Goal: Task Accomplishment & Management: Complete application form

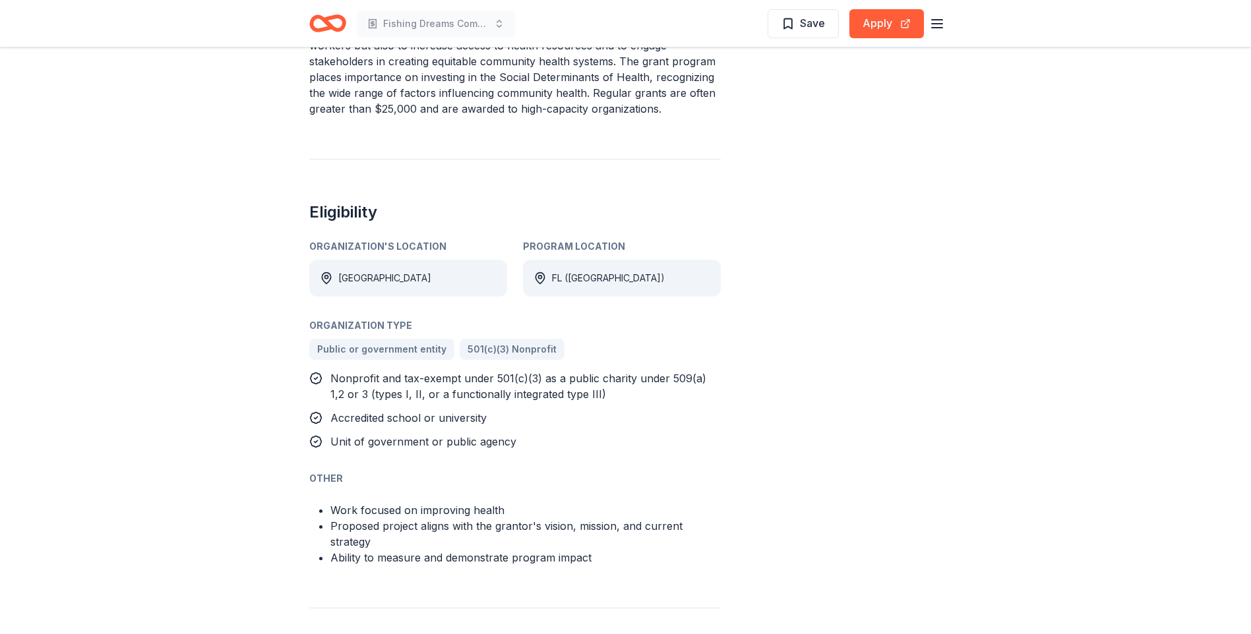
scroll to position [625, 0]
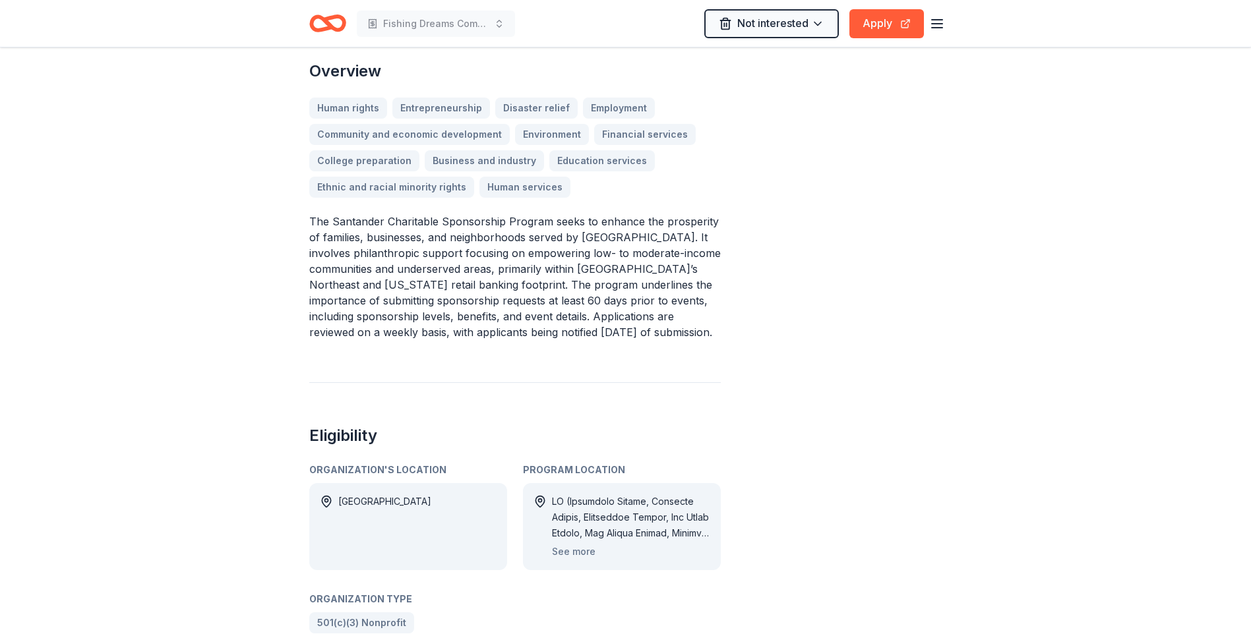
scroll to position [476, 0]
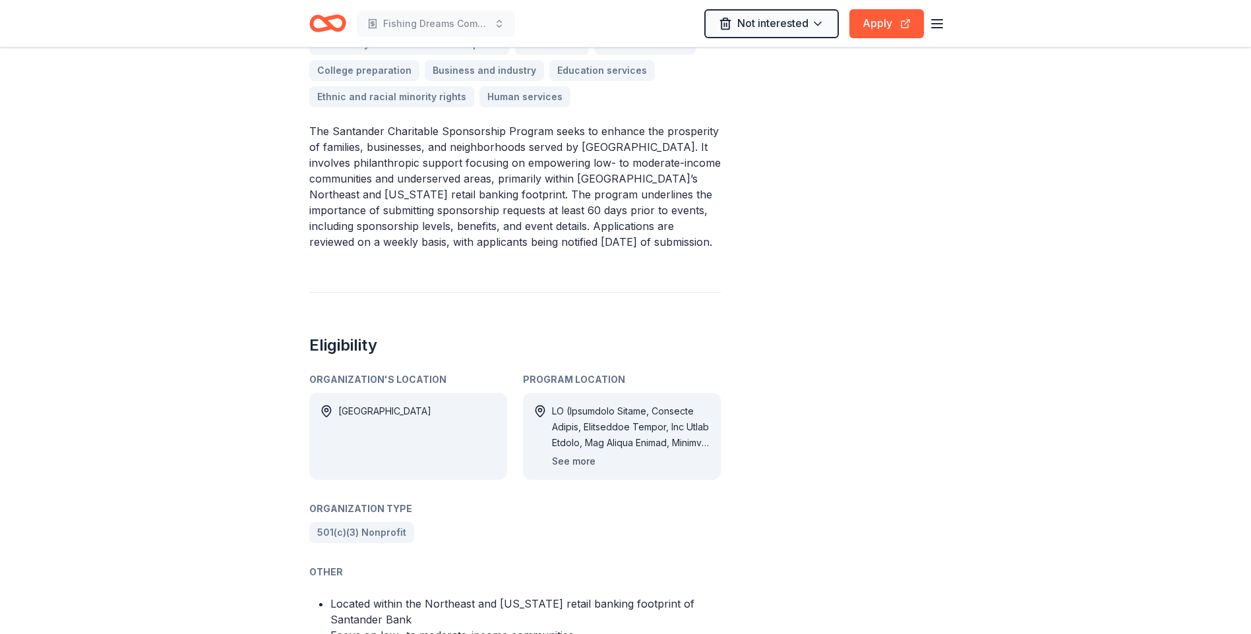
click at [571, 454] on button "See more" at bounding box center [574, 462] width 44 height 16
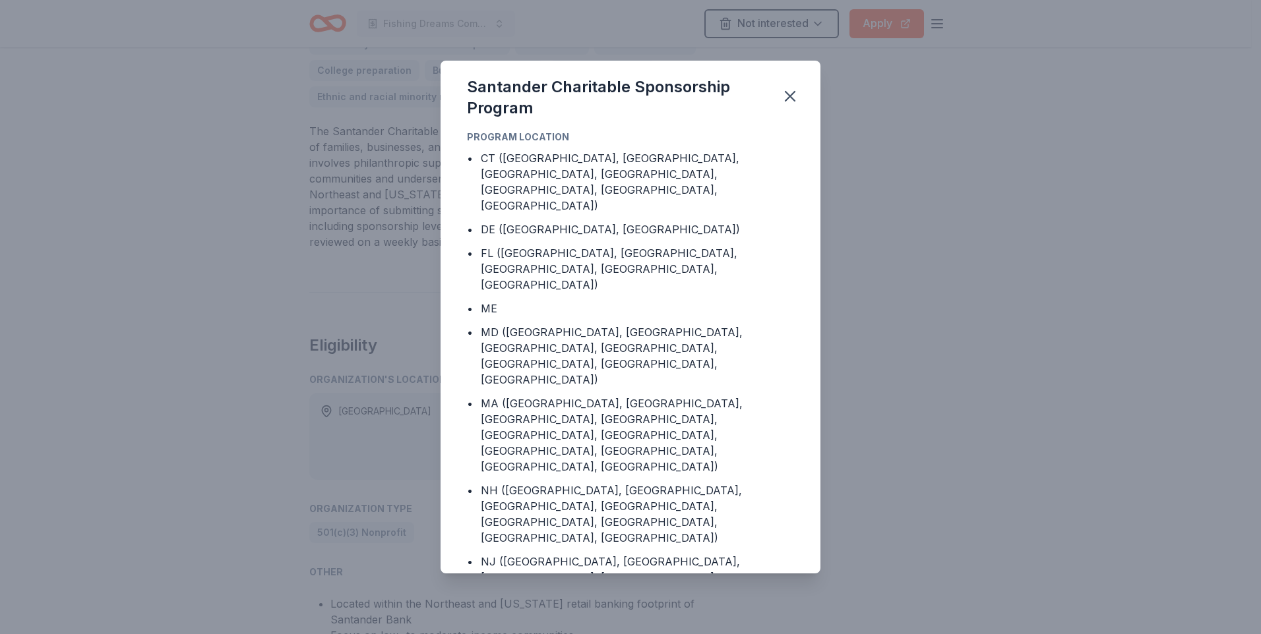
click at [772, 90] on div "Santander Charitable Sponsorship Program" at bounding box center [631, 95] width 380 height 69
click at [790, 98] on icon "button" at bounding box center [790, 96] width 18 height 18
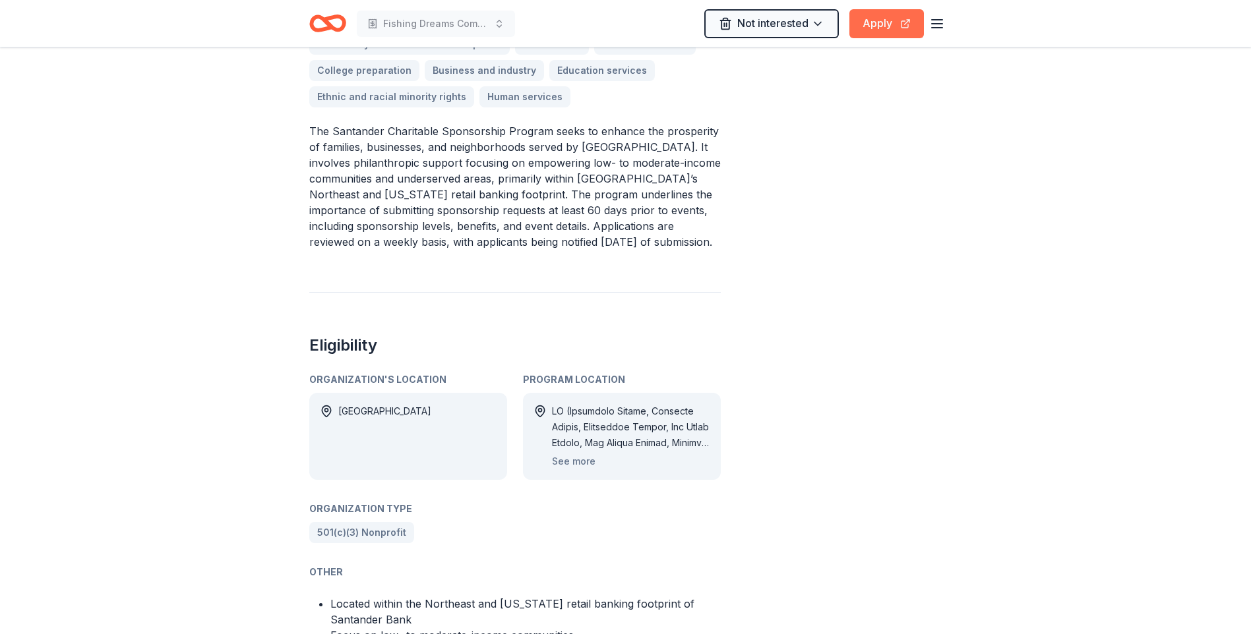
click at [865, 20] on button "Apply" at bounding box center [886, 23] width 75 height 29
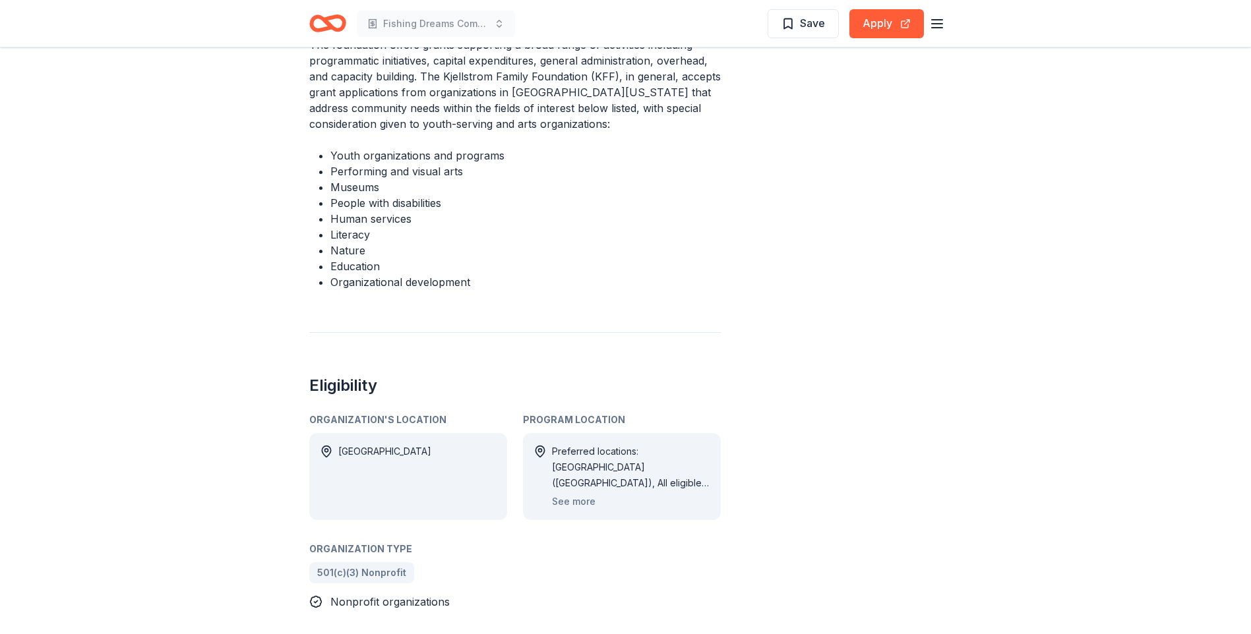
scroll to position [580, 0]
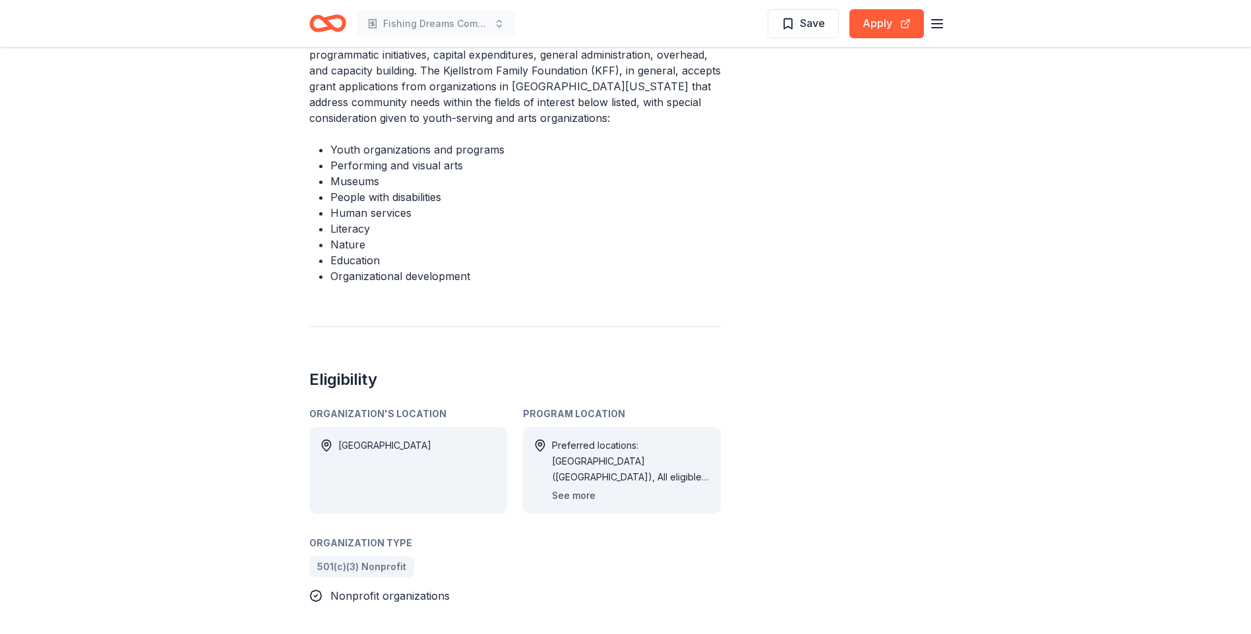
click at [565, 488] on button "See more" at bounding box center [574, 496] width 44 height 16
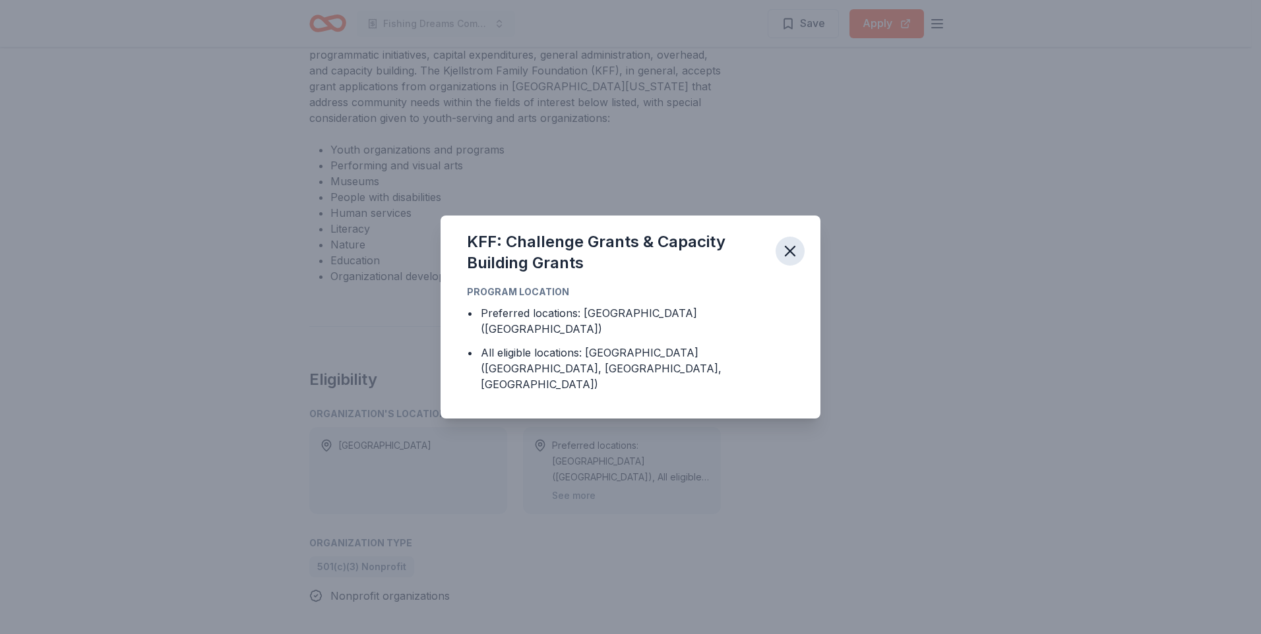
click at [791, 256] on icon "button" at bounding box center [789, 251] width 9 height 9
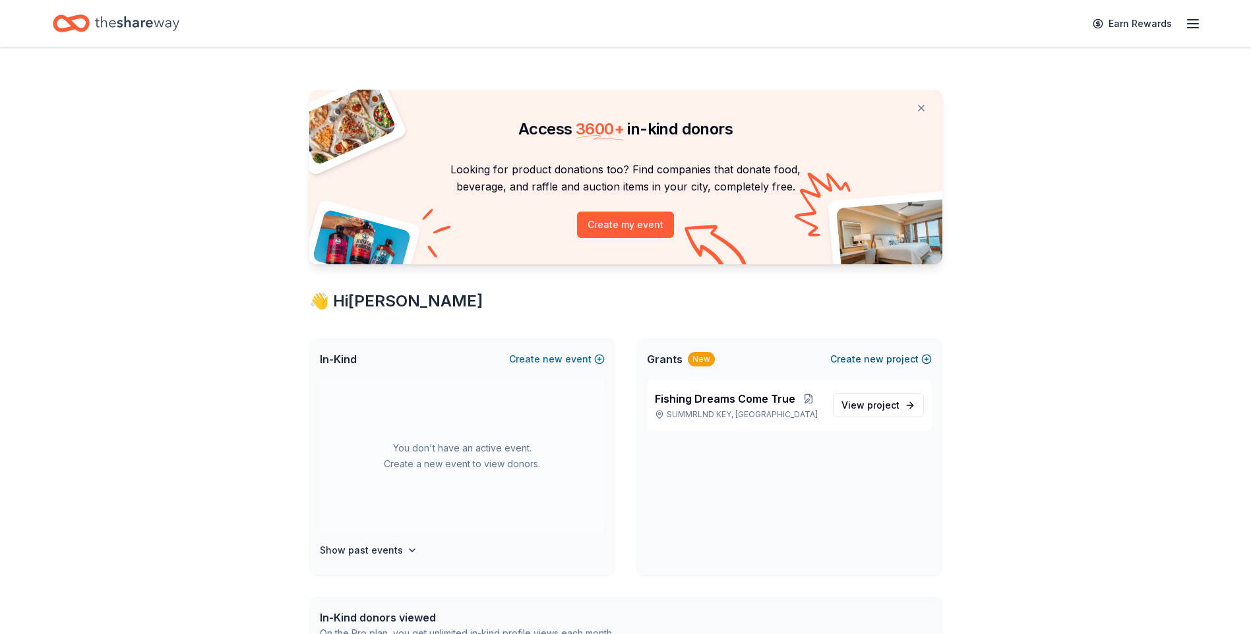
click at [856, 353] on button "Create new project" at bounding box center [881, 360] width 102 height 16
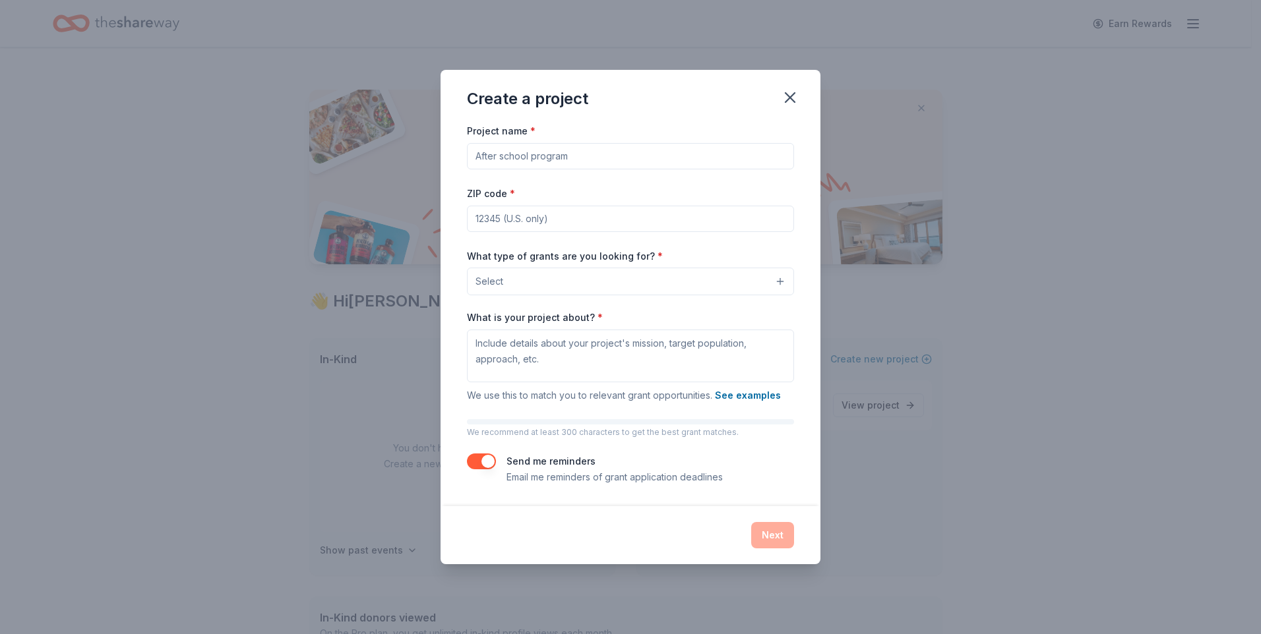
click at [528, 162] on input "Project name *" at bounding box center [630, 156] width 327 height 26
type input "f"
type input "[PERSON_NAME] Kids Fishing Dreams"
click at [565, 218] on input "ZIP code *" at bounding box center [630, 219] width 327 height 26
type input "33043"
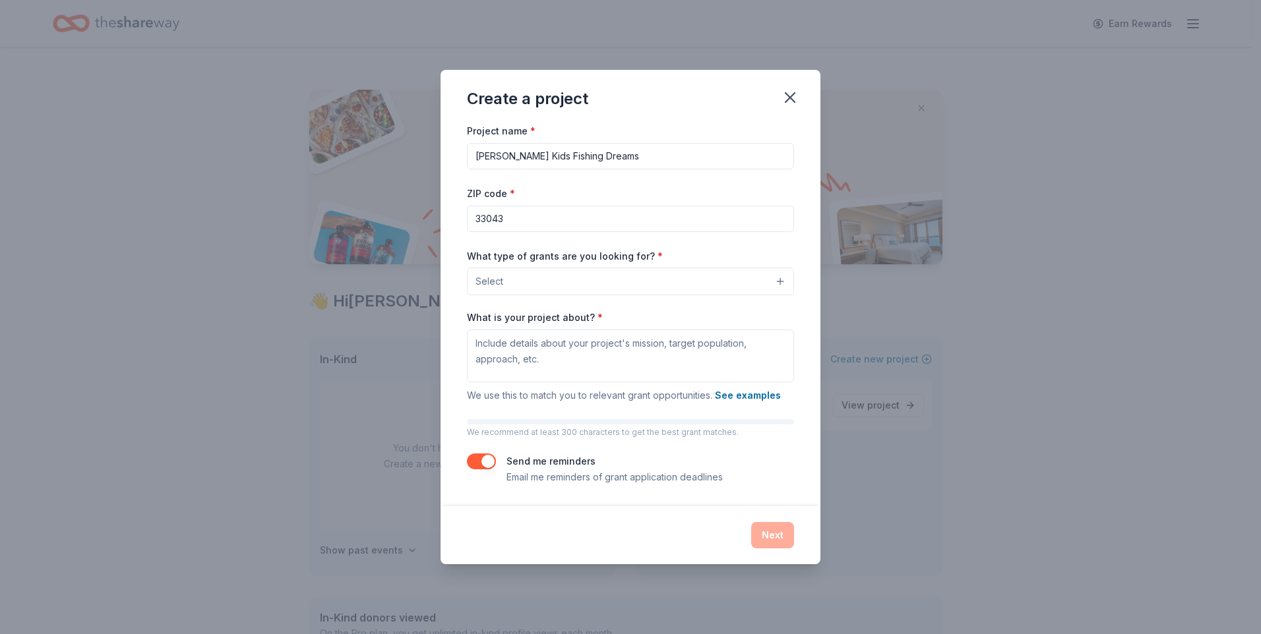
click at [673, 282] on button "Select" at bounding box center [630, 282] width 327 height 28
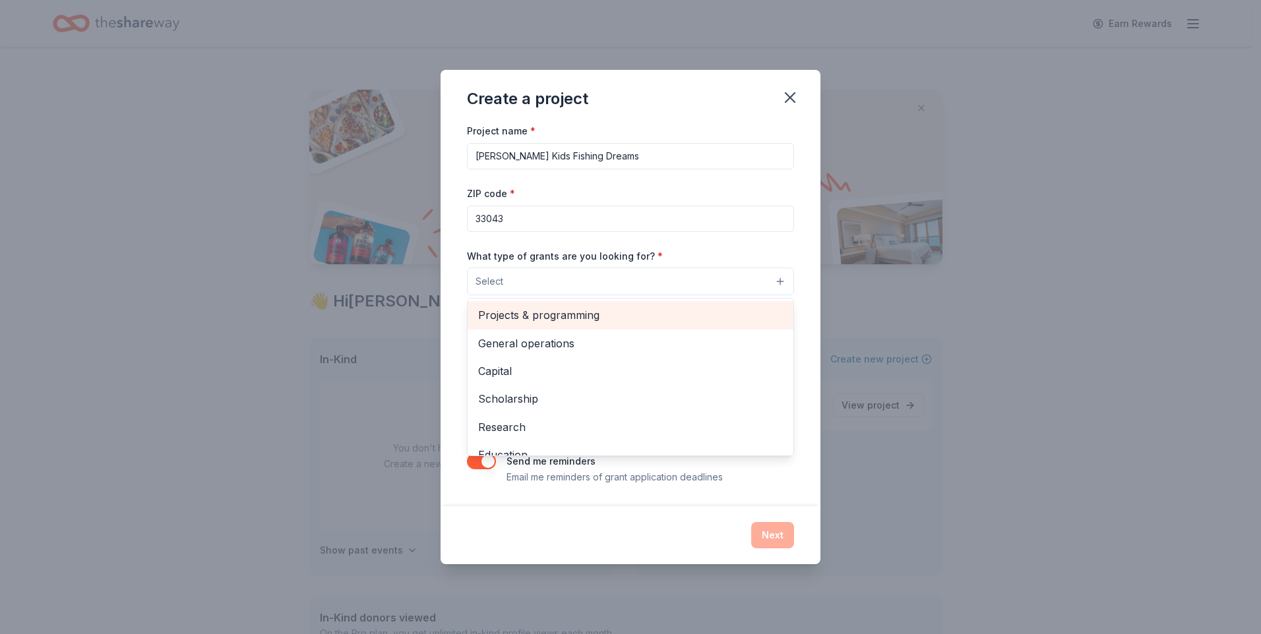
click at [537, 312] on span "Projects & programming" at bounding box center [630, 315] width 305 height 17
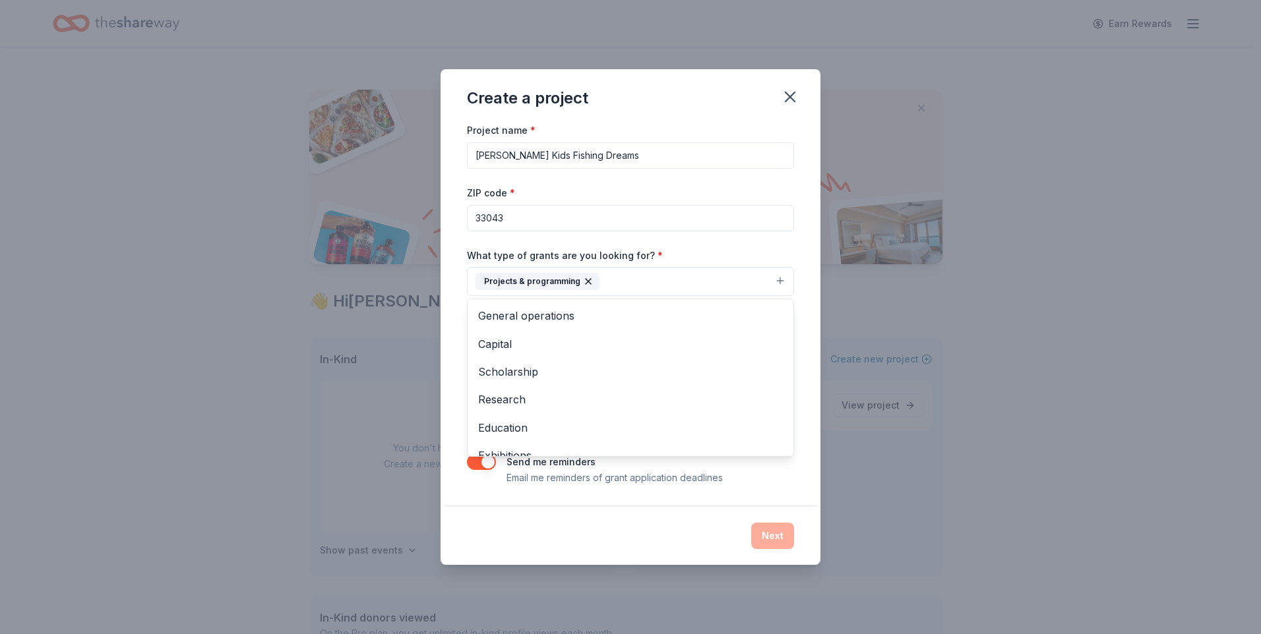
drag, startPoint x: 783, startPoint y: 369, endPoint x: 792, endPoint y: 414, distance: 45.8
click at [792, 414] on div "General operations Capital Scholarship Research Education Exhibitions Conferenc…" at bounding box center [630, 378] width 327 height 158
click at [813, 357] on div "Project name * Foster Kids Fishing Dreams ZIP code * 33043 What type of grants …" at bounding box center [631, 314] width 380 height 384
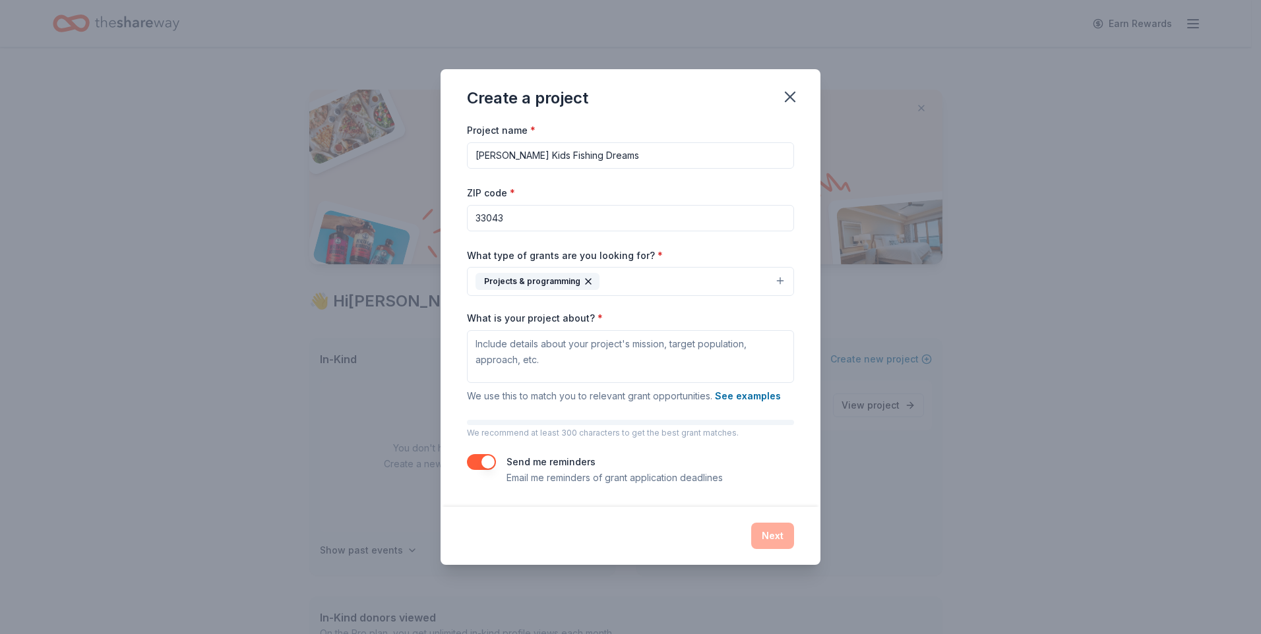
click at [699, 321] on div "What is your project about? * We use this to match you to relevant grant opport…" at bounding box center [630, 358] width 327 height 92
click at [537, 351] on textarea "What is your project about? *" at bounding box center [630, 356] width 327 height 53
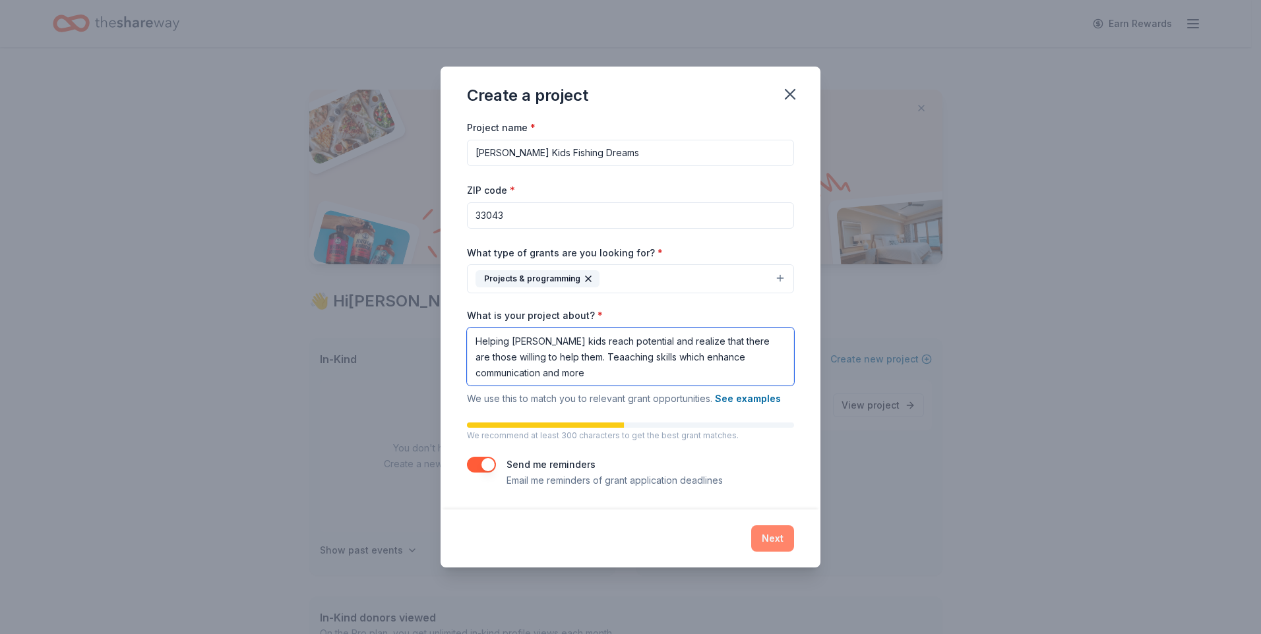
type textarea "Helping foster kids reach potential and realize that there are those willing to…"
click at [774, 543] on button "Next" at bounding box center [772, 539] width 43 height 26
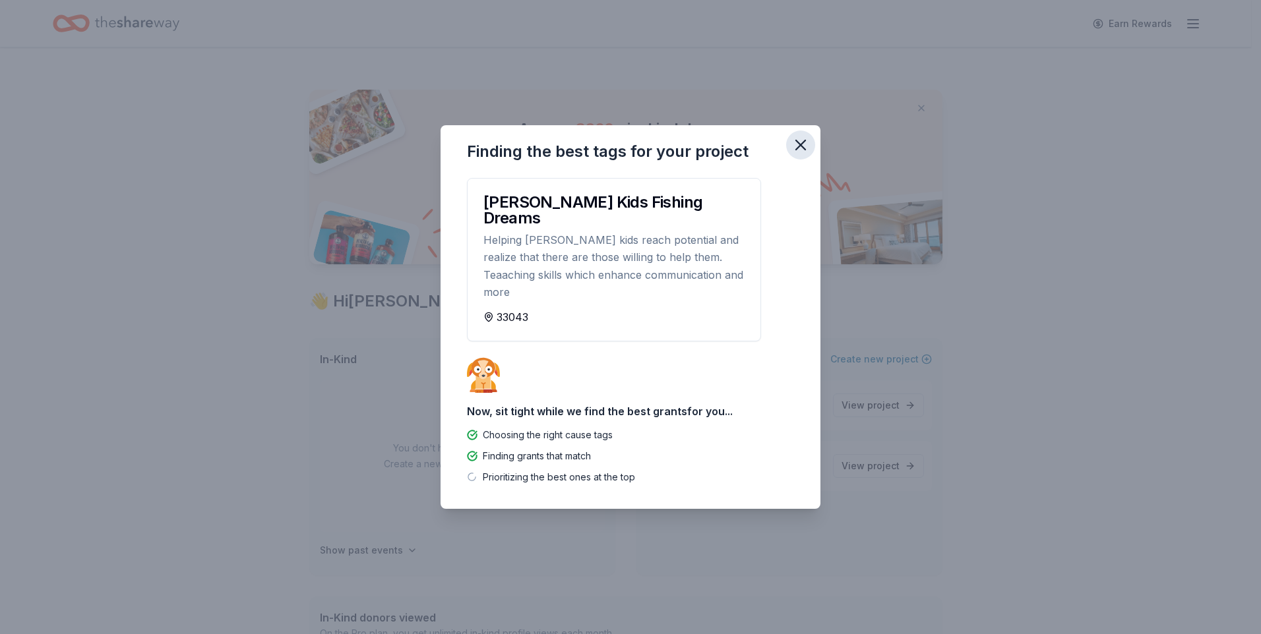
click at [795, 154] on icon "button" at bounding box center [800, 145] width 18 height 18
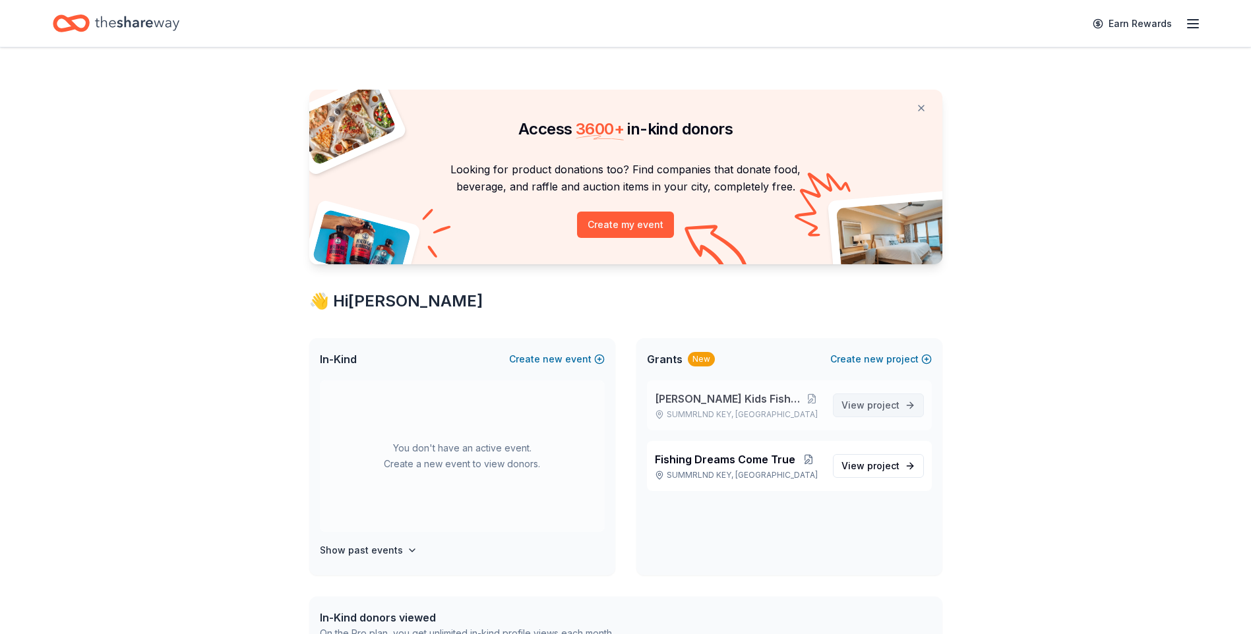
click at [865, 405] on span "View project" at bounding box center [871, 406] width 58 height 16
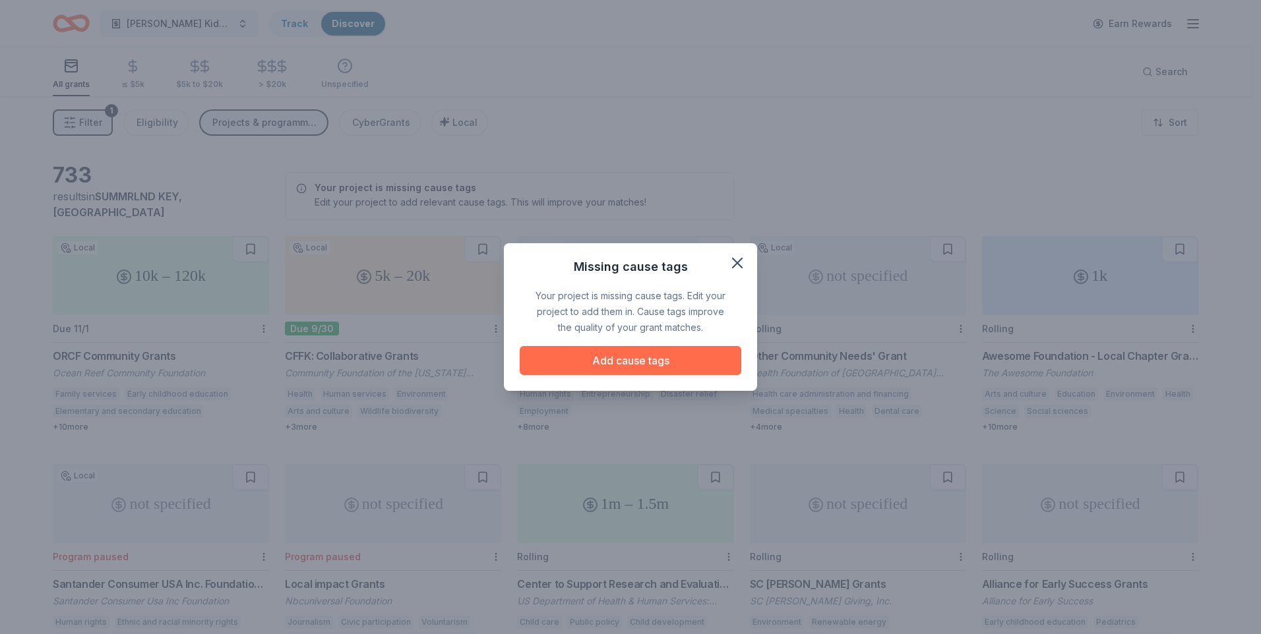
click at [630, 363] on button "Add cause tags" at bounding box center [631, 360] width 222 height 29
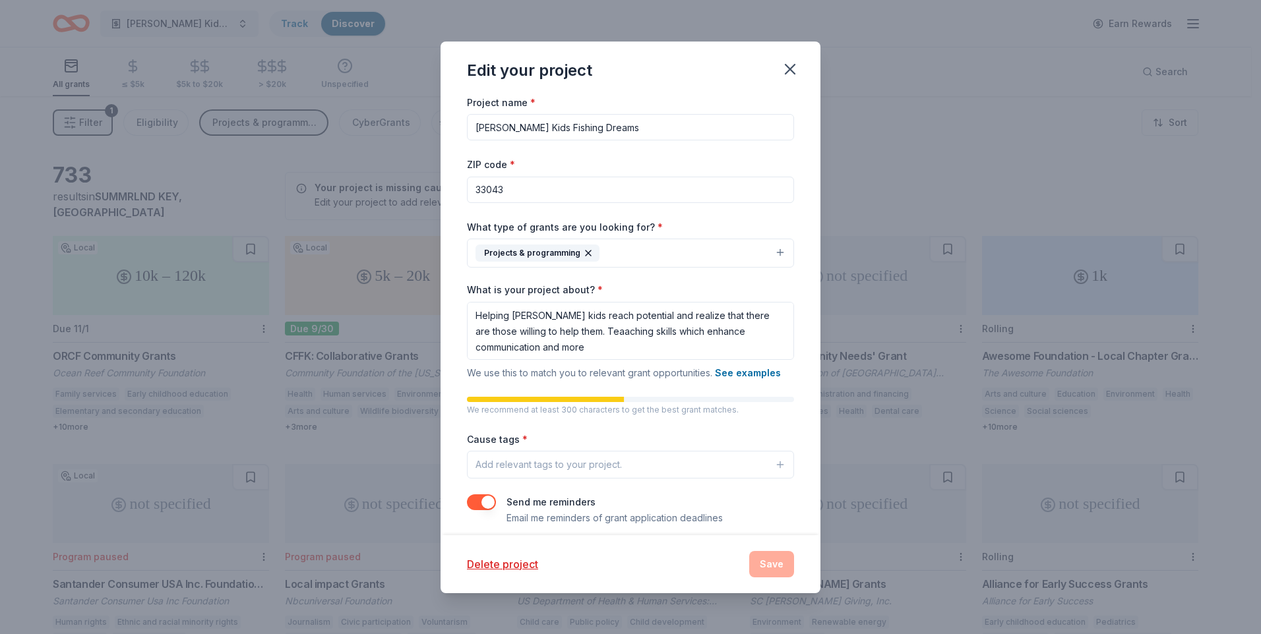
click at [541, 464] on div "Add relevant tags to your project." at bounding box center [549, 465] width 146 height 16
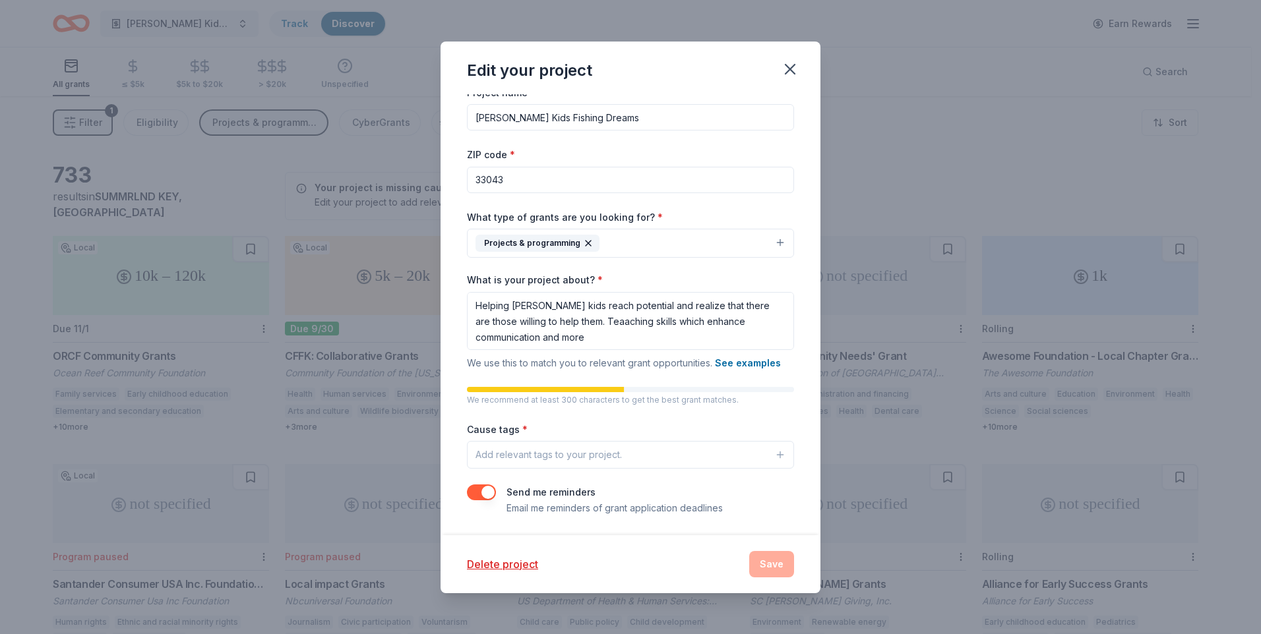
scroll to position [12, 0]
click at [617, 450] on div "Add relevant tags to your project." at bounding box center [549, 453] width 146 height 16
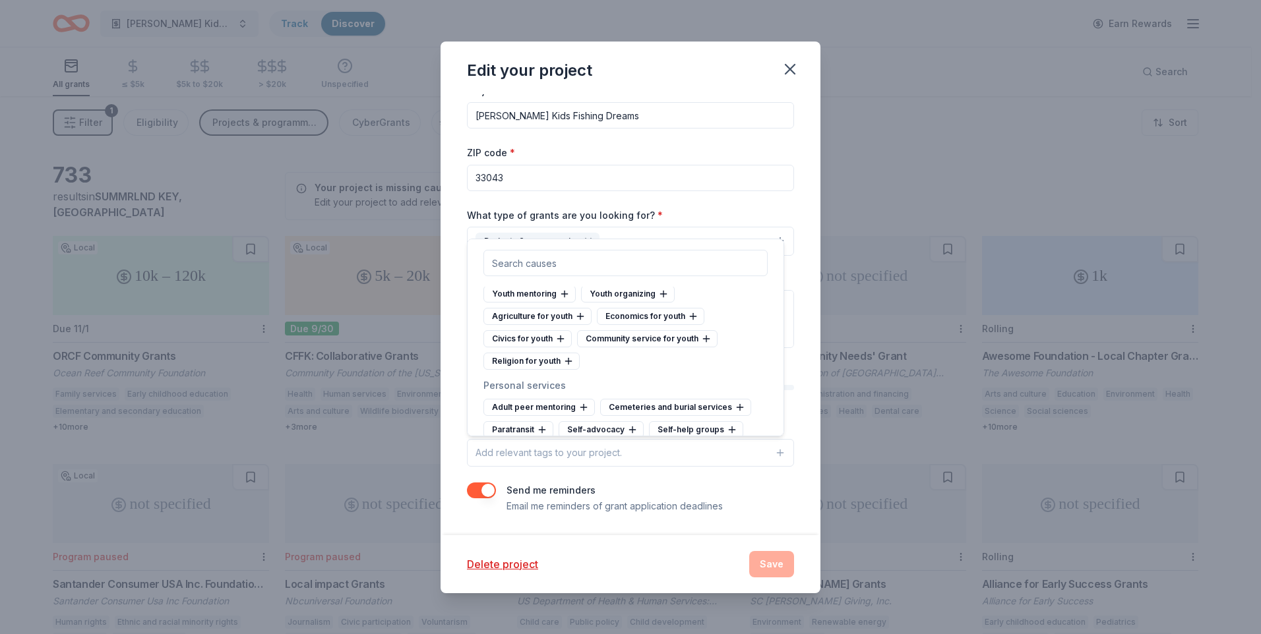
scroll to position [7230, 0]
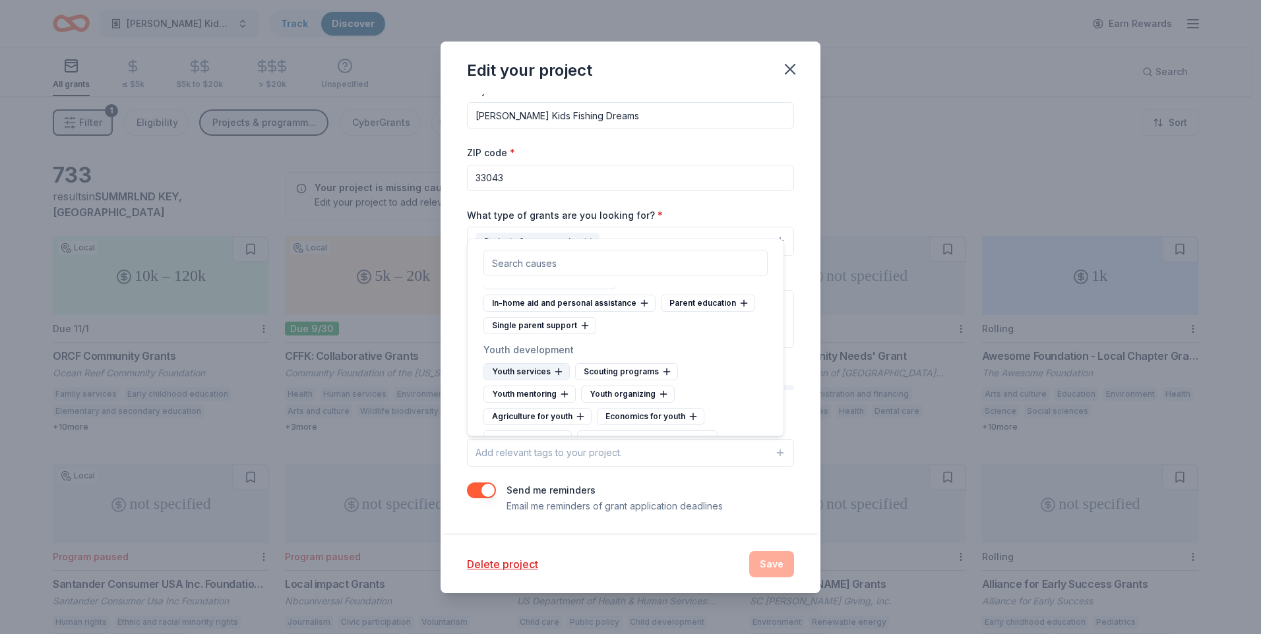
click at [520, 381] on div "Youth services" at bounding box center [526, 371] width 86 height 17
click at [650, 381] on div "Youth mentoring" at bounding box center [638, 371] width 92 height 17
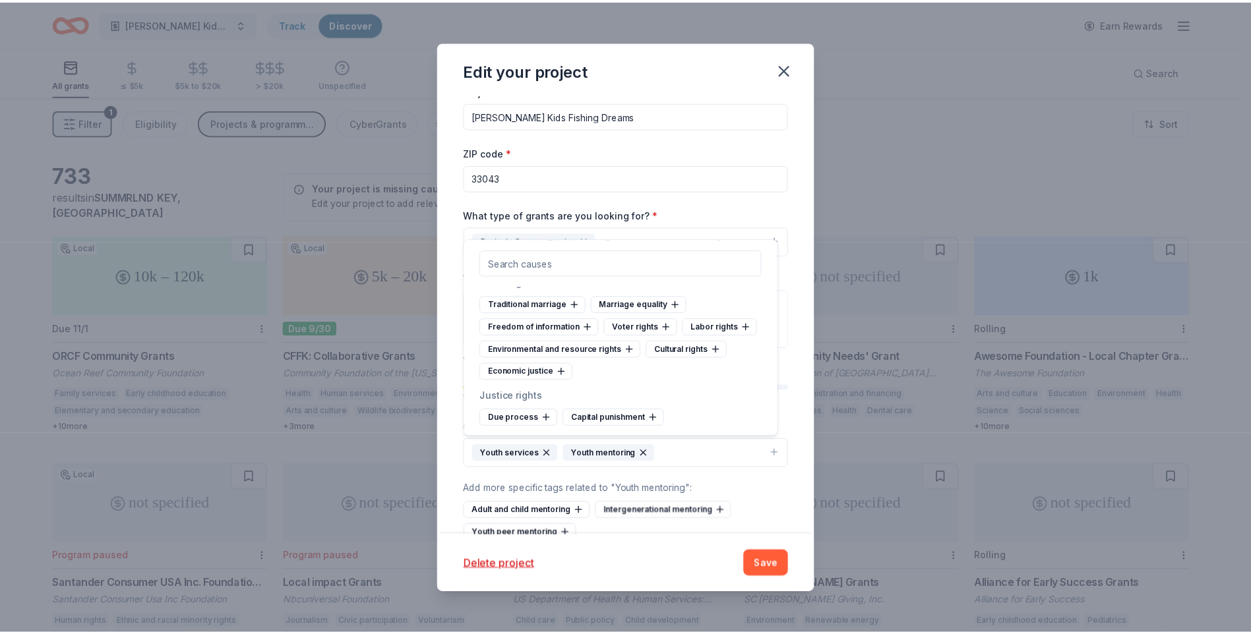
scroll to position [6702, 0]
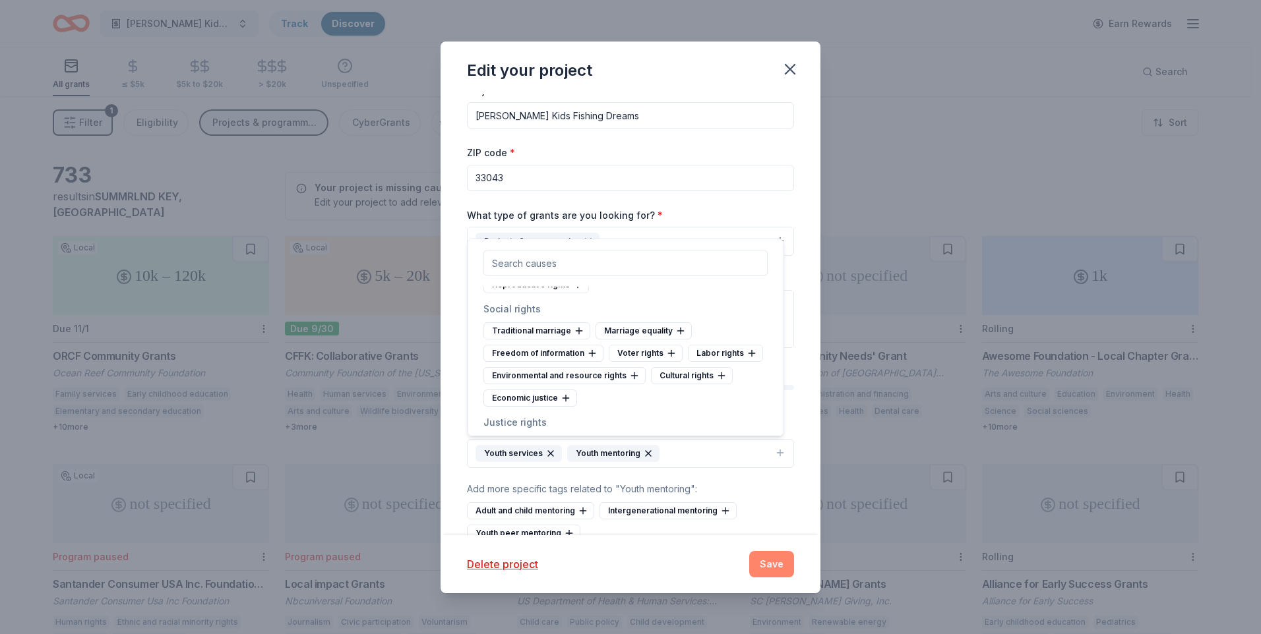
click at [768, 566] on button "Save" at bounding box center [771, 564] width 45 height 26
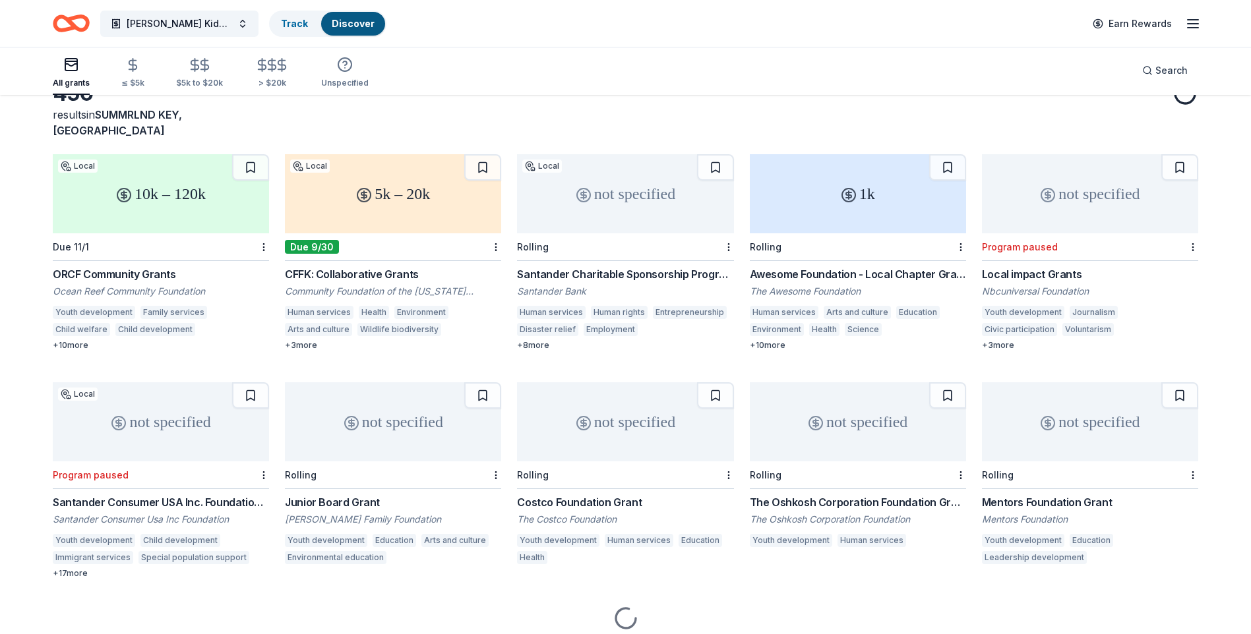
scroll to position [116, 0]
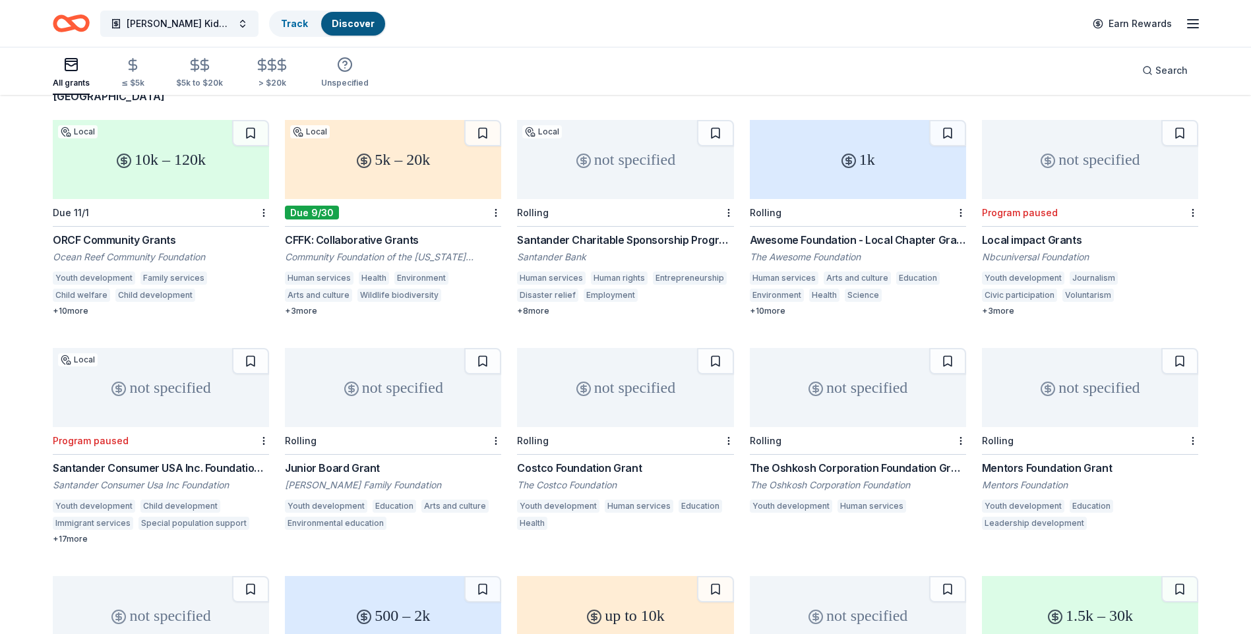
click at [324, 460] on div "Junior Board Grant" at bounding box center [393, 468] width 216 height 16
drag, startPoint x: 1250, startPoint y: 245, endPoint x: 1260, endPoint y: 248, distance: 10.2
click at [1250, 248] on html "Foster Kids Fishing Dreams Track Discover Earn Rewards All grants ≤ $5k $5k to …" at bounding box center [625, 201] width 1251 height 634
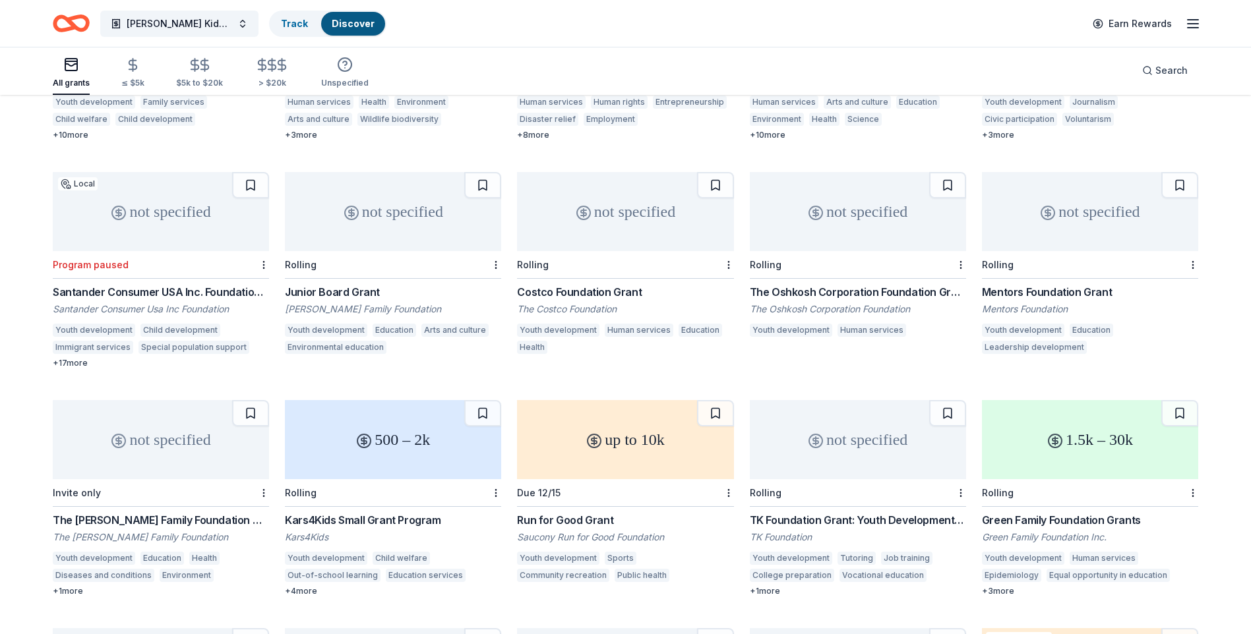
scroll to position [191, 0]
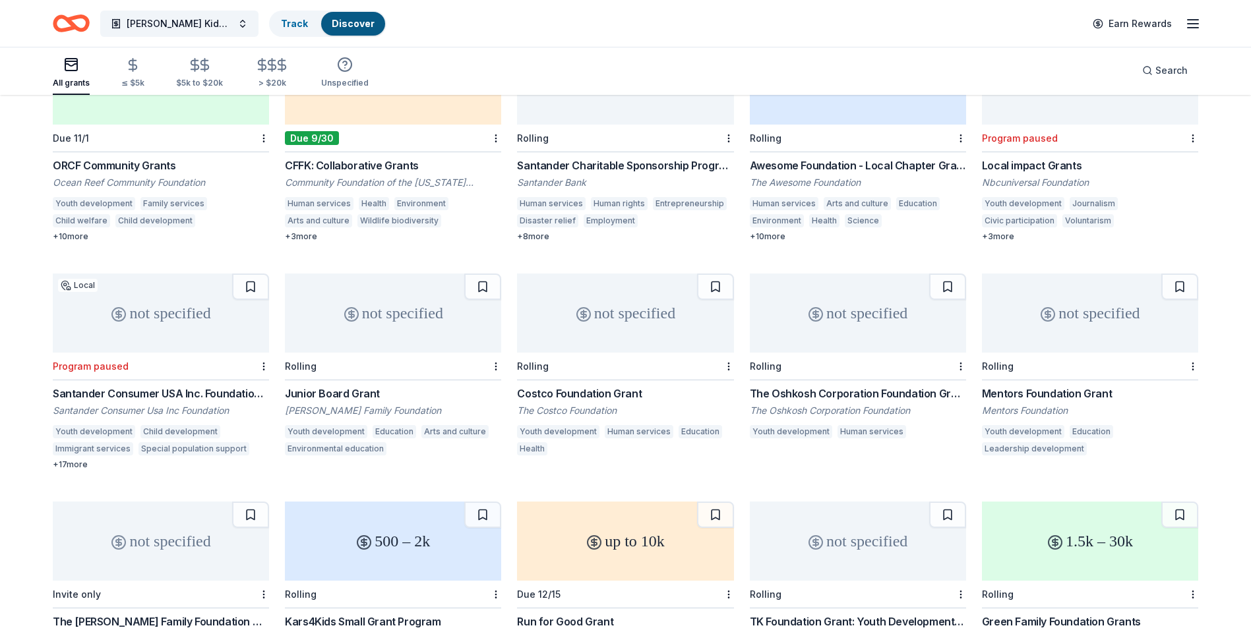
click at [553, 614] on div "Run for Good Grant" at bounding box center [625, 622] width 216 height 16
click at [1188, 26] on icon "button" at bounding box center [1193, 24] width 16 height 16
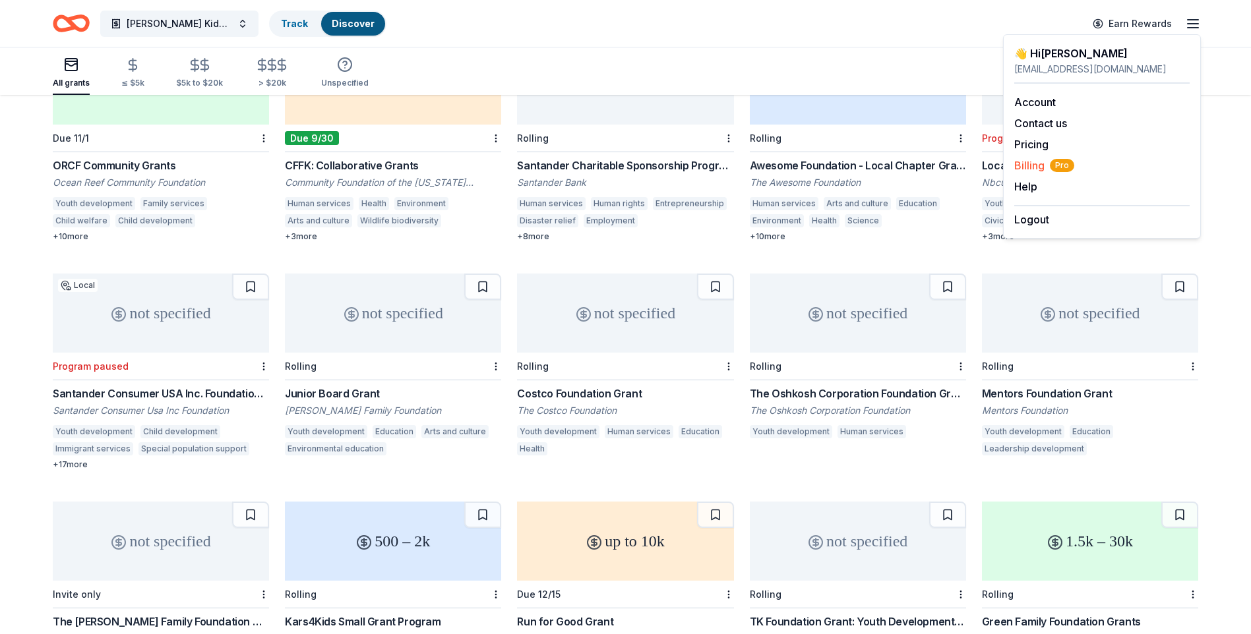
click at [1024, 163] on span "Billing Pro" at bounding box center [1044, 166] width 60 height 16
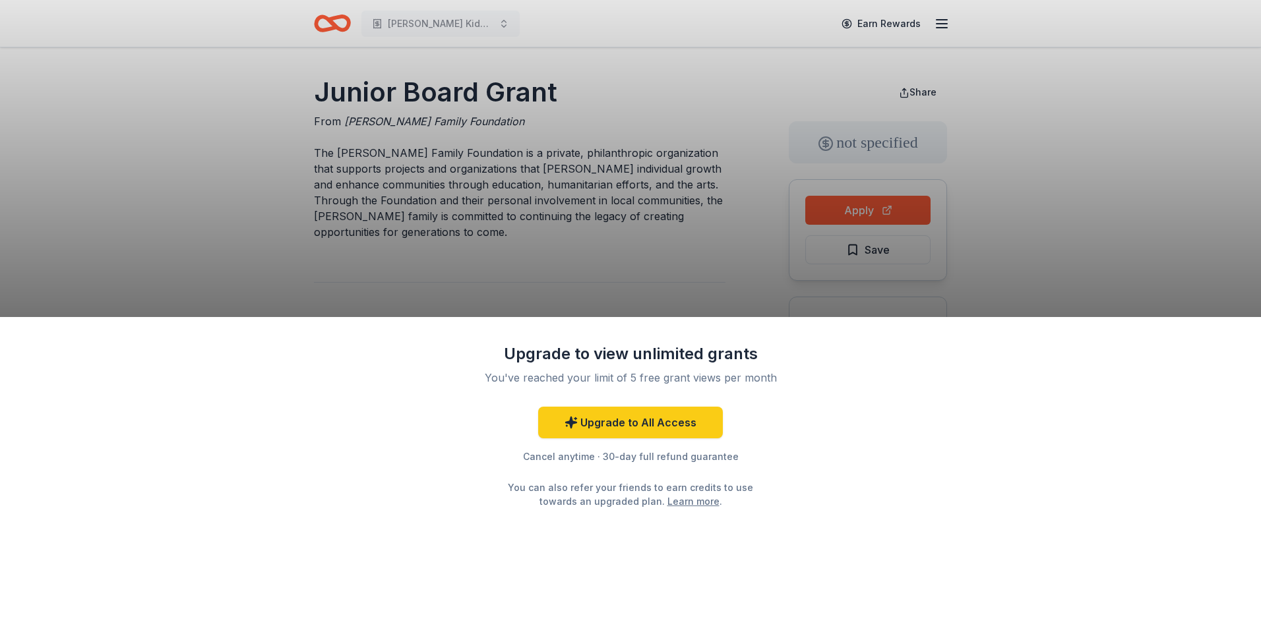
click at [655, 294] on div "Upgrade to view unlimited grants You've reached your limit of 5 free grant view…" at bounding box center [630, 317] width 1261 height 634
click at [868, 423] on div "Upgrade to view unlimited grants You've reached your limit of 5 free grant view…" at bounding box center [630, 475] width 1261 height 317
click at [1009, 284] on div "Upgrade to view unlimited grants You've reached your limit of 5 free grant view…" at bounding box center [630, 317] width 1261 height 634
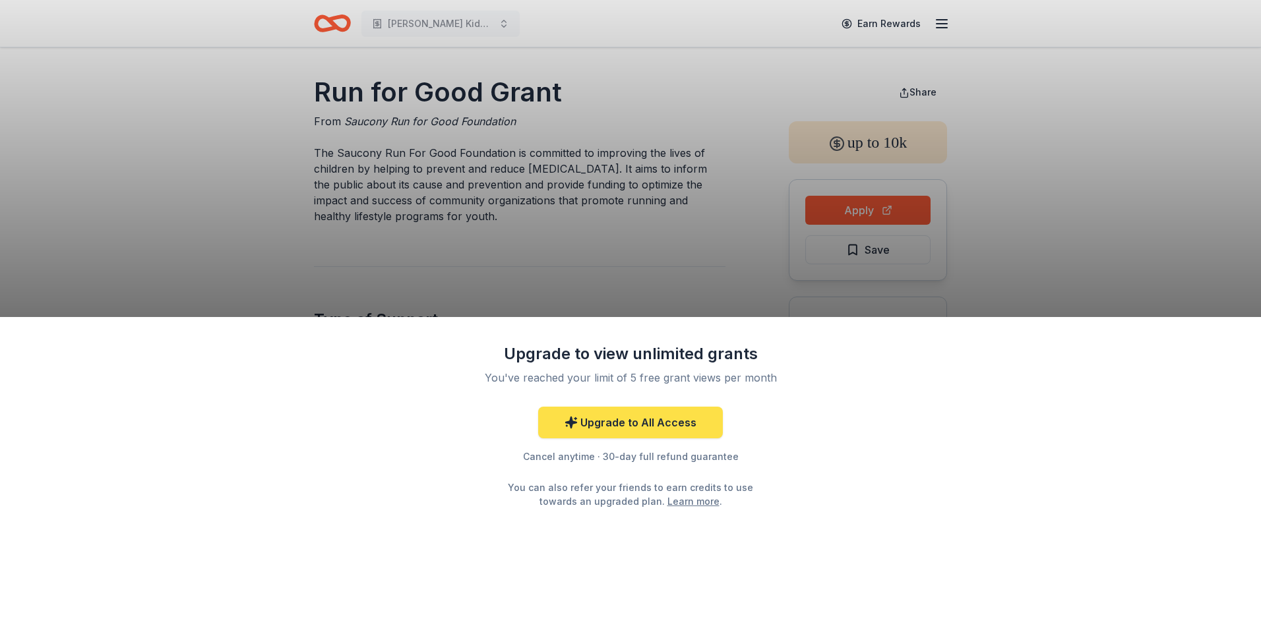
click at [620, 433] on link "Upgrade to All Access" at bounding box center [630, 423] width 185 height 32
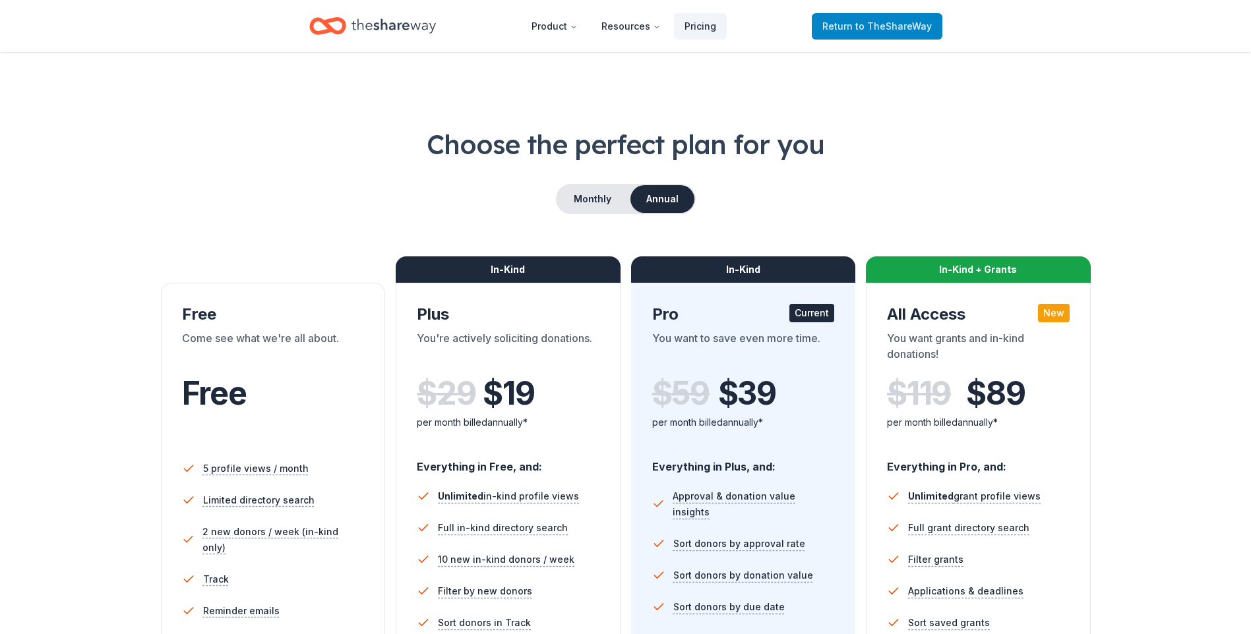
click at [840, 34] on link "Return to TheShareWay" at bounding box center [877, 26] width 131 height 26
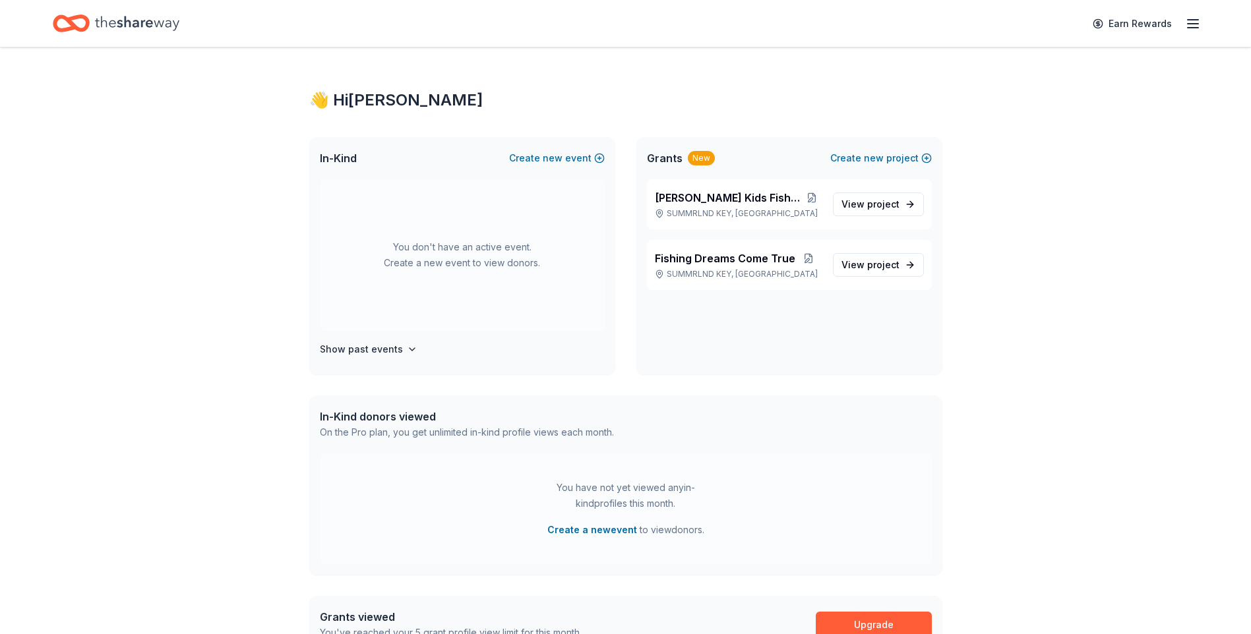
click at [1195, 28] on icon "button" at bounding box center [1193, 24] width 16 height 16
click at [1045, 107] on link "Account" at bounding box center [1035, 102] width 42 height 13
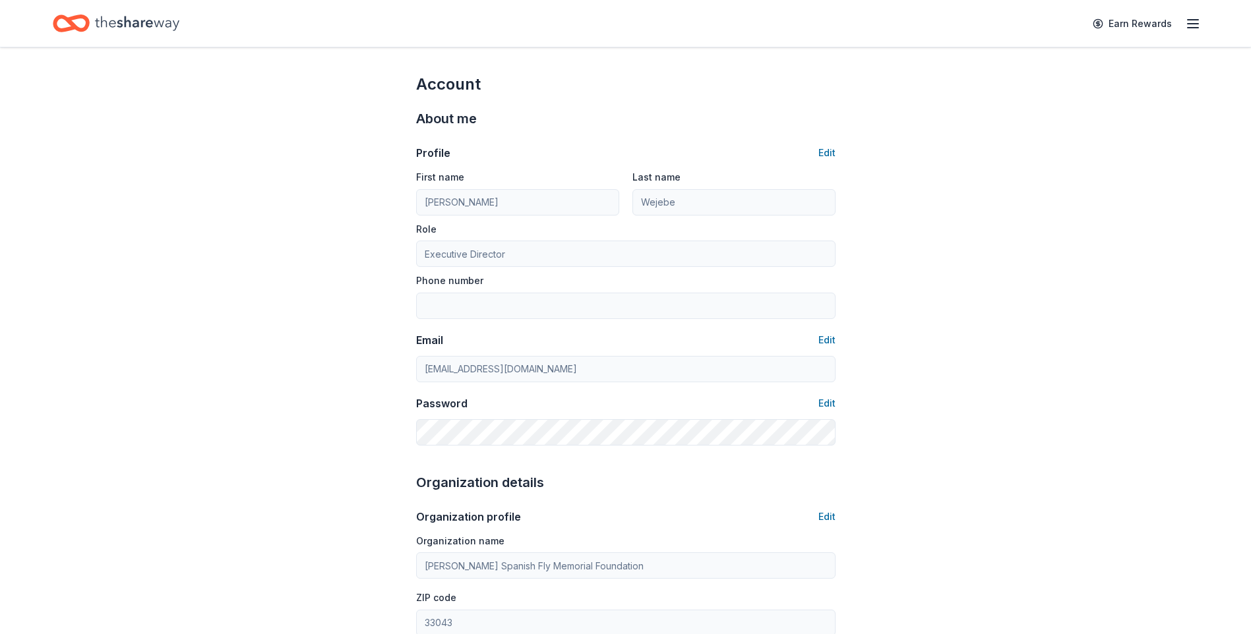
click at [1196, 24] on icon "button" at bounding box center [1193, 24] width 16 height 16
click at [1030, 149] on link "Pricing" at bounding box center [1031, 144] width 34 height 13
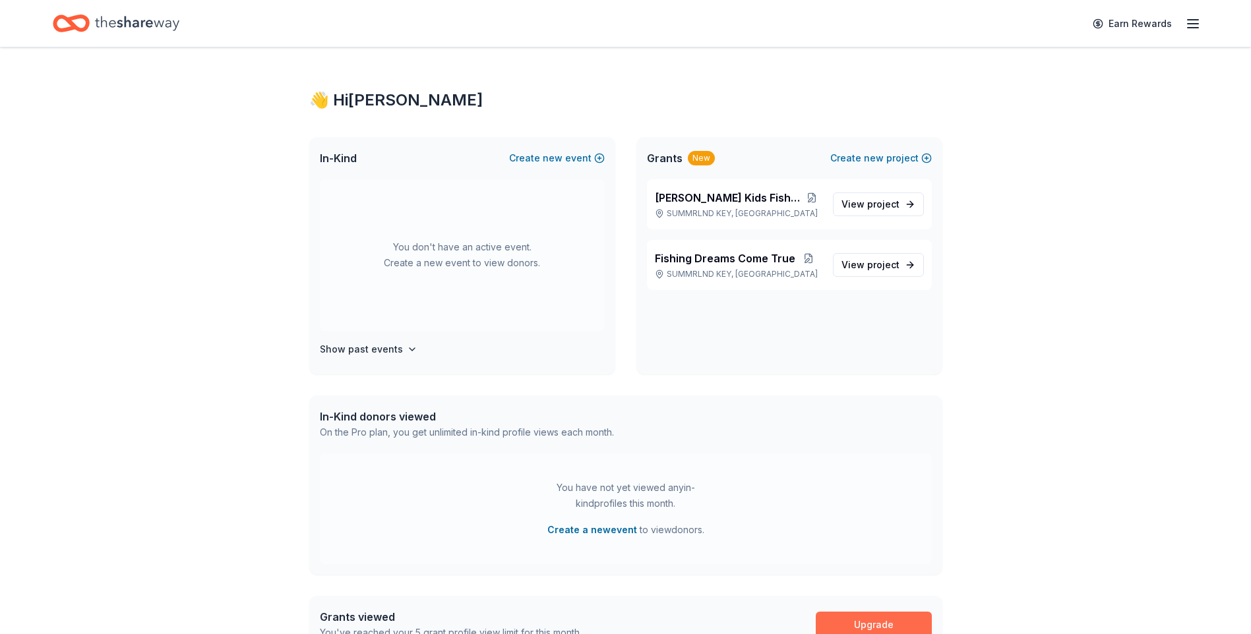
click at [872, 618] on link "Upgrade" at bounding box center [874, 625] width 116 height 26
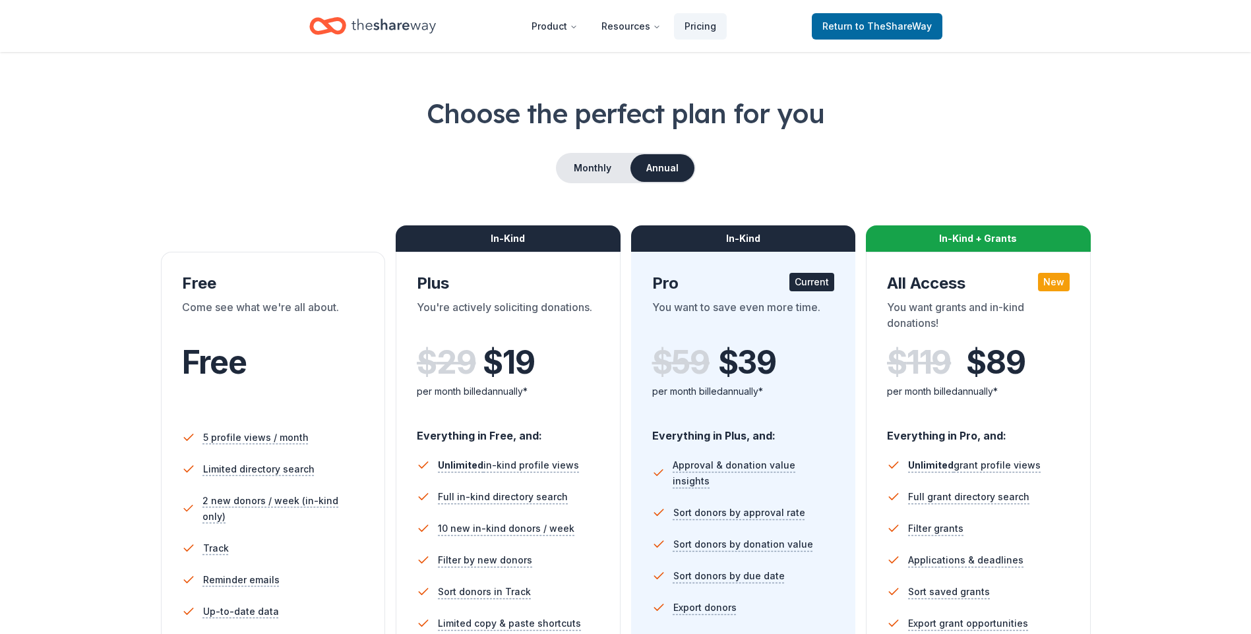
scroll to position [86, 0]
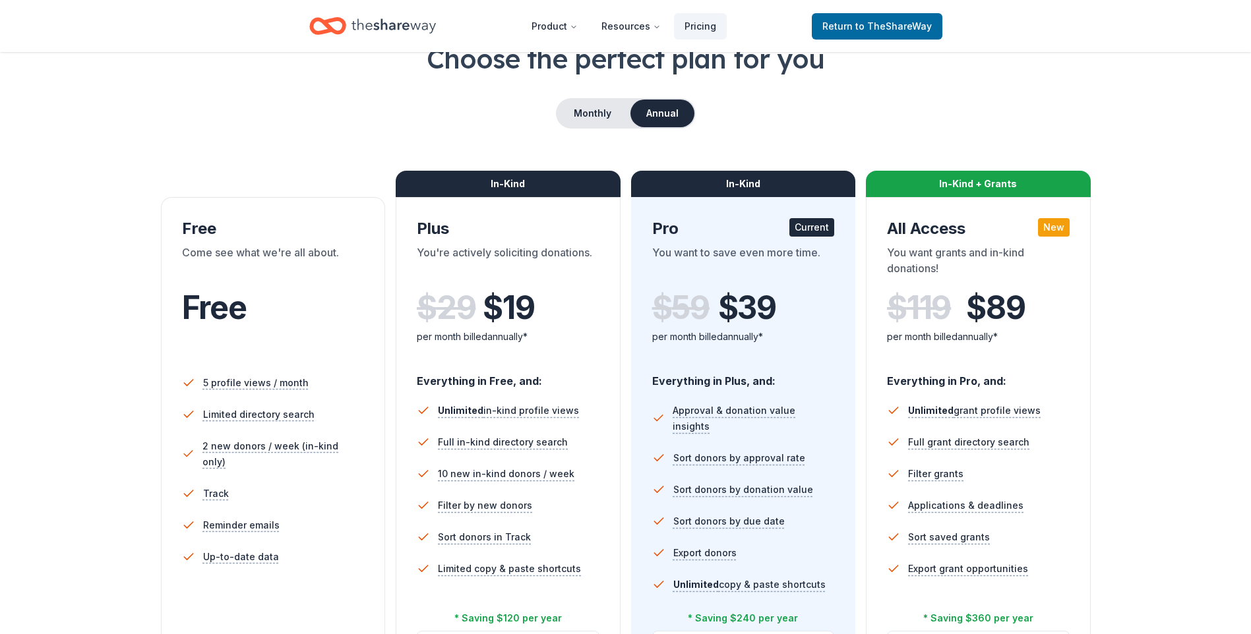
click at [383, 20] on icon "Home" at bounding box center [394, 26] width 84 height 27
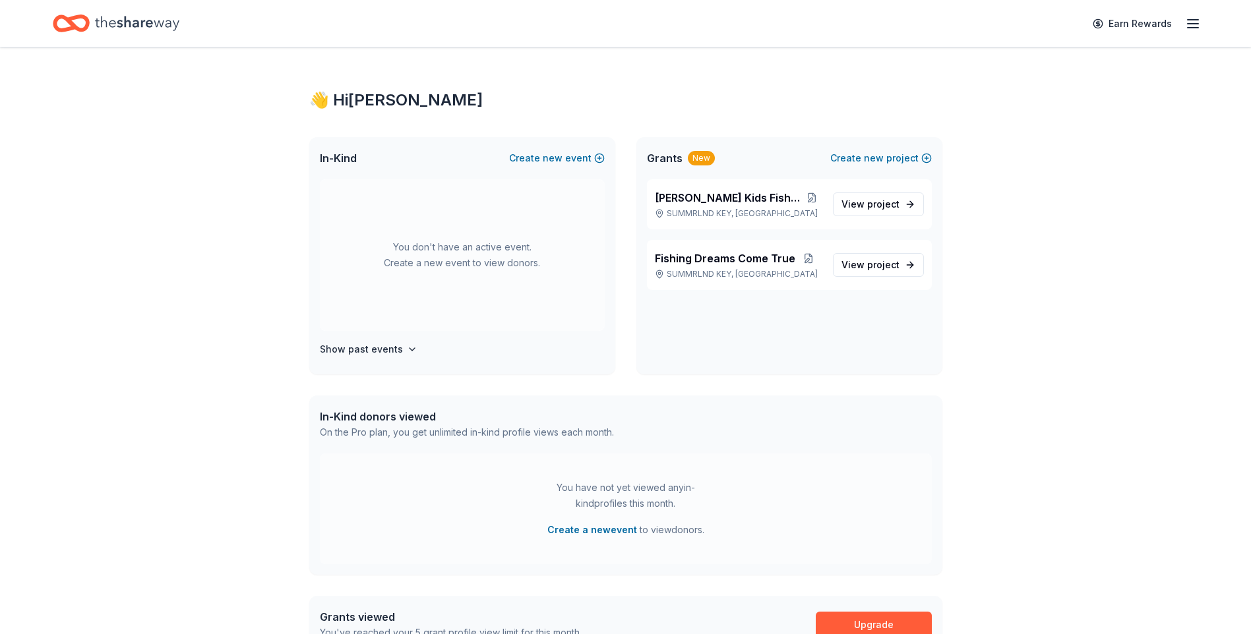
click at [125, 24] on icon "Home" at bounding box center [137, 23] width 84 height 15
click at [93, 17] on div "Home" at bounding box center [116, 23] width 127 height 31
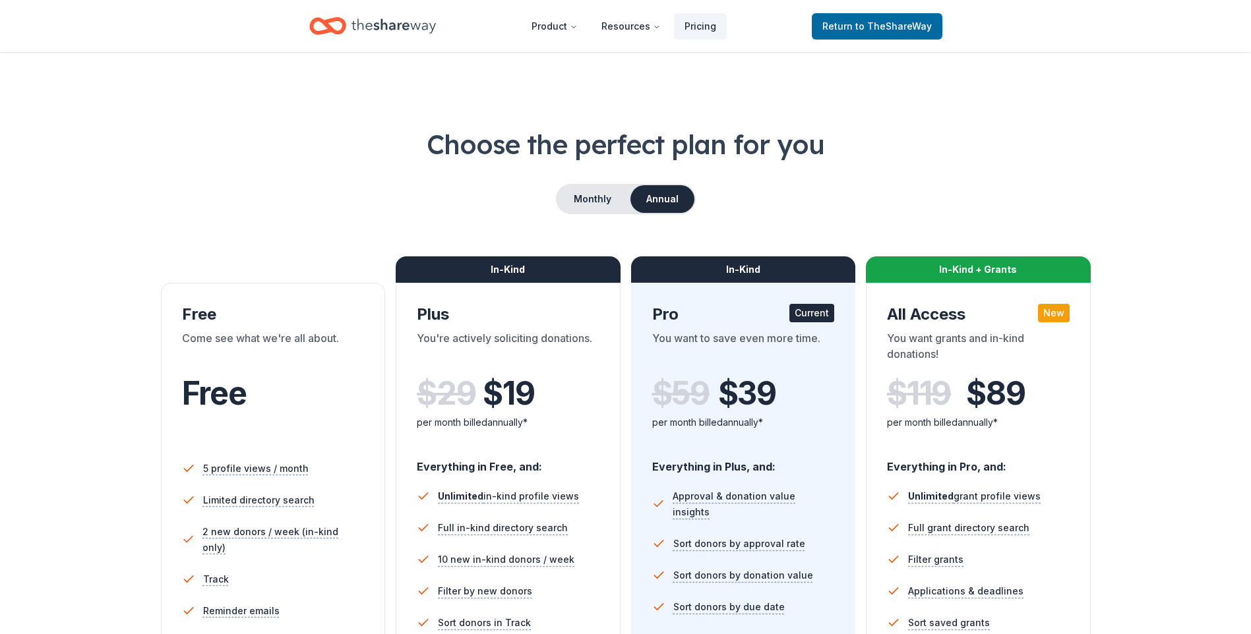
scroll to position [86, 0]
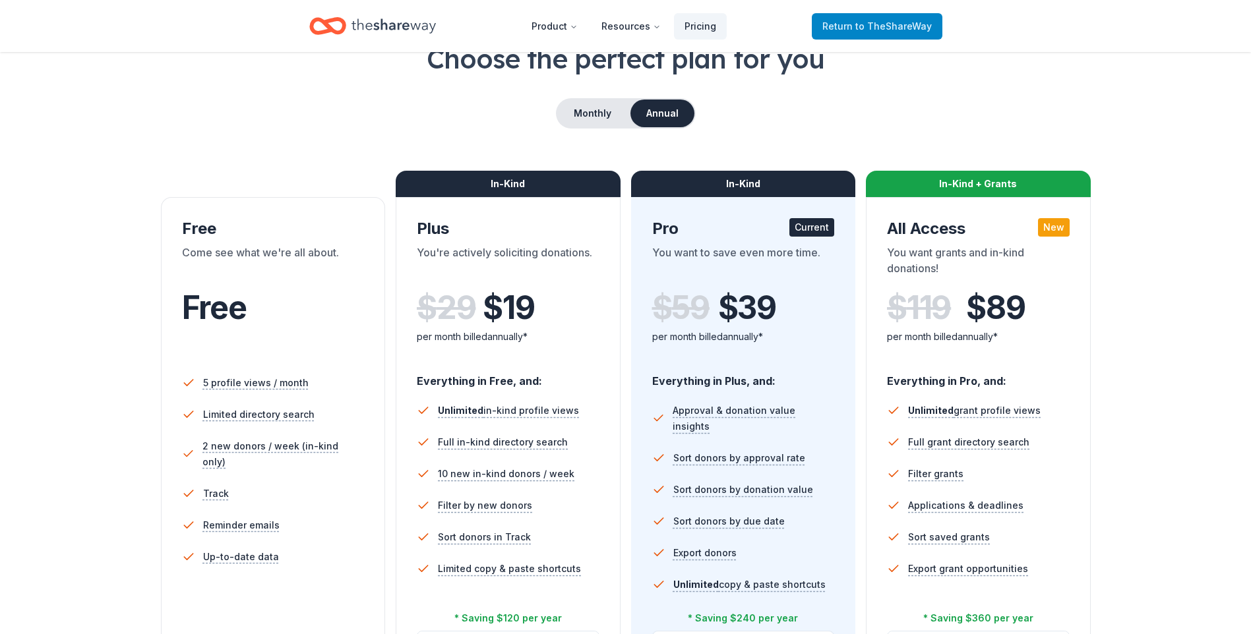
click at [914, 21] on span "to TheShareWay" at bounding box center [893, 25] width 77 height 11
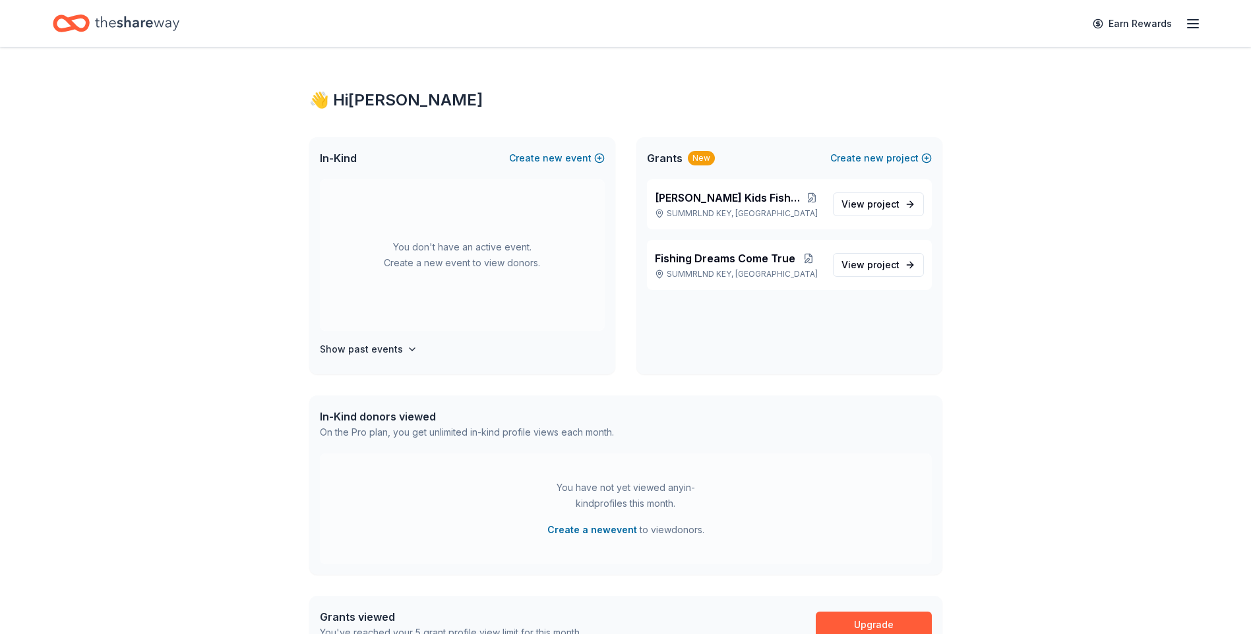
click at [63, 22] on icon "Home" at bounding box center [71, 23] width 37 height 31
drag, startPoint x: 1243, startPoint y: 291, endPoint x: 1263, endPoint y: 392, distance: 103.0
click at [1250, 392] on html "Earn Rewards 👋 Hi [PERSON_NAME] In-Kind Create new event You don't have an acti…" at bounding box center [625, 317] width 1251 height 634
click at [1184, 27] on div "Earn Rewards" at bounding box center [1143, 23] width 116 height 31
click at [1186, 25] on icon "button" at bounding box center [1193, 24] width 16 height 16
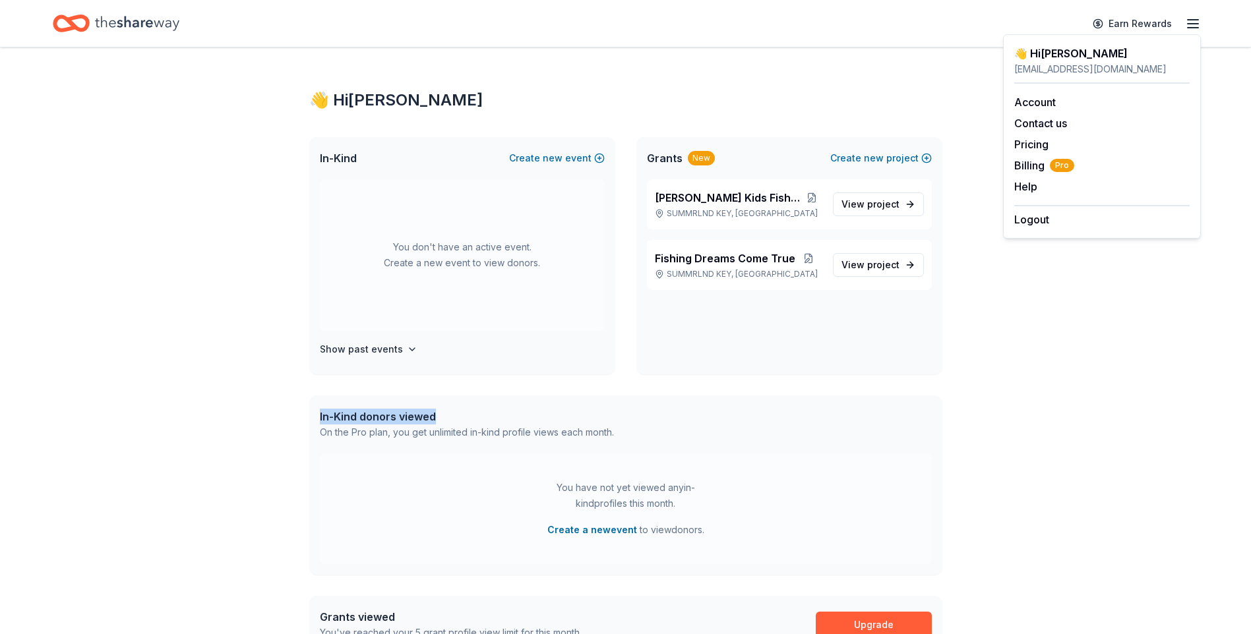
click at [88, 31] on icon "Home" at bounding box center [71, 23] width 37 height 31
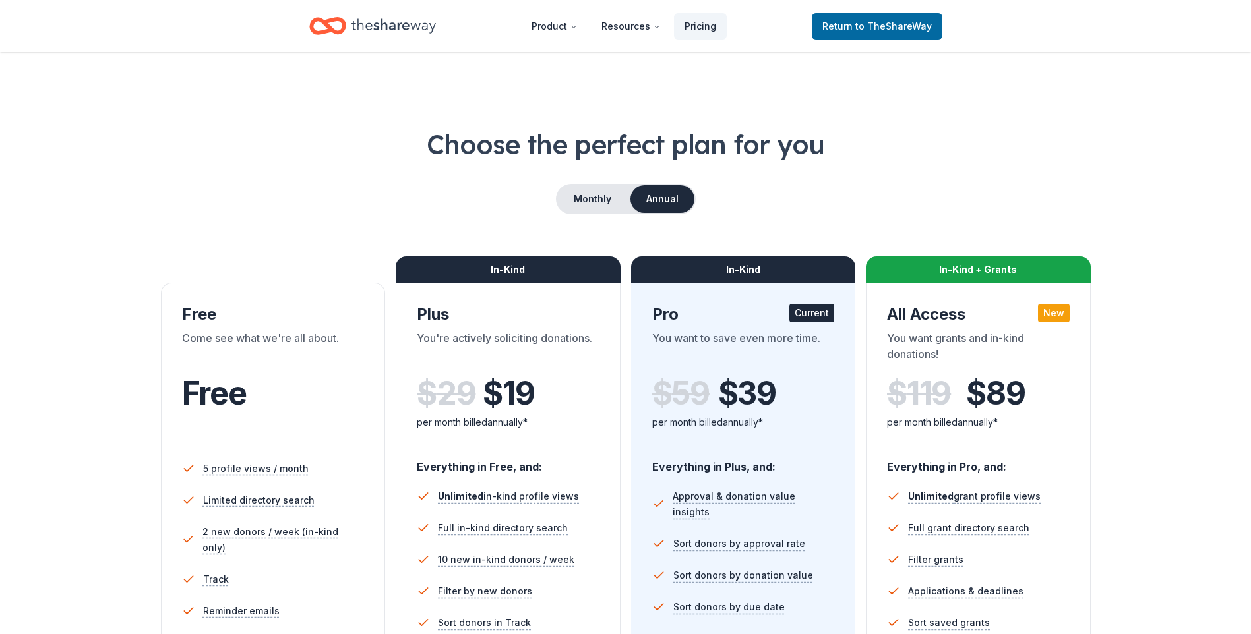
scroll to position [86, 0]
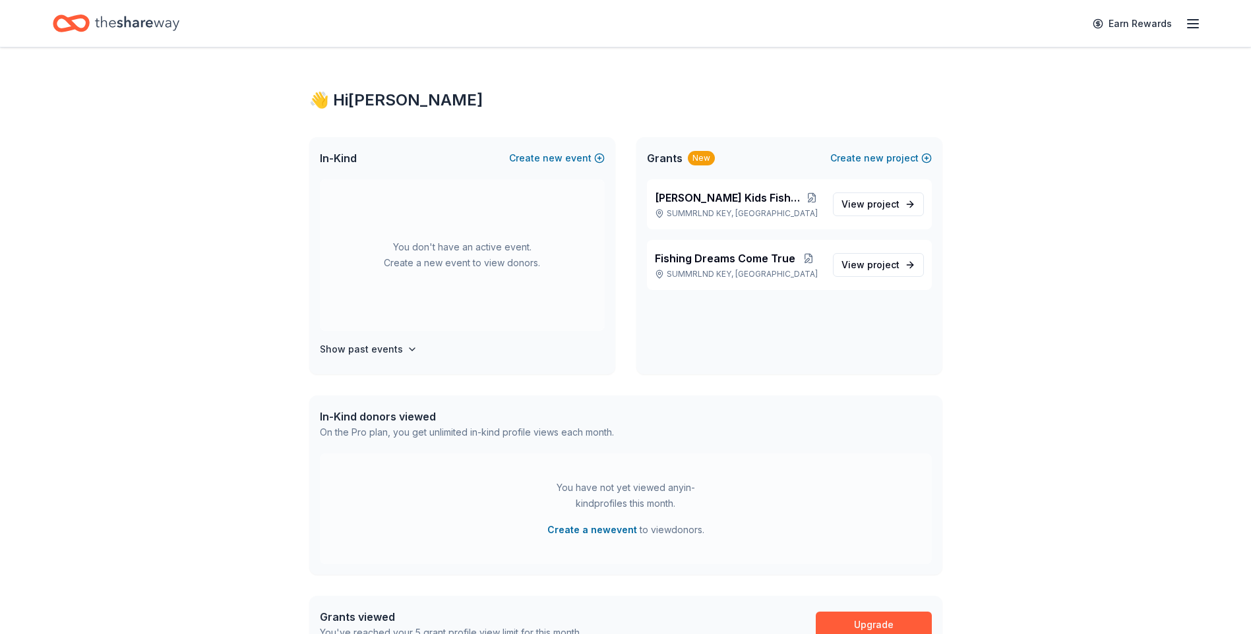
click at [56, 33] on icon "Home" at bounding box center [71, 23] width 37 height 31
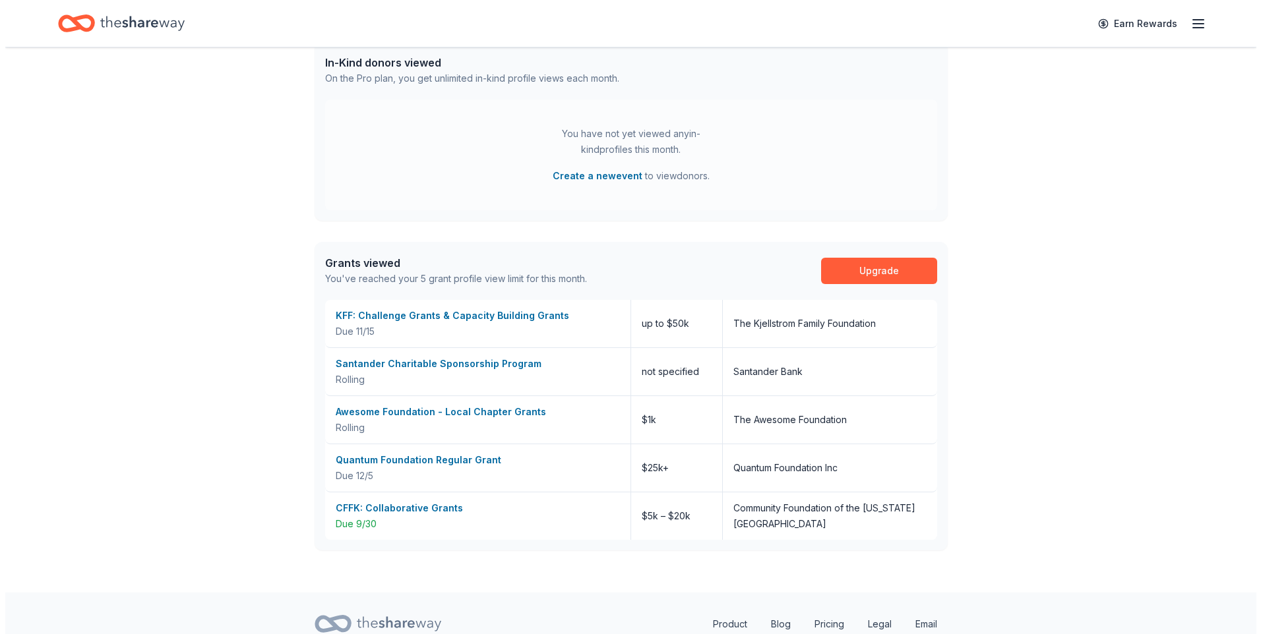
scroll to position [362, 0]
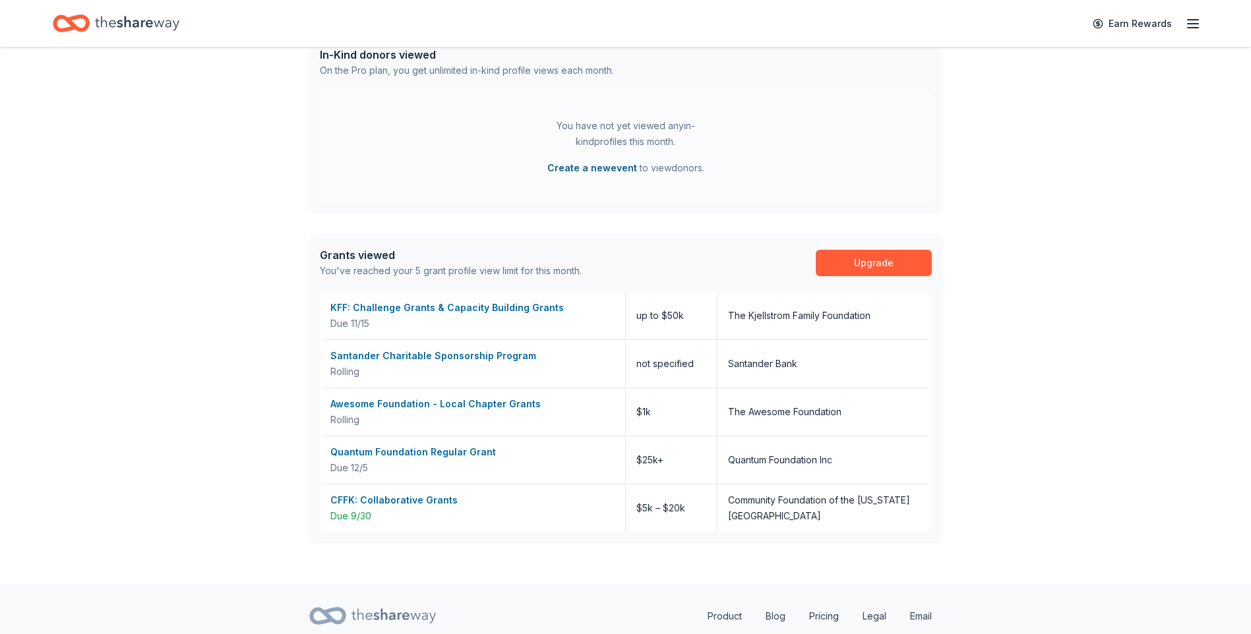
click at [611, 166] on button "Create a new event" at bounding box center [592, 168] width 90 height 16
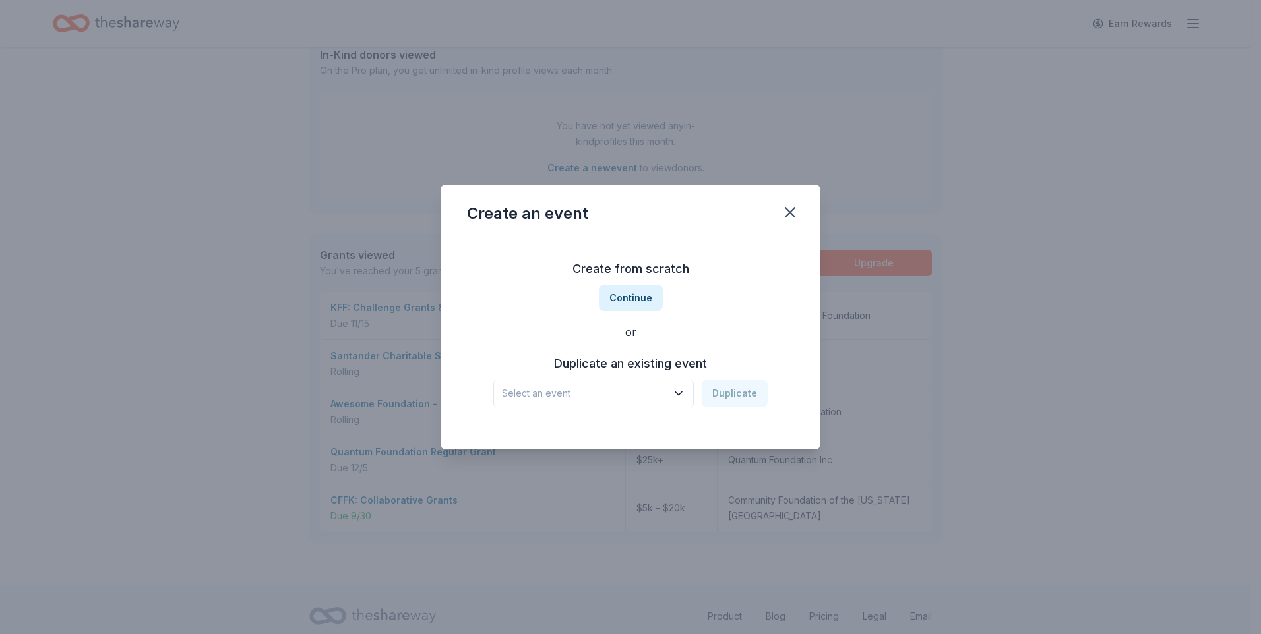
click at [688, 398] on button "Select an event" at bounding box center [593, 394] width 200 height 28
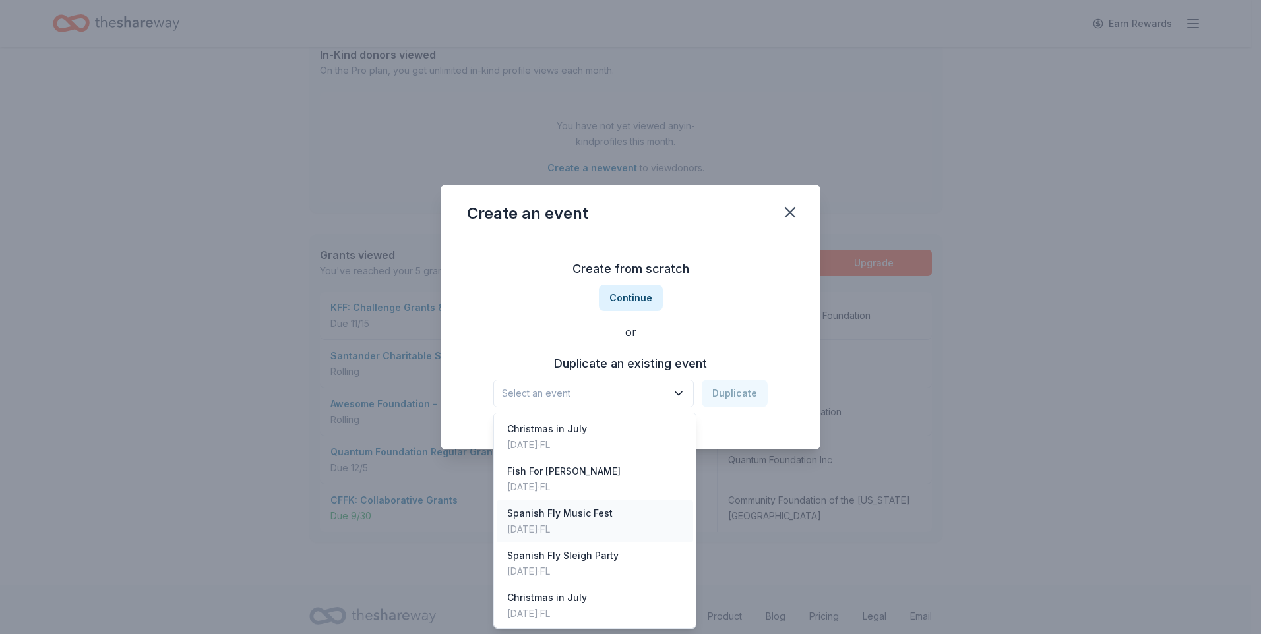
click at [553, 516] on div "Spanish Fly Music Fest" at bounding box center [560, 514] width 106 height 16
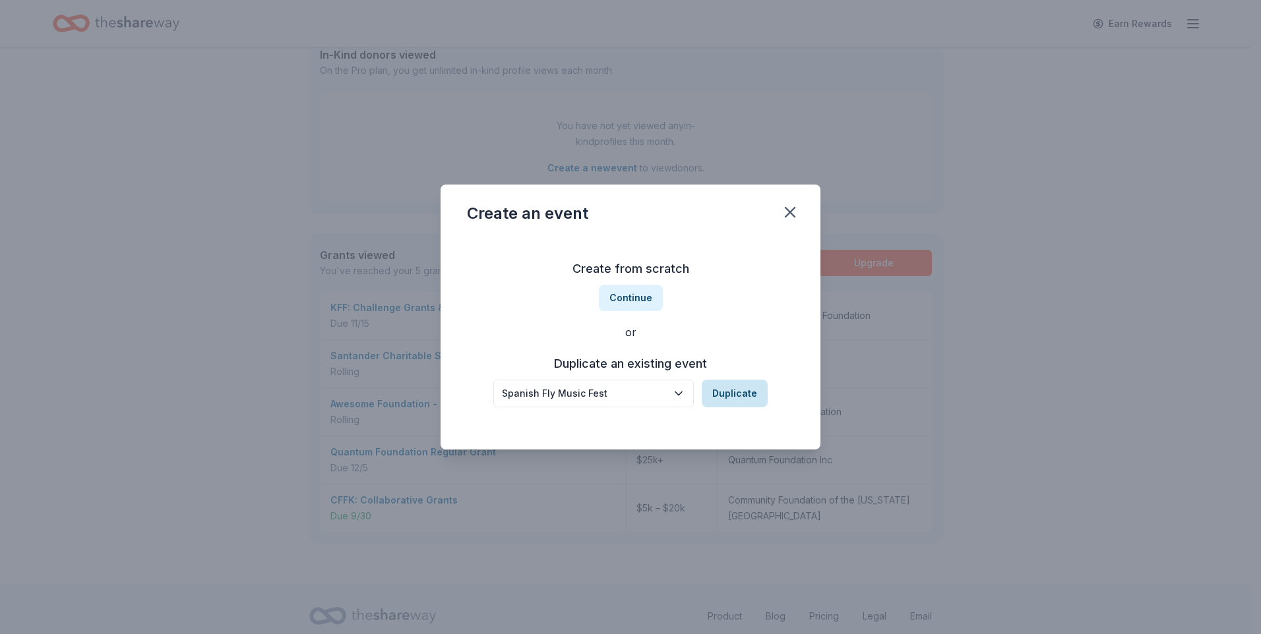
click at [731, 386] on button "Duplicate" at bounding box center [735, 394] width 66 height 28
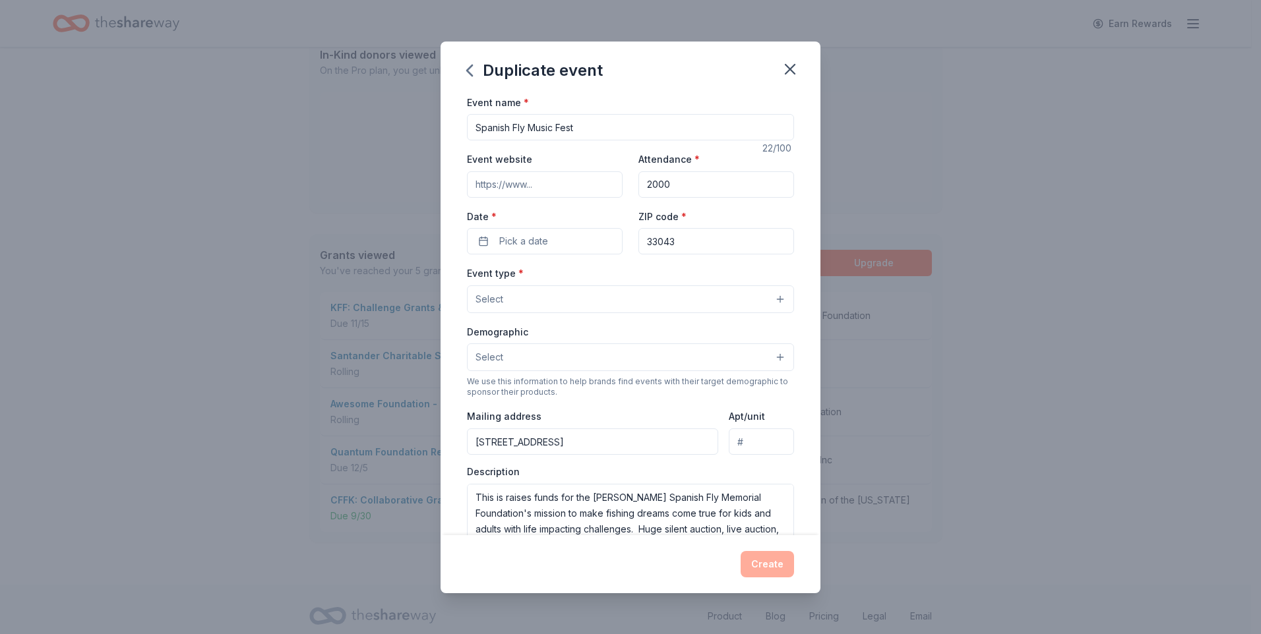
click at [536, 182] on input "Event website" at bounding box center [545, 184] width 156 height 26
type input "[URL][DOMAIN_NAME]"
type input "Unit 9"
click at [533, 243] on span "Pick a date" at bounding box center [523, 241] width 49 height 16
click at [616, 272] on button "Go to next month" at bounding box center [613, 276] width 18 height 18
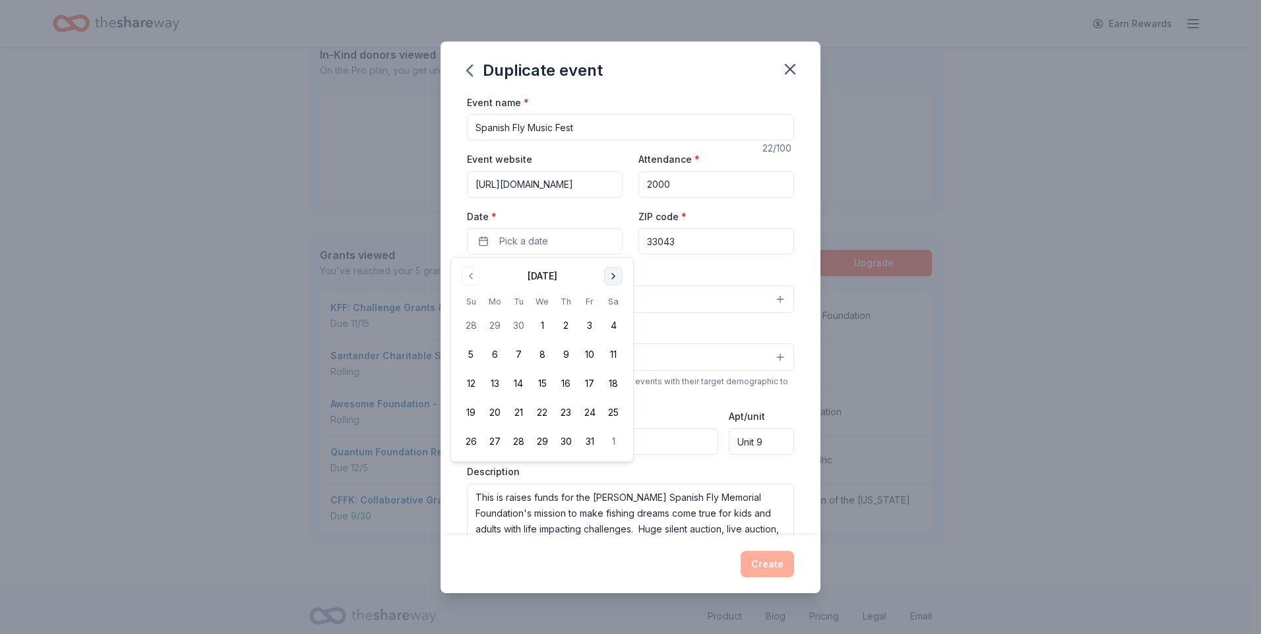
click at [616, 272] on button "Go to next month" at bounding box center [613, 276] width 18 height 18
click at [615, 272] on button "Go to next month" at bounding box center [613, 276] width 18 height 18
click at [477, 323] on button "1" at bounding box center [471, 326] width 24 height 24
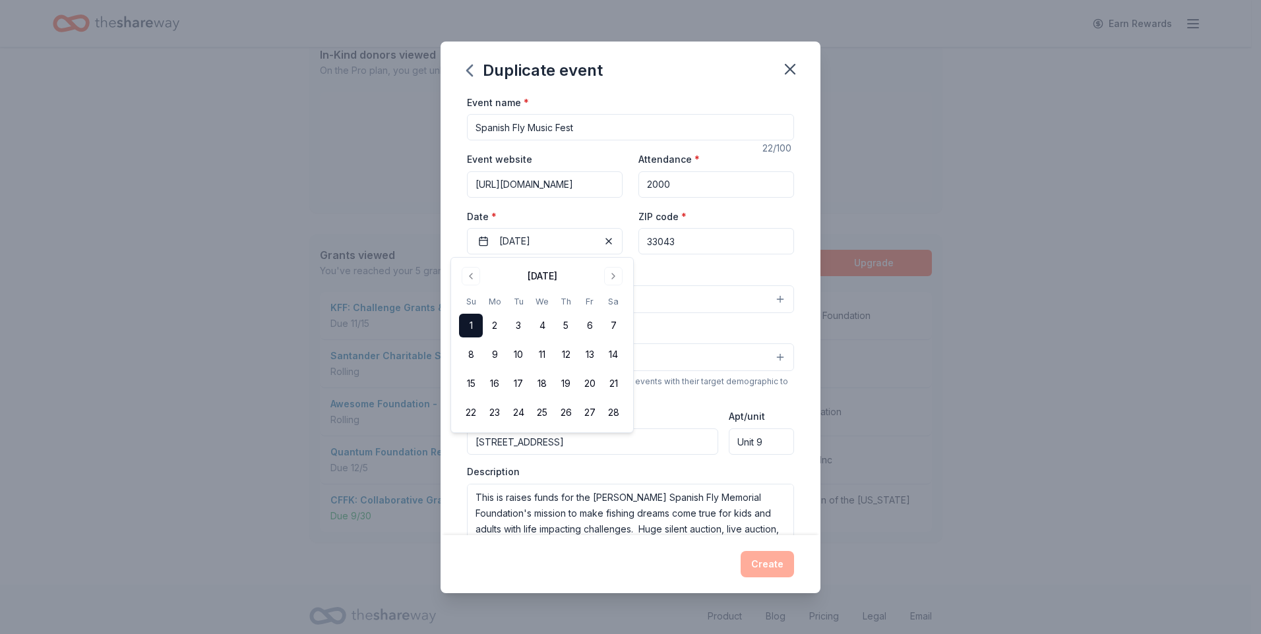
click at [741, 187] on input "2000" at bounding box center [716, 184] width 156 height 26
drag, startPoint x: 700, startPoint y: 183, endPoint x: 474, endPoint y: 185, distance: 226.2
click at [474, 185] on div "Event website [URL][DOMAIN_NAME] Attendance * 2000 Date * [DATE] ZIP code * 330…" at bounding box center [630, 203] width 327 height 104
type input "600"
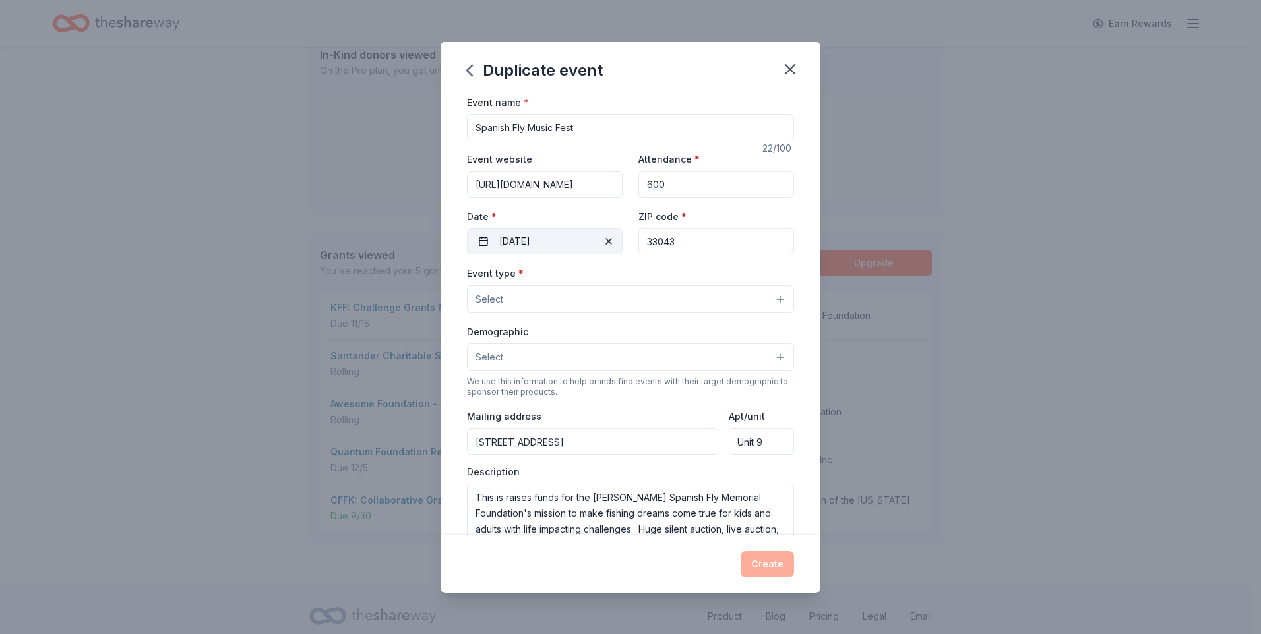
drag, startPoint x: 681, startPoint y: 239, endPoint x: 594, endPoint y: 229, distance: 87.6
click at [594, 229] on div "Event website [URL][DOMAIN_NAME] Attendance * 600 Date * [DATE] ZIP code * 33043" at bounding box center [630, 203] width 327 height 104
type input "33042"
click at [586, 296] on button "Select" at bounding box center [630, 300] width 327 height 28
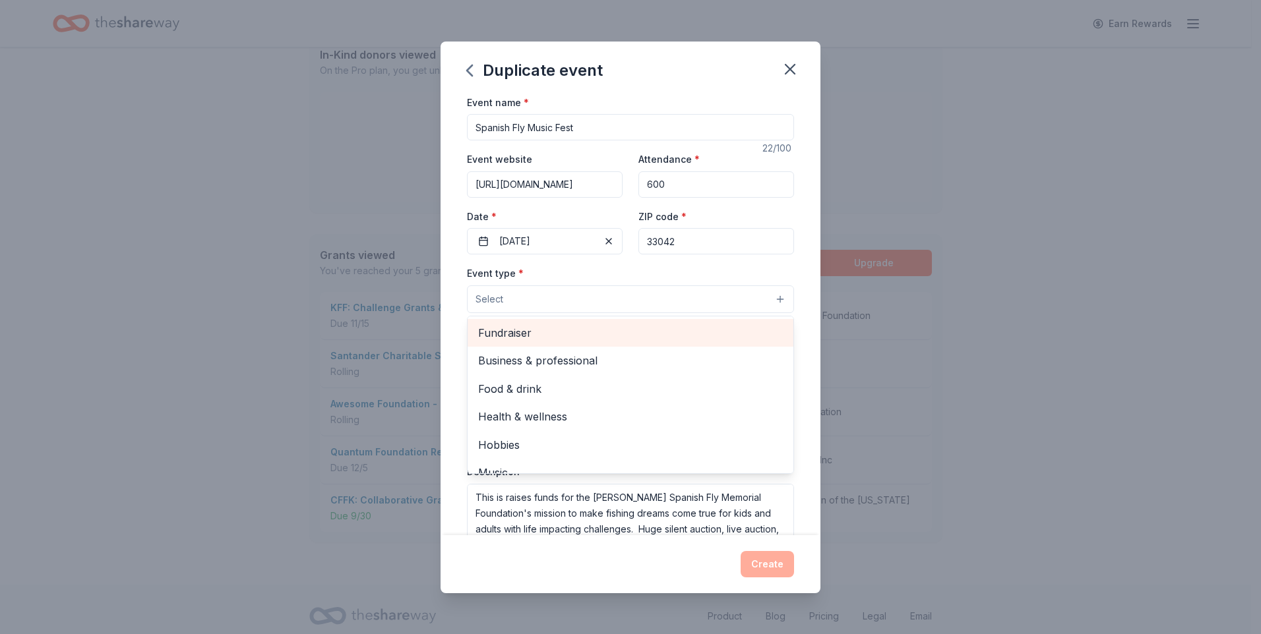
click at [507, 340] on span "Fundraiser" at bounding box center [630, 332] width 305 height 17
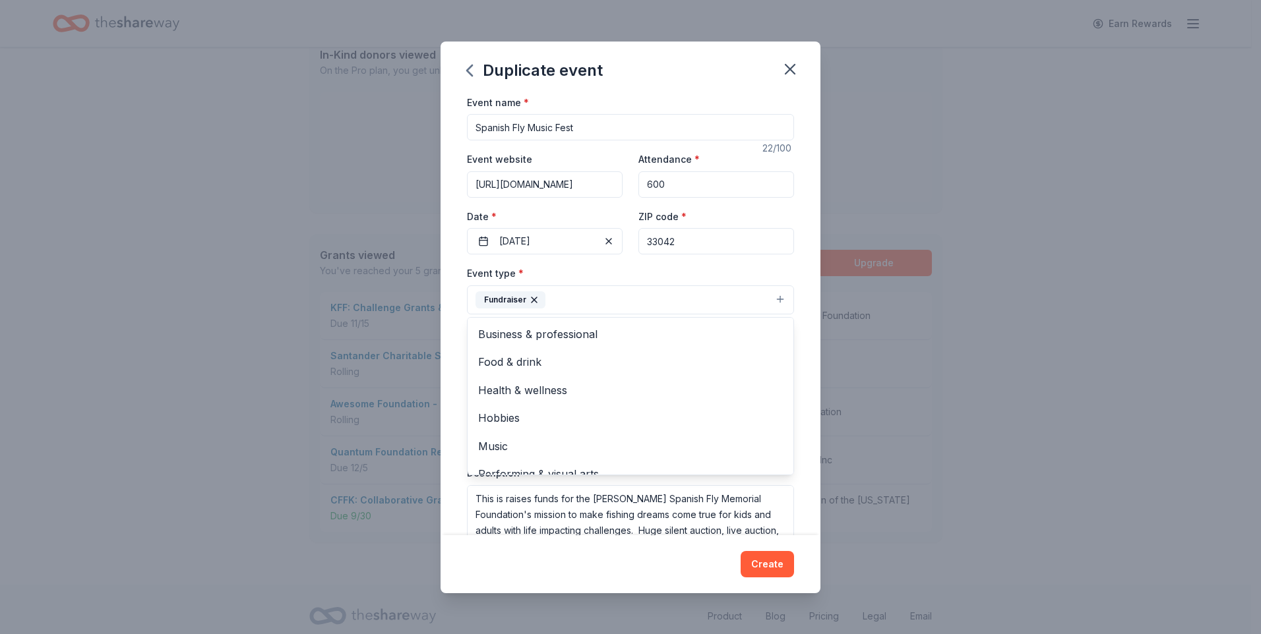
click at [758, 230] on div "Event name * Spanish Fly Music Fest 22 /100 Event website [URL][DOMAIN_NAME] At…" at bounding box center [630, 399] width 327 height 611
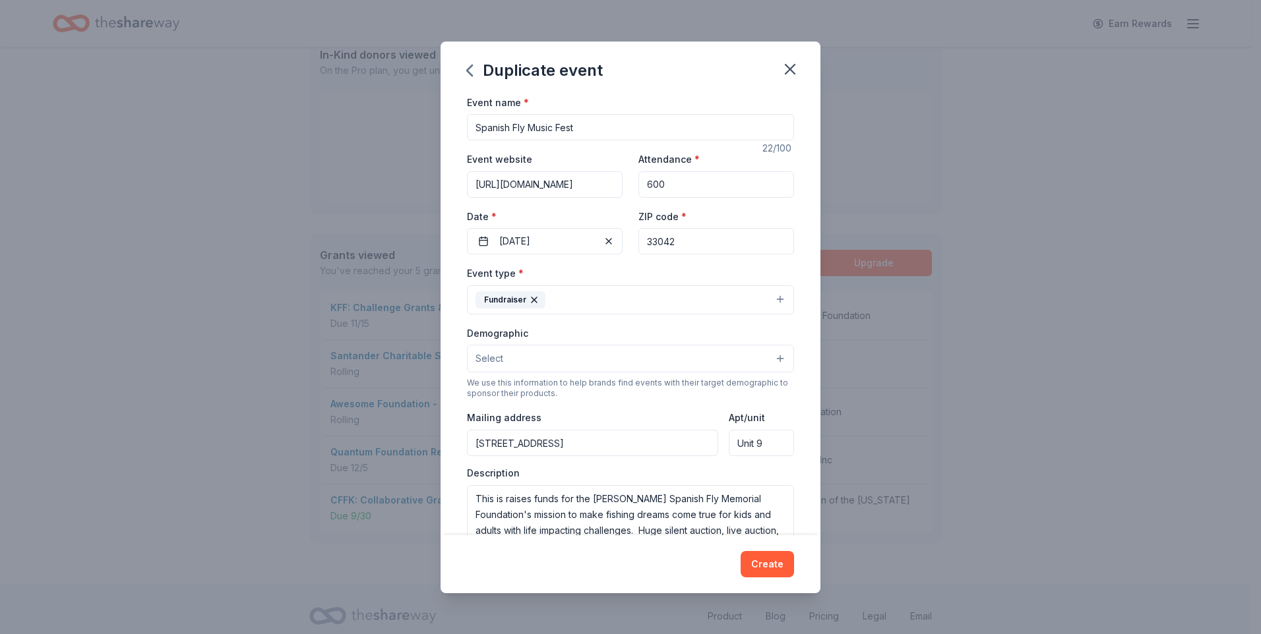
click at [739, 355] on button "Select" at bounding box center [630, 359] width 327 height 28
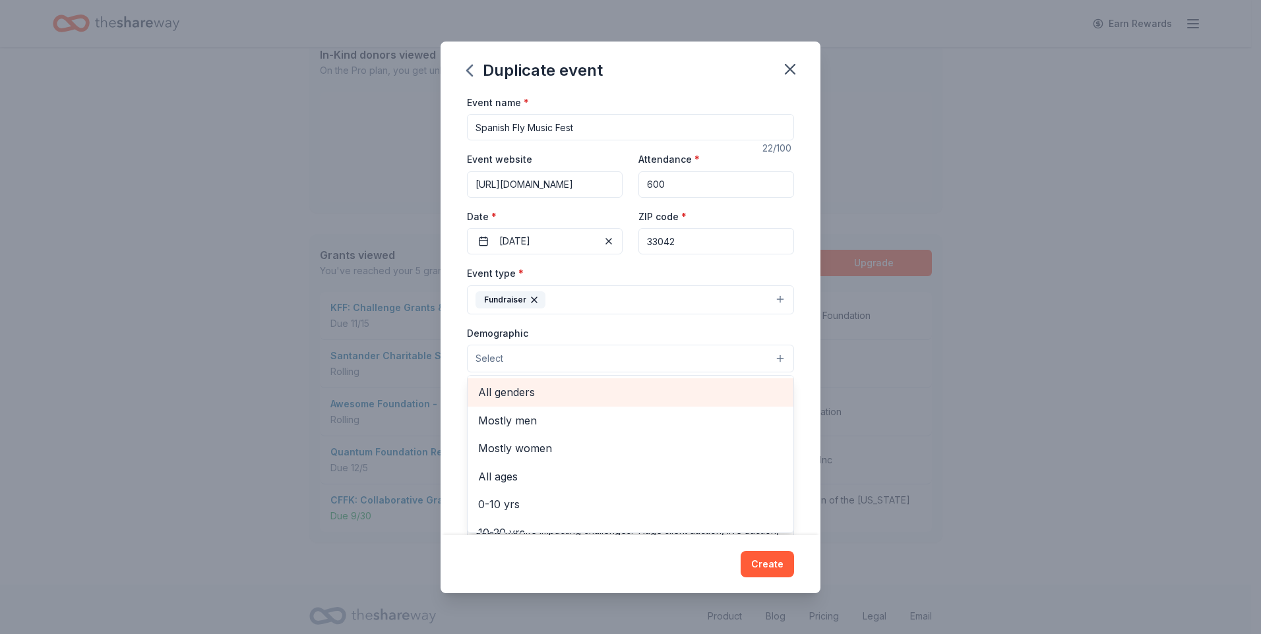
click at [508, 393] on span "All genders" at bounding box center [630, 392] width 305 height 17
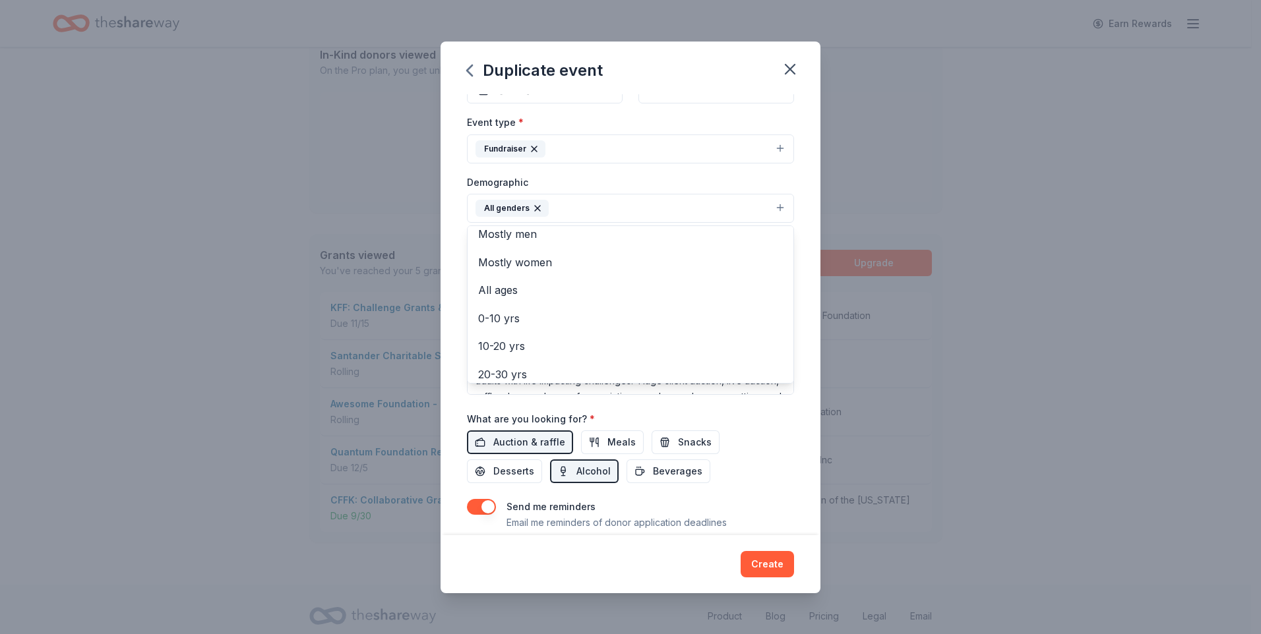
scroll to position [14, 0]
click at [788, 169] on div "Event name * Spanish Fly Music Fest 22 /100 Event website [URL][DOMAIN_NAME] At…" at bounding box center [631, 314] width 380 height 441
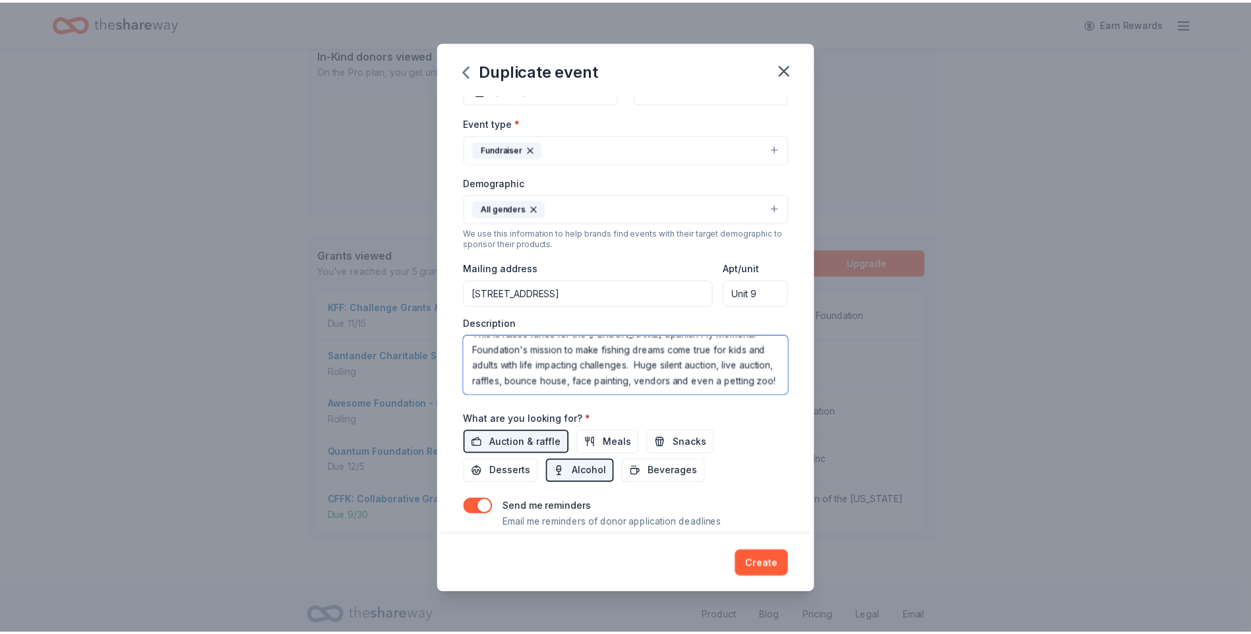
scroll to position [32, 0]
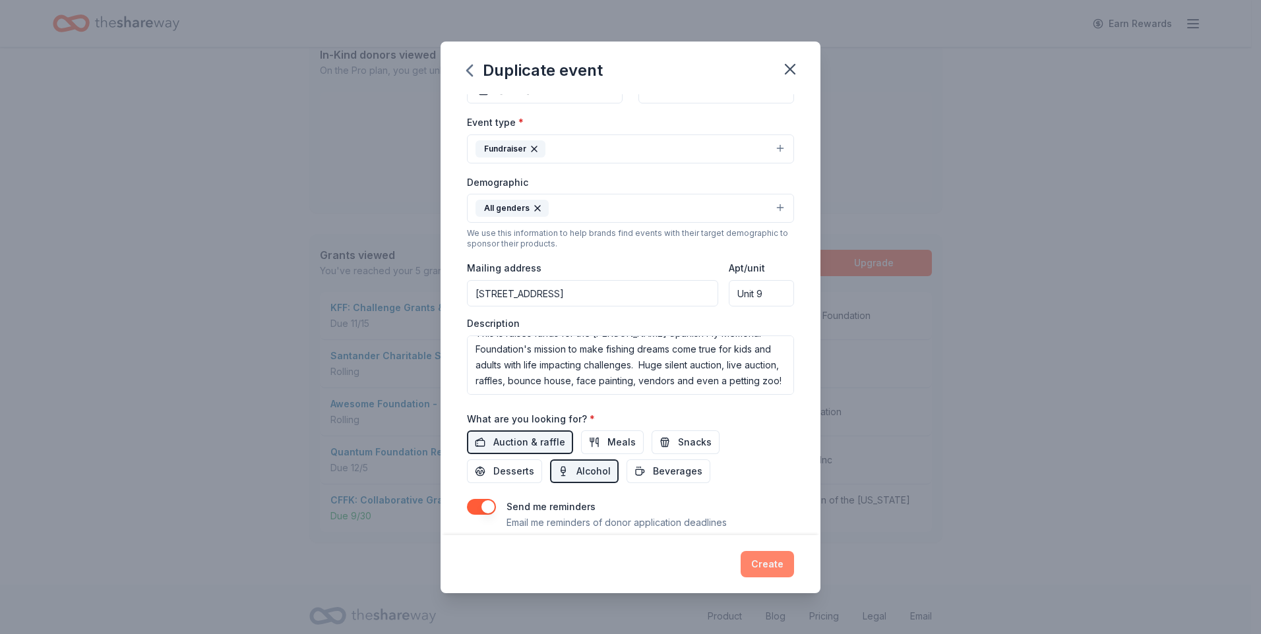
click at [759, 560] on button "Create" at bounding box center [767, 564] width 53 height 26
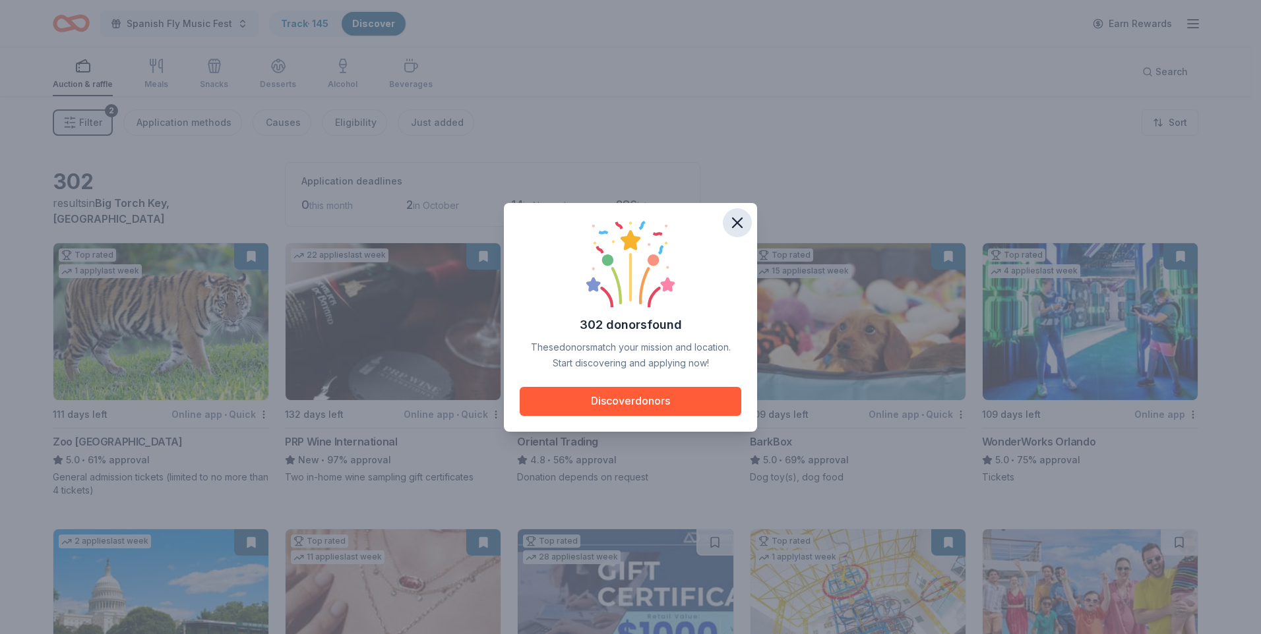
click at [735, 228] on icon "button" at bounding box center [737, 223] width 18 height 18
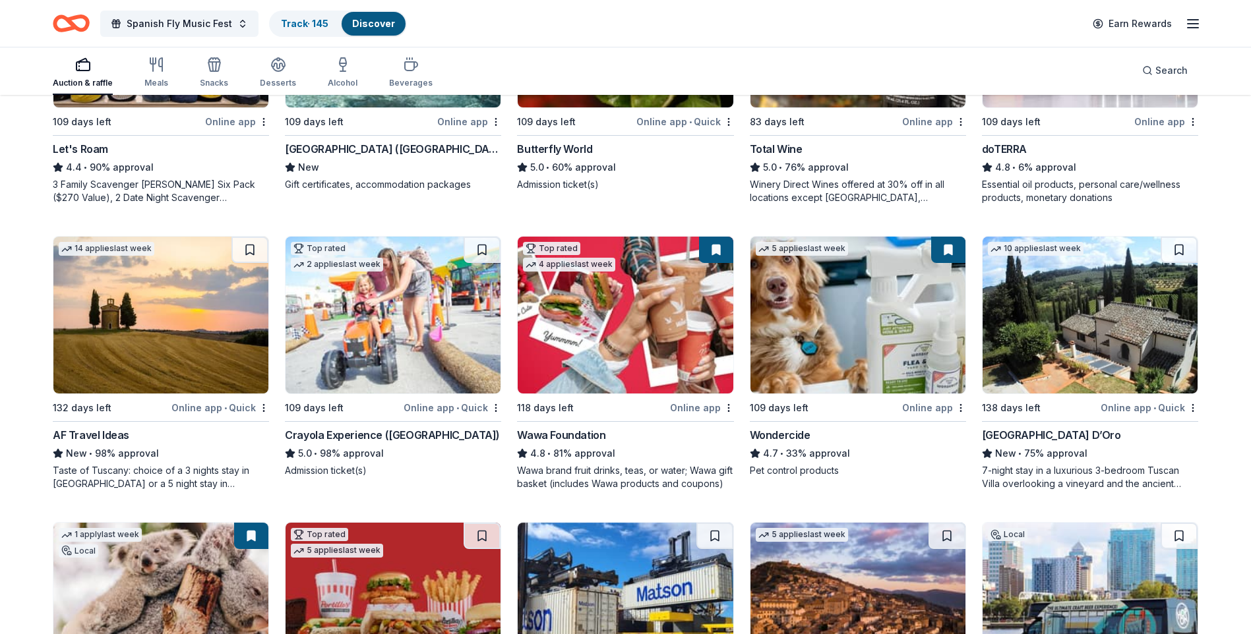
scroll to position [841, 0]
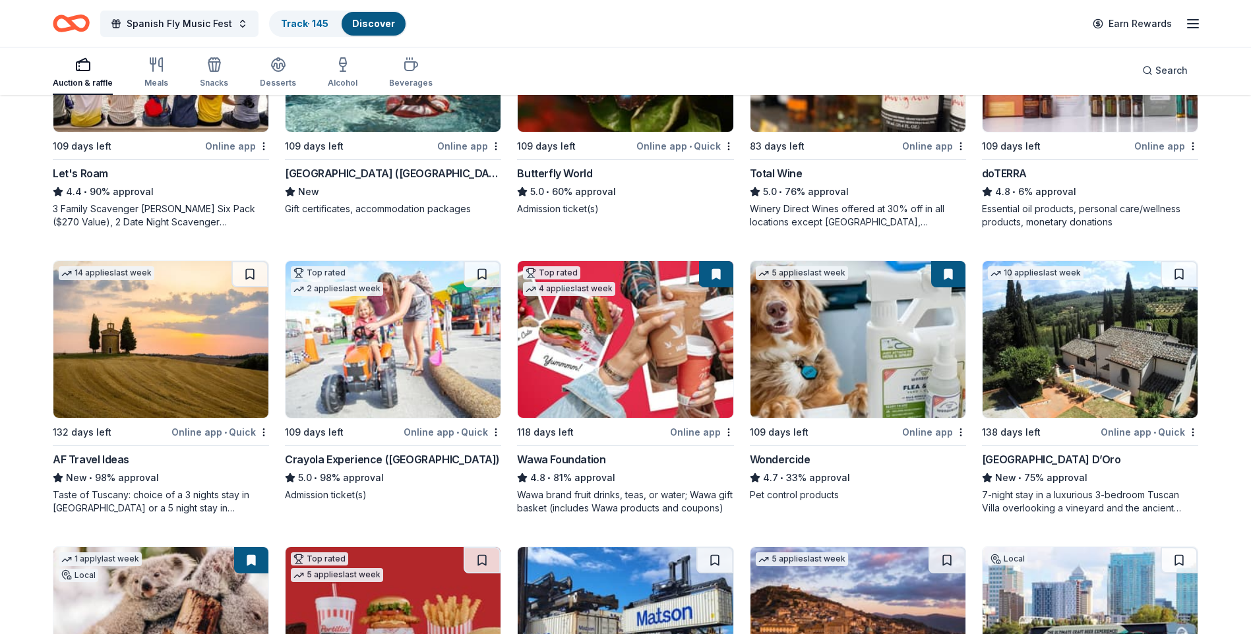
click at [1028, 461] on div "[GEOGRAPHIC_DATA] D’Oro" at bounding box center [1051, 460] width 139 height 16
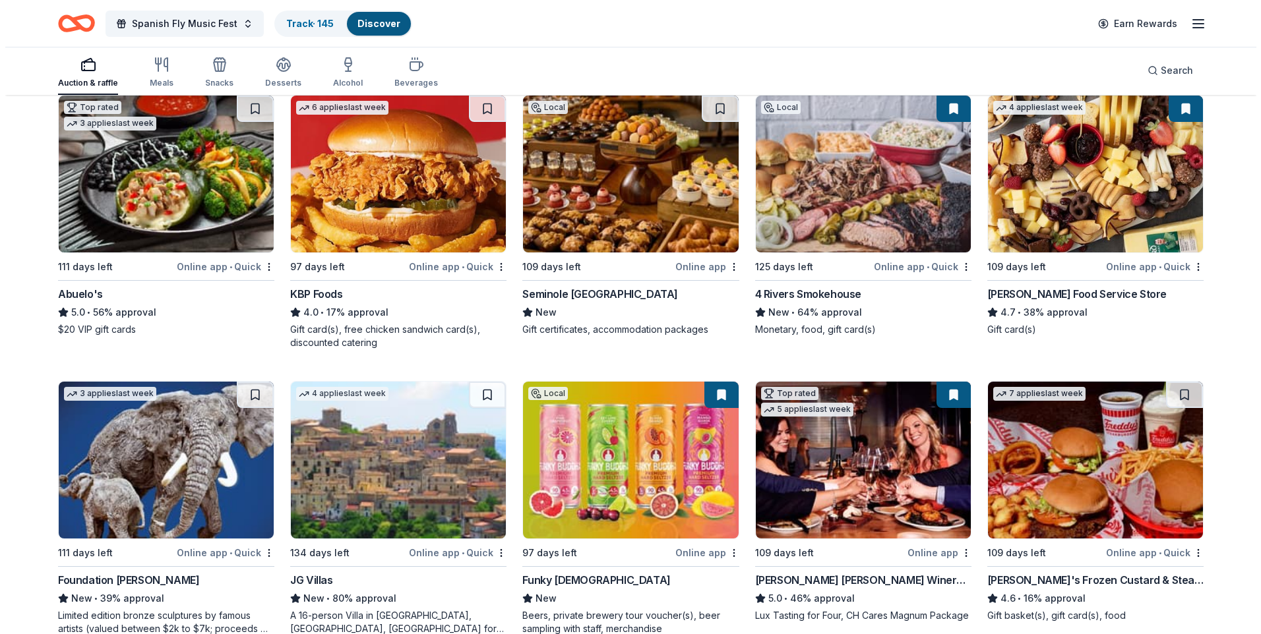
scroll to position [1596, 0]
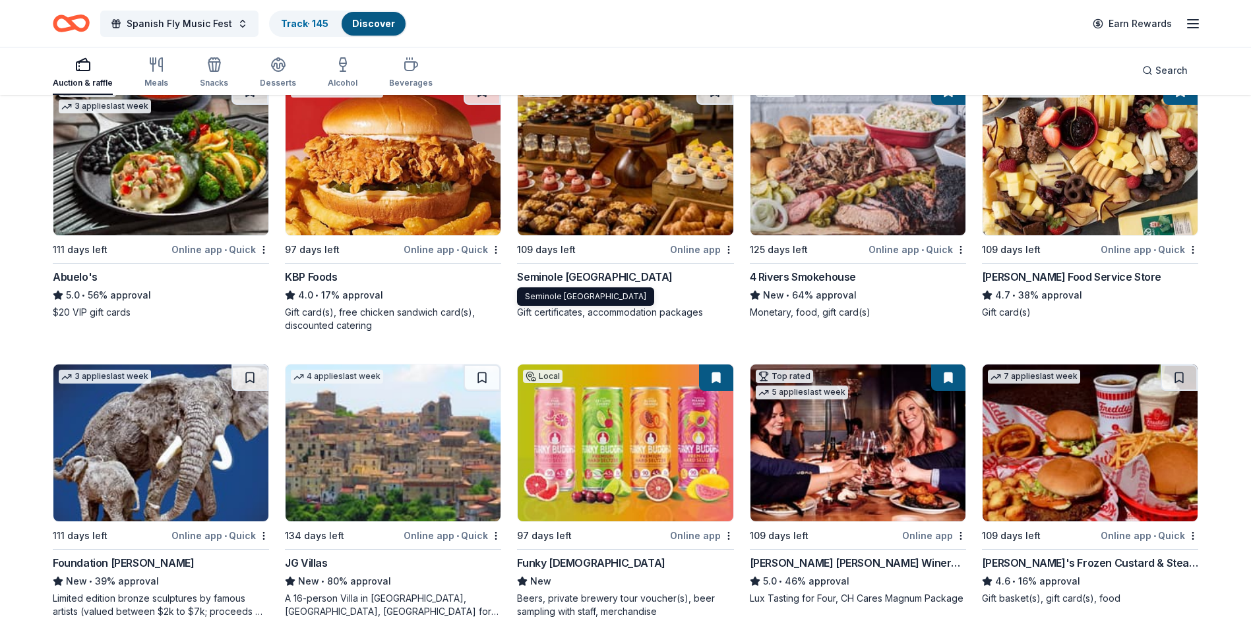
click at [578, 280] on div "Seminole Hard Rock Hotel & Casino Hollywood" at bounding box center [595, 277] width 156 height 16
click at [220, 21] on span "Spanish Fly Music Fest" at bounding box center [180, 24] width 106 height 16
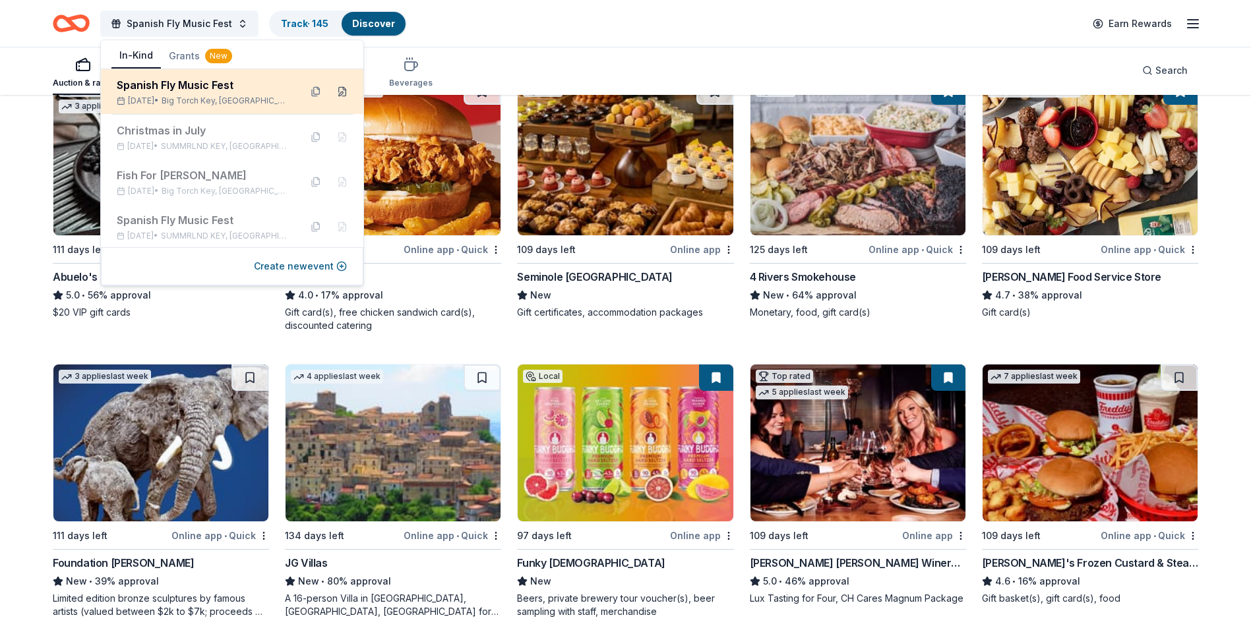
click at [332, 90] on button at bounding box center [342, 91] width 21 height 21
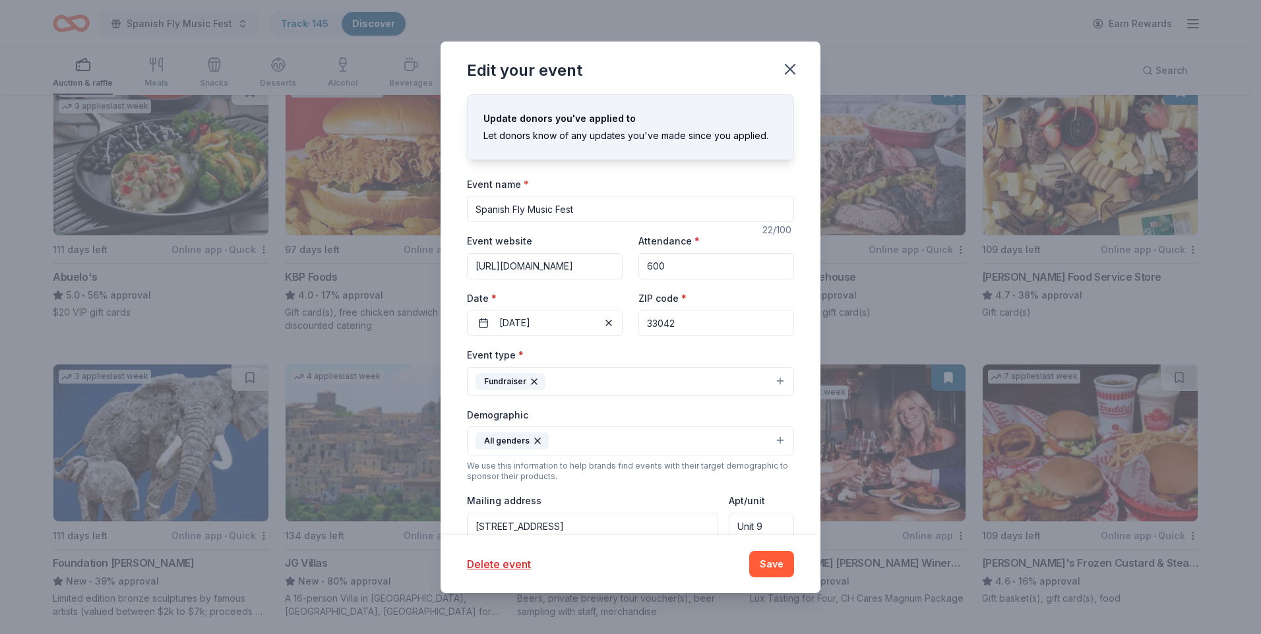
drag, startPoint x: 580, startPoint y: 212, endPoint x: 371, endPoint y: 212, distance: 209.1
click at [371, 212] on div "Edit your event Update donors you've applied to Let donors know of any updates …" at bounding box center [630, 317] width 1261 height 634
type input "Annual Spanish Fly Music Festival"
click at [557, 272] on input "https://josewejebefoundation.auctions.networkforgood.com/manage/auctions/3129" at bounding box center [545, 266] width 156 height 26
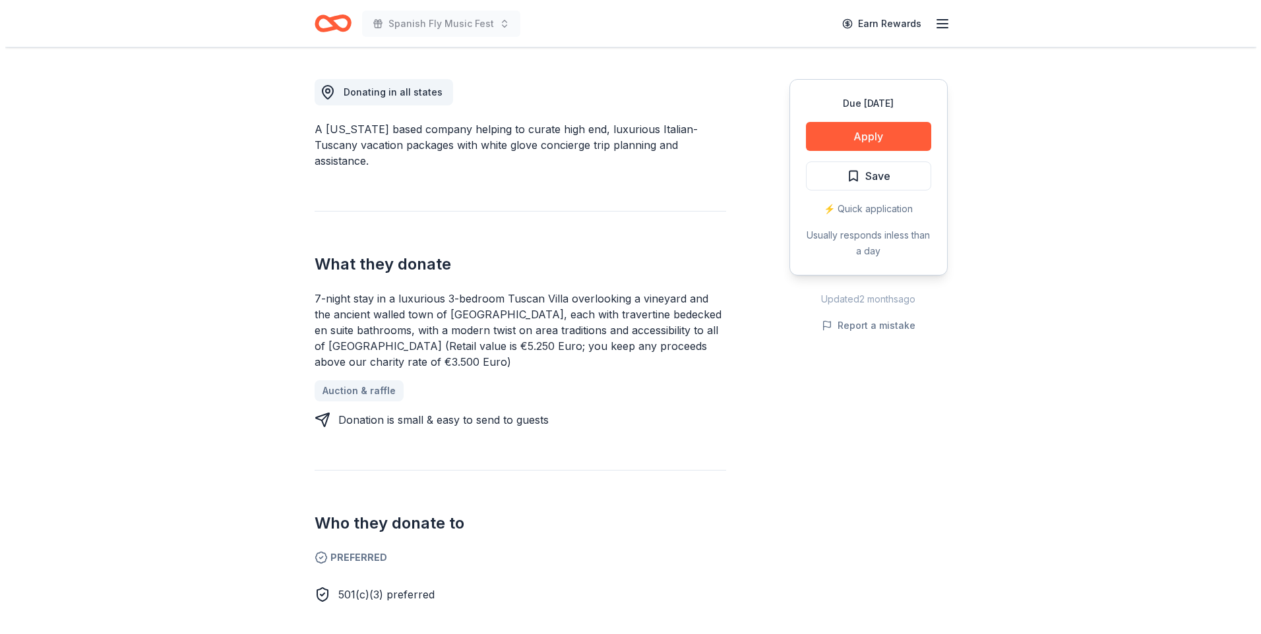
scroll to position [331, 0]
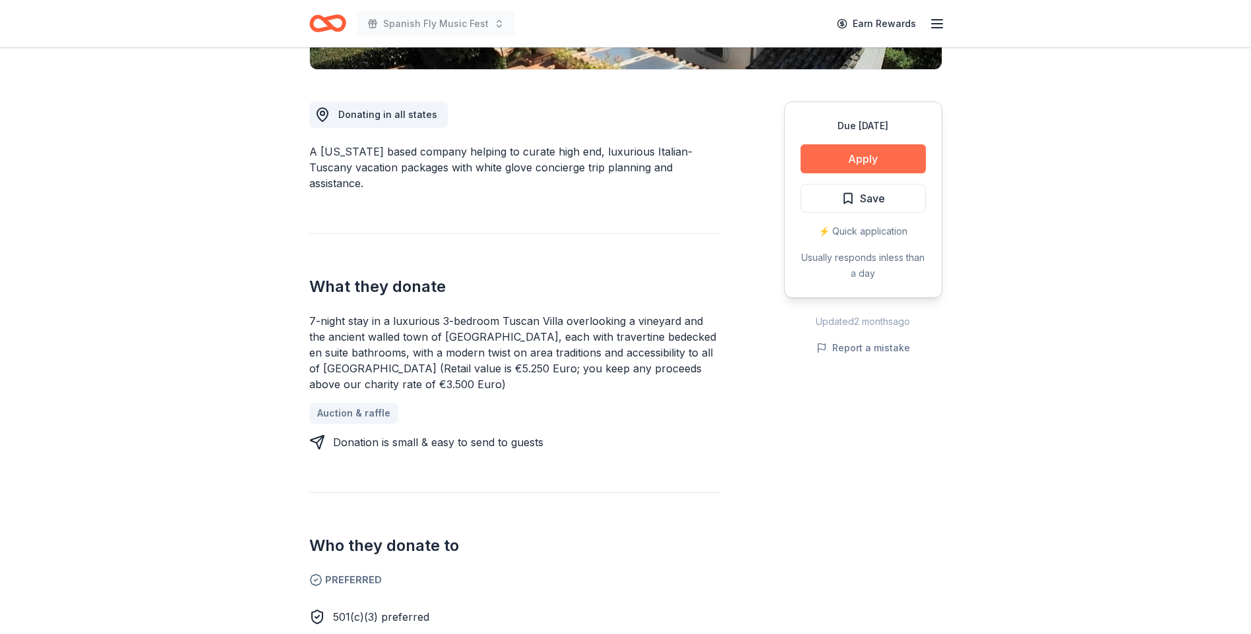
click at [837, 160] on button "Apply" at bounding box center [863, 158] width 125 height 29
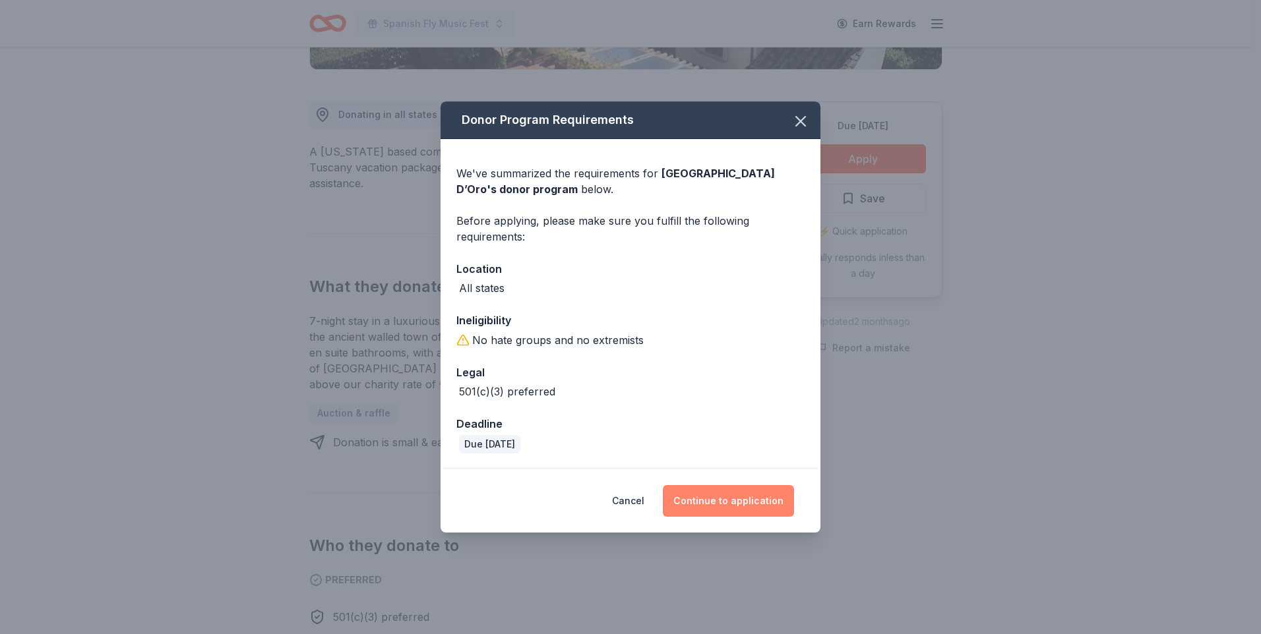
click at [731, 497] on button "Continue to application" at bounding box center [728, 501] width 131 height 32
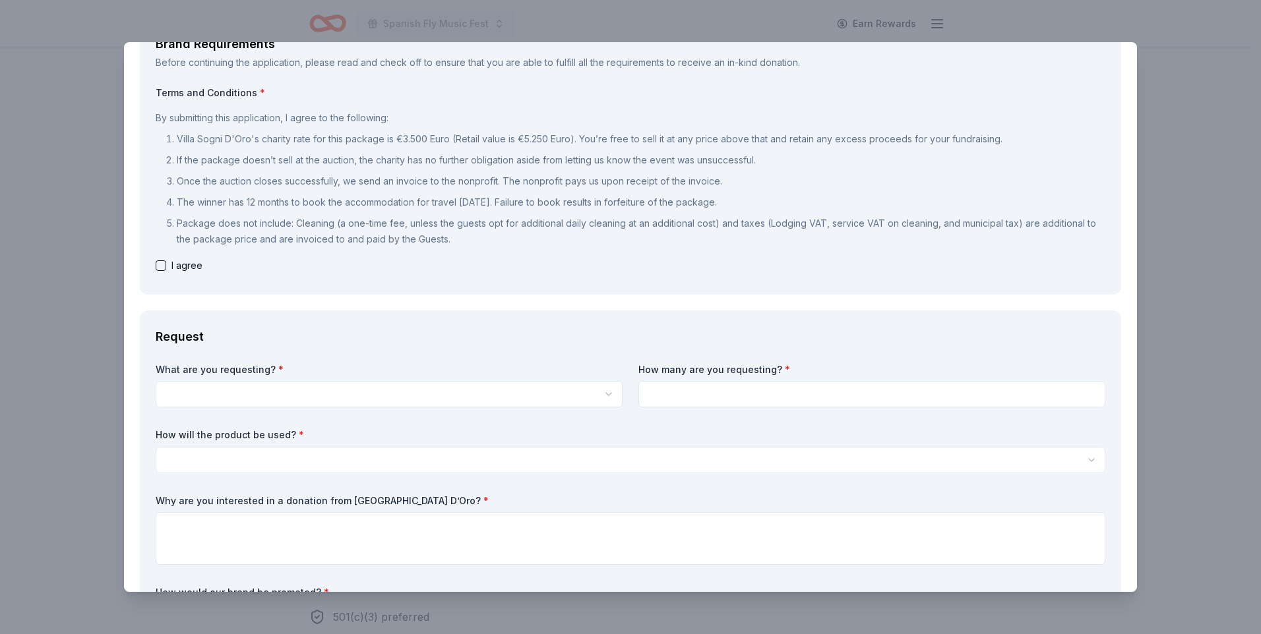
scroll to position [108, 0]
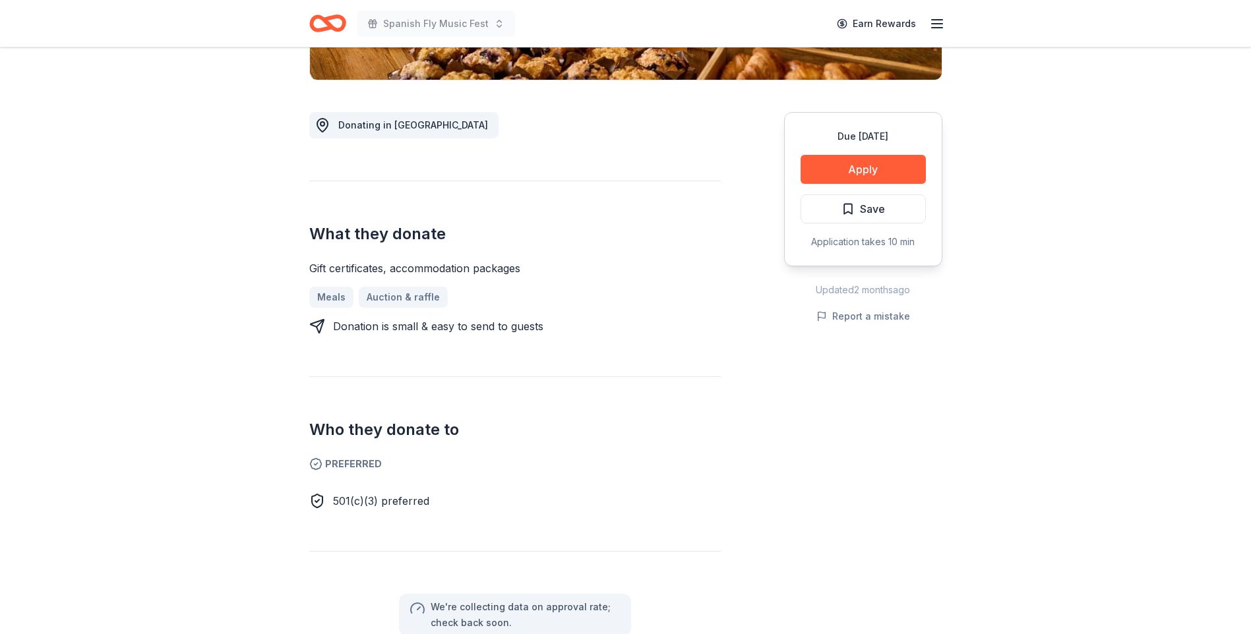
scroll to position [334, 0]
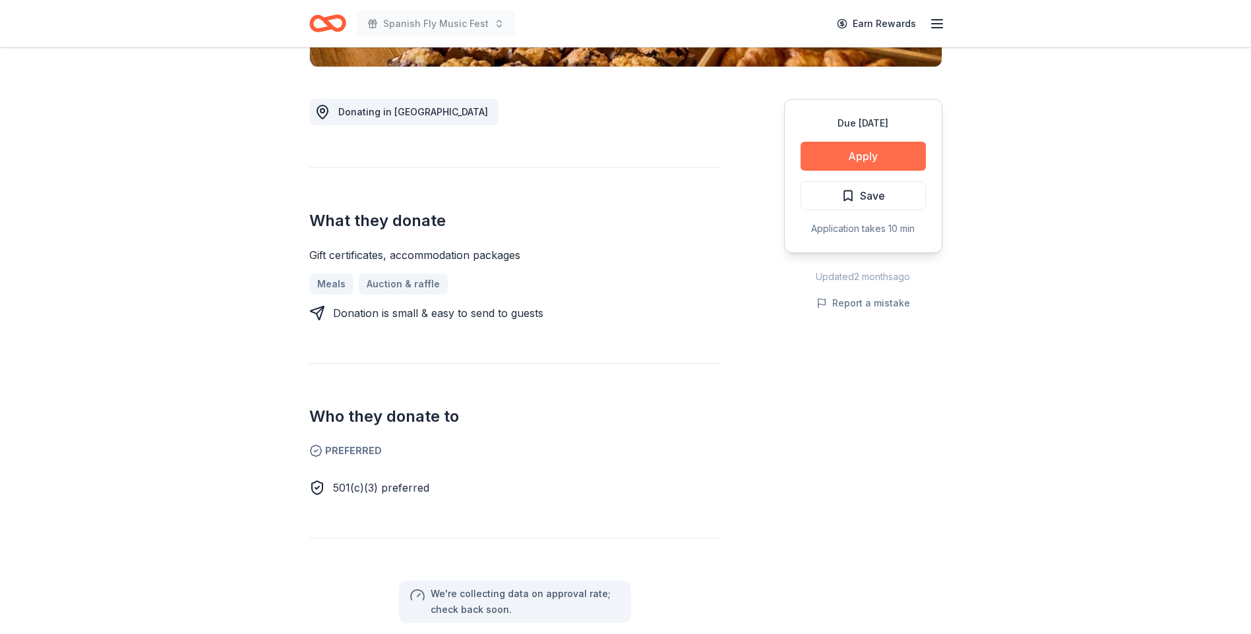
click at [838, 161] on button "Apply" at bounding box center [863, 156] width 125 height 29
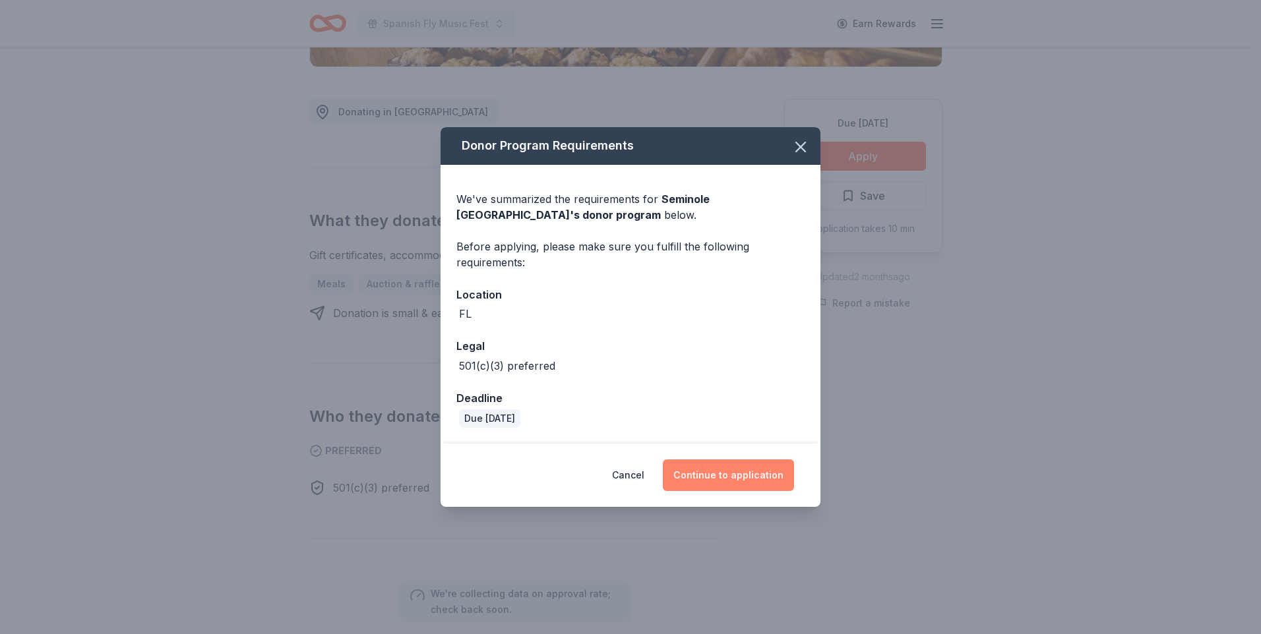
click at [733, 477] on button "Continue to application" at bounding box center [728, 476] width 131 height 32
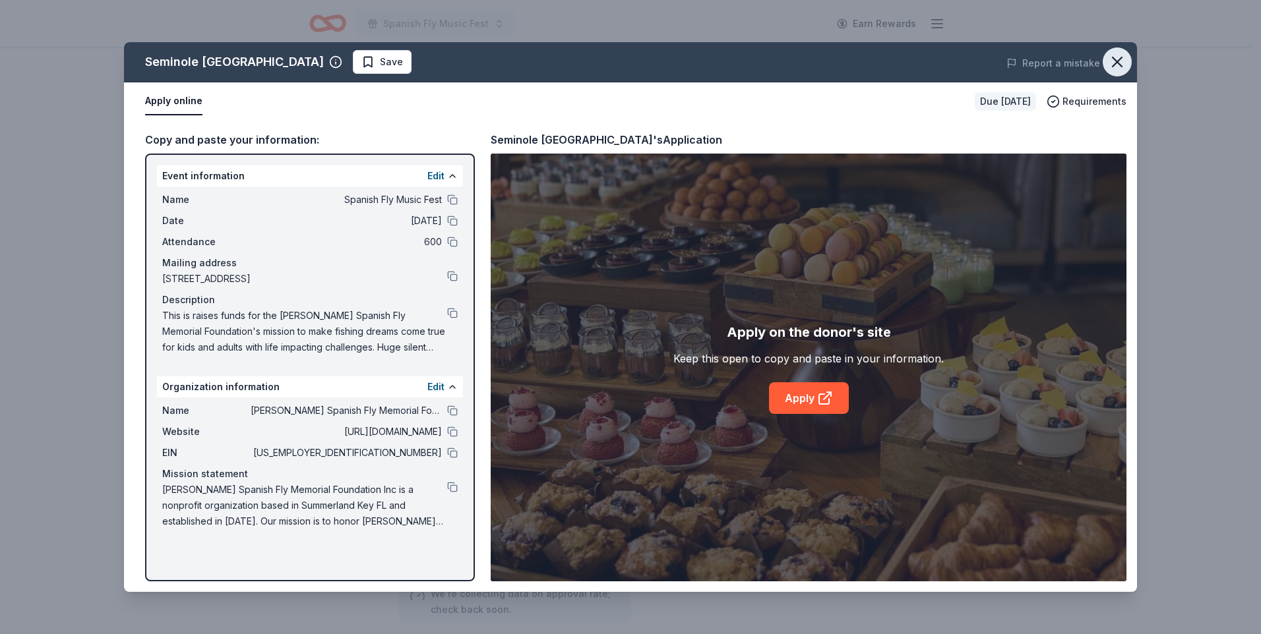
click at [1113, 66] on icon "button" at bounding box center [1117, 61] width 9 height 9
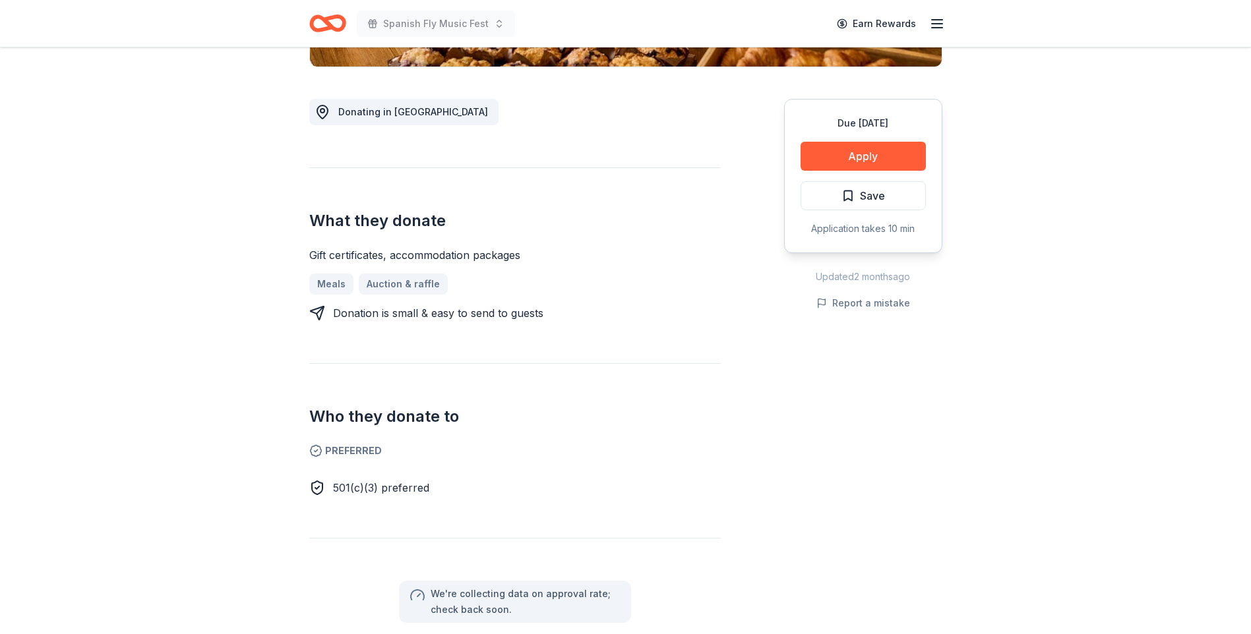
scroll to position [0, 0]
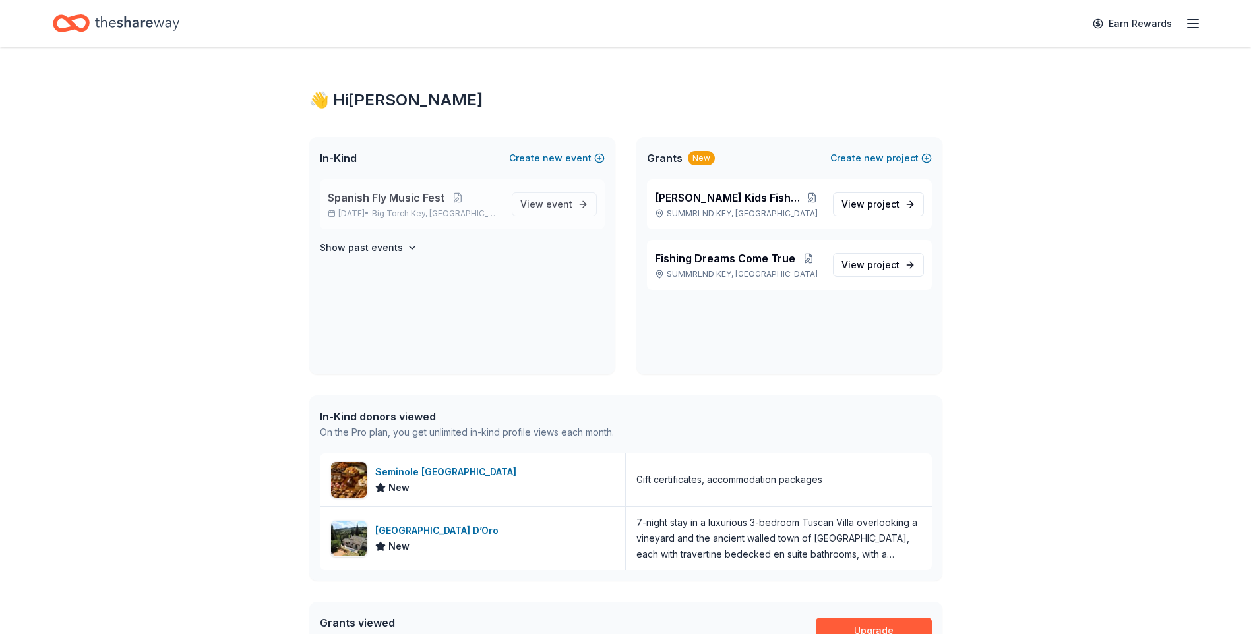
click at [402, 197] on span "Spanish Fly Music Fest" at bounding box center [386, 198] width 117 height 16
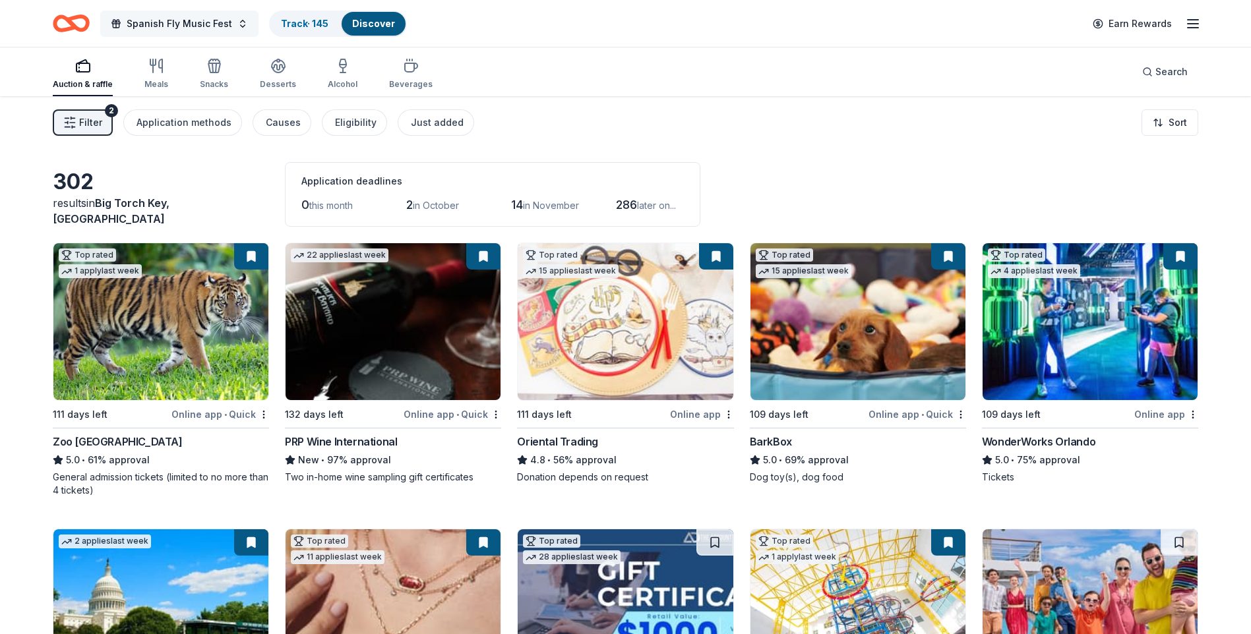
click at [224, 20] on span "Spanish Fly Music Fest" at bounding box center [180, 24] width 106 height 16
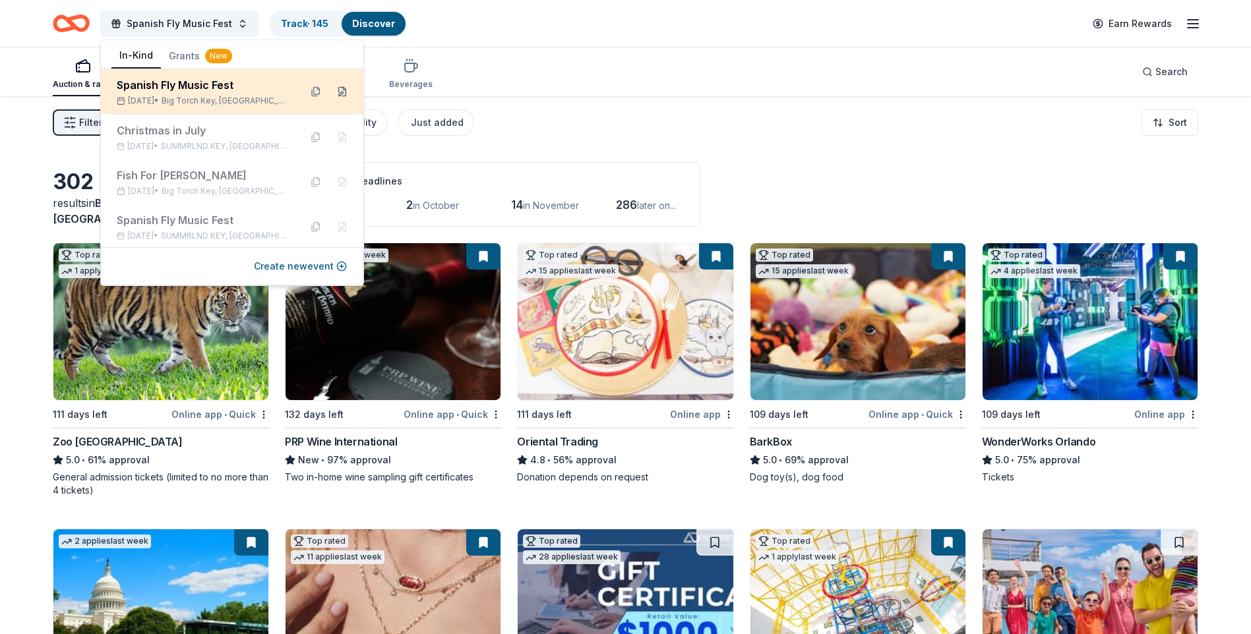
click at [332, 92] on button at bounding box center [342, 91] width 21 height 21
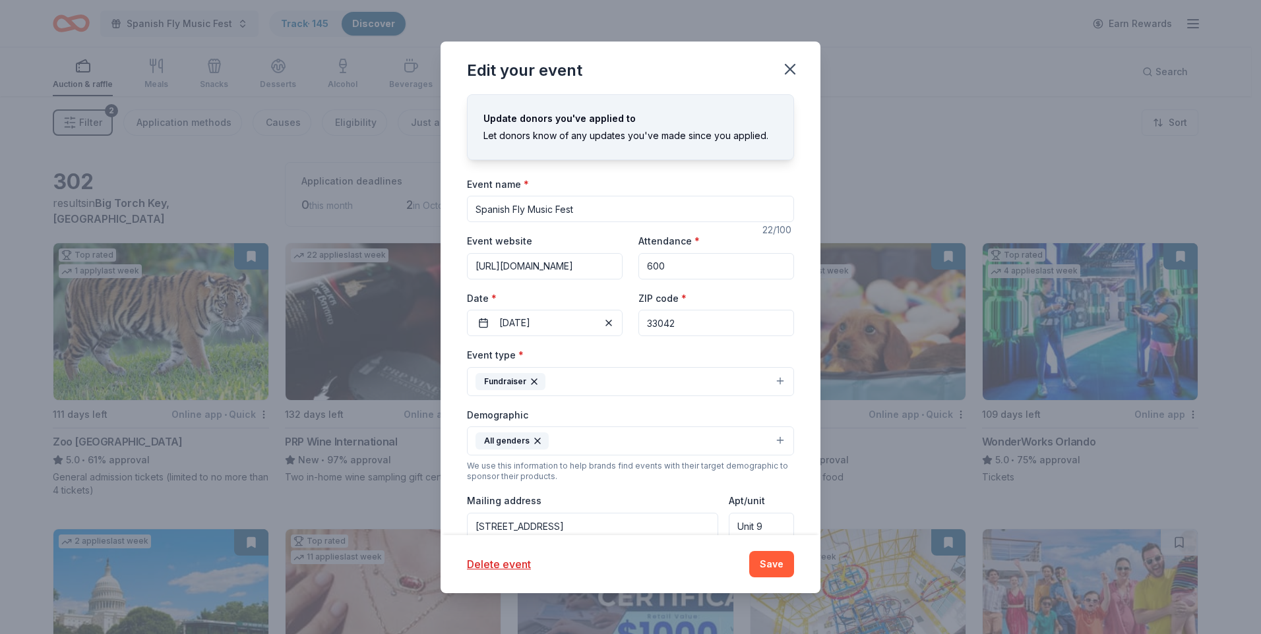
drag, startPoint x: 596, startPoint y: 206, endPoint x: 334, endPoint y: 189, distance: 261.7
click at [334, 189] on div "Edit your event Update donors you've applied to Let donors know of any updates …" at bounding box center [630, 317] width 1261 height 634
type input "Annual Spanish Fly Music Festival"
click at [563, 254] on input "https://josewejebefoundation.auctions.networkforgood.com/manage/auctions/3129" at bounding box center [545, 266] width 156 height 26
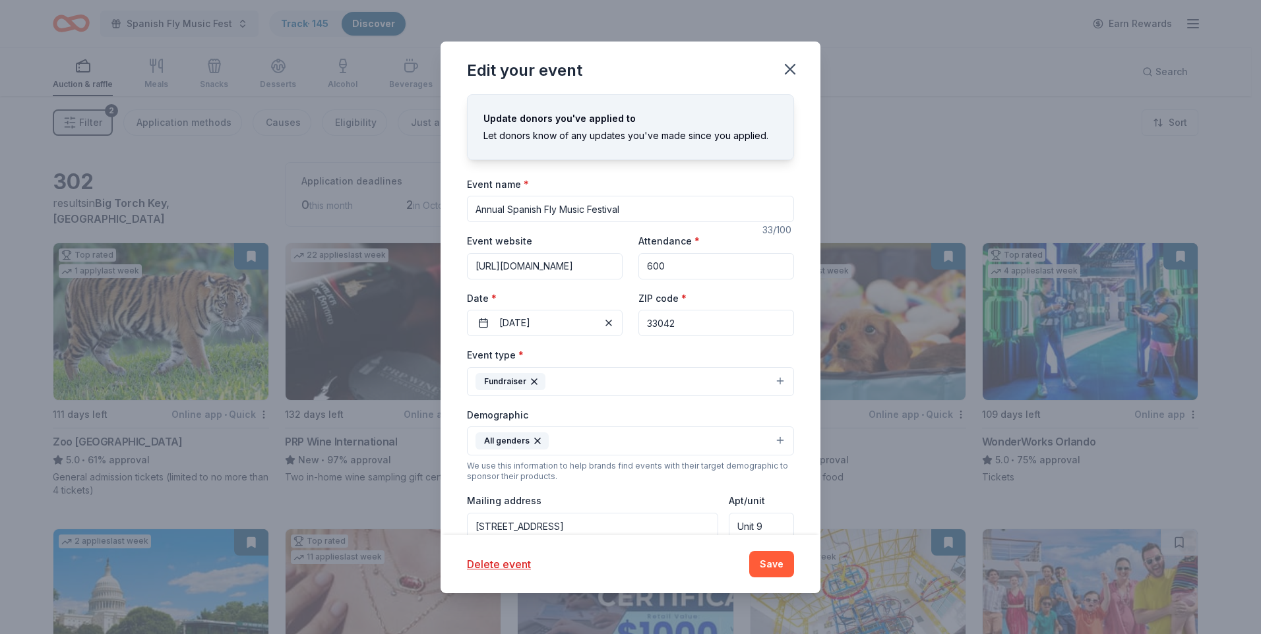
drag, startPoint x: 599, startPoint y: 265, endPoint x: 658, endPoint y: 259, distance: 59.7
click at [658, 259] on div "Event website https://josewejebefoundation.auctions.networkforgood.com/manage/a…" at bounding box center [630, 285] width 327 height 104
type input "https://josewejebefoundation.org"
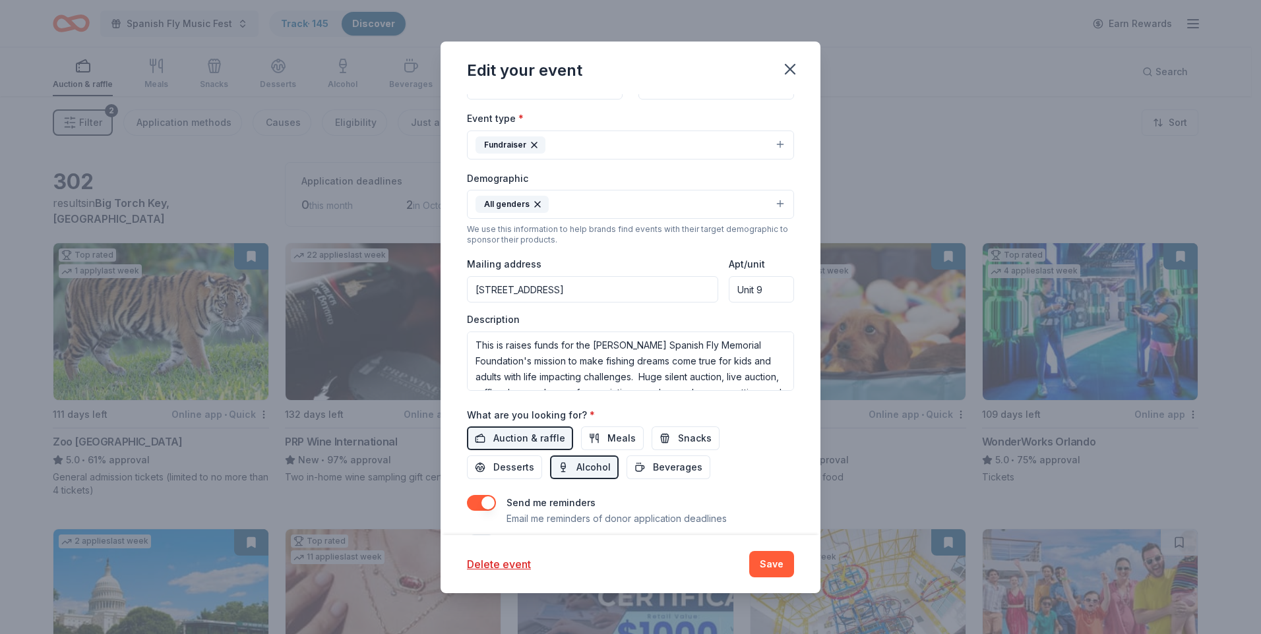
scroll to position [250, 0]
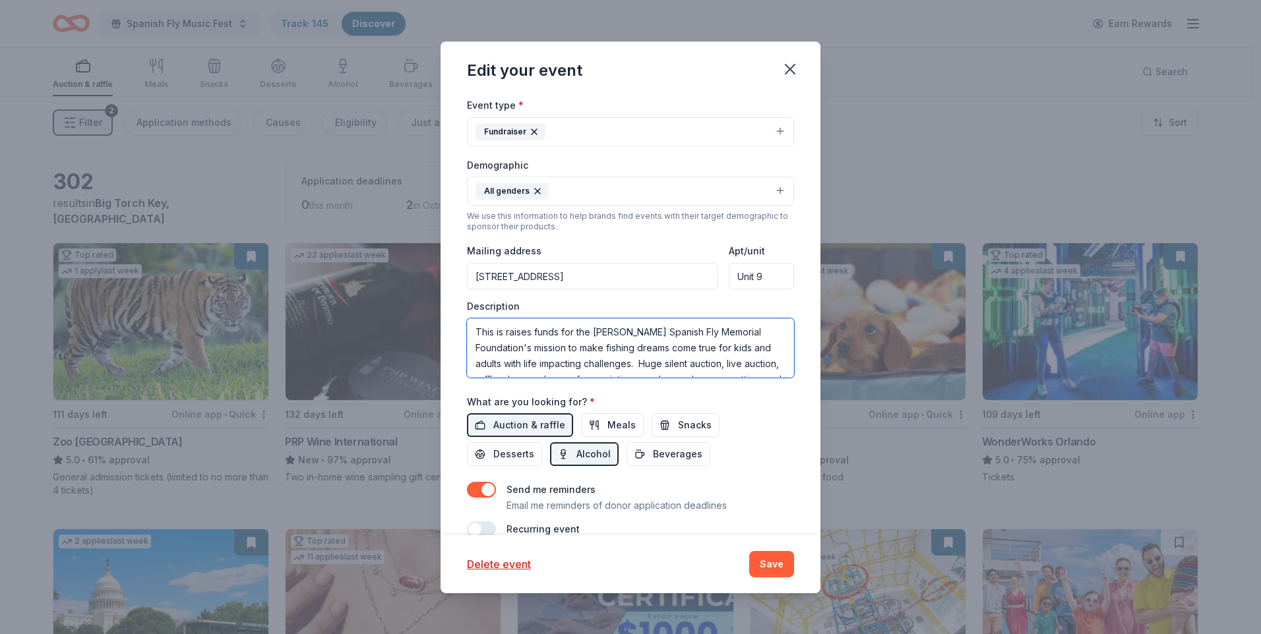
click at [720, 346] on textarea "This is raises funds for the Jose Wejebe Spanish Fly Memorial Foundation's miss…" at bounding box center [630, 348] width 327 height 59
click at [688, 340] on textarea "This raises funds for the Jose Wejebe Spanish Fly Memorial Foundation's mission…" at bounding box center [630, 348] width 327 height 59
click at [579, 348] on textarea "This raises funds for the Jose Wejebe Spanish Fly Memorial Foundation's mission…" at bounding box center [630, 348] width 327 height 59
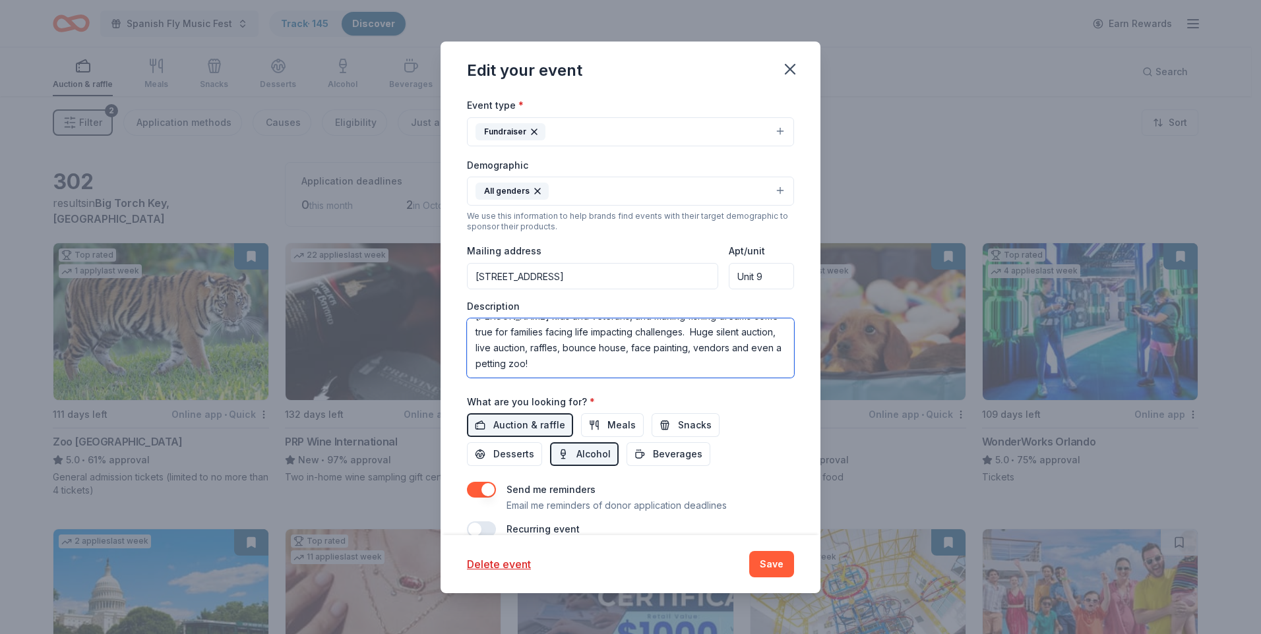
click at [656, 328] on textarea "This raises funds for the Jose Wejebe Spanish Fly Memorial Foundation's mission…" at bounding box center [630, 348] width 327 height 59
type textarea "This raises funds for the [PERSON_NAME] Spanish Fly Memorial Foundation's missi…"
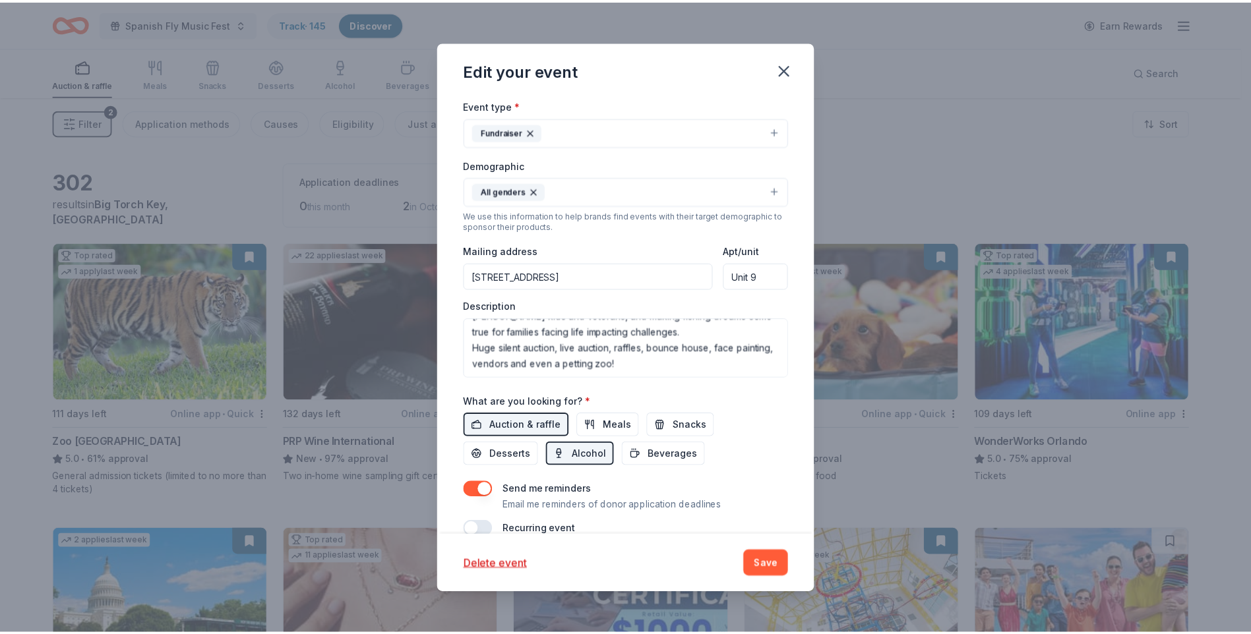
scroll to position [273, 0]
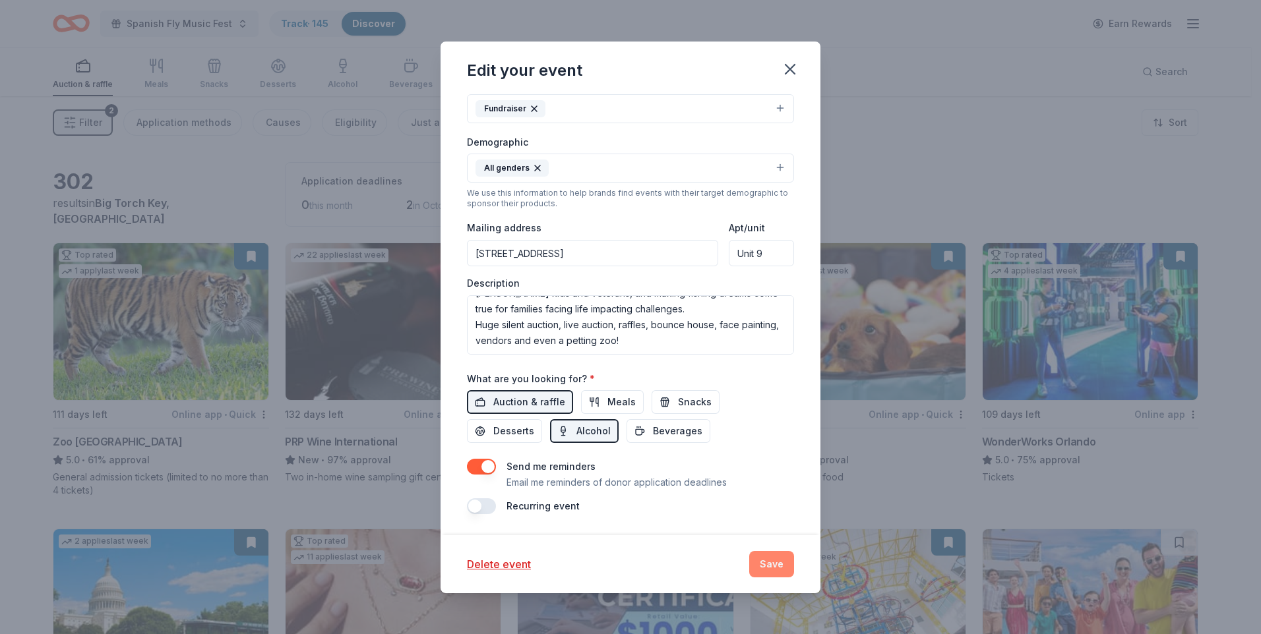
click at [761, 562] on button "Save" at bounding box center [771, 564] width 45 height 26
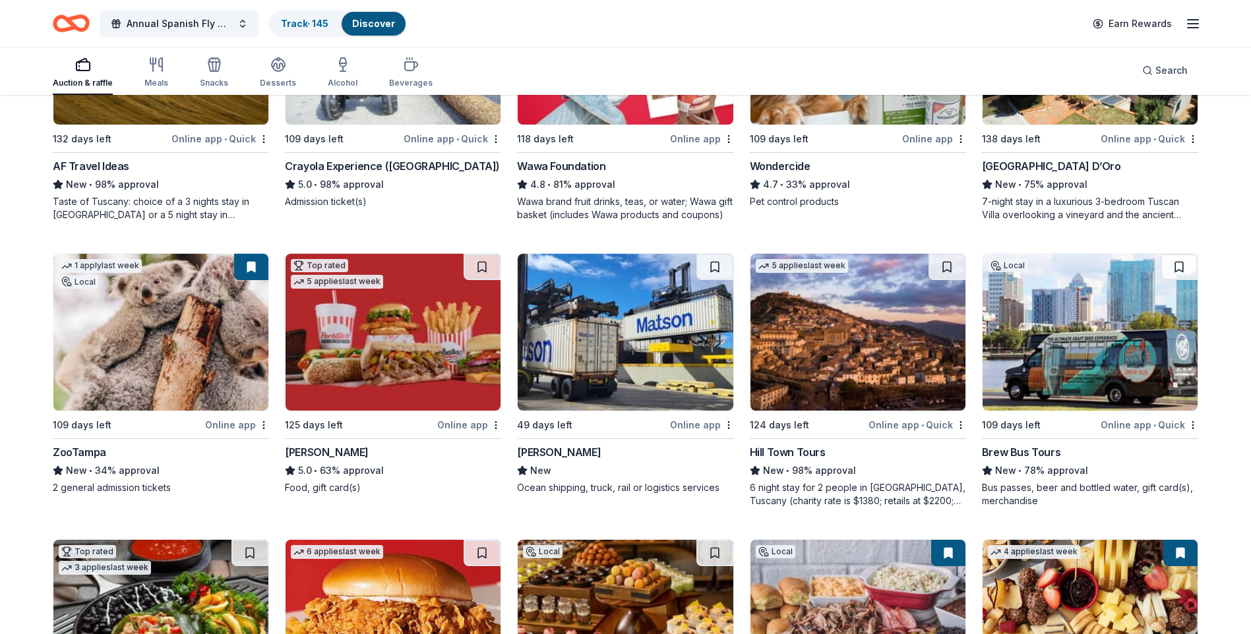
scroll to position [1399, 0]
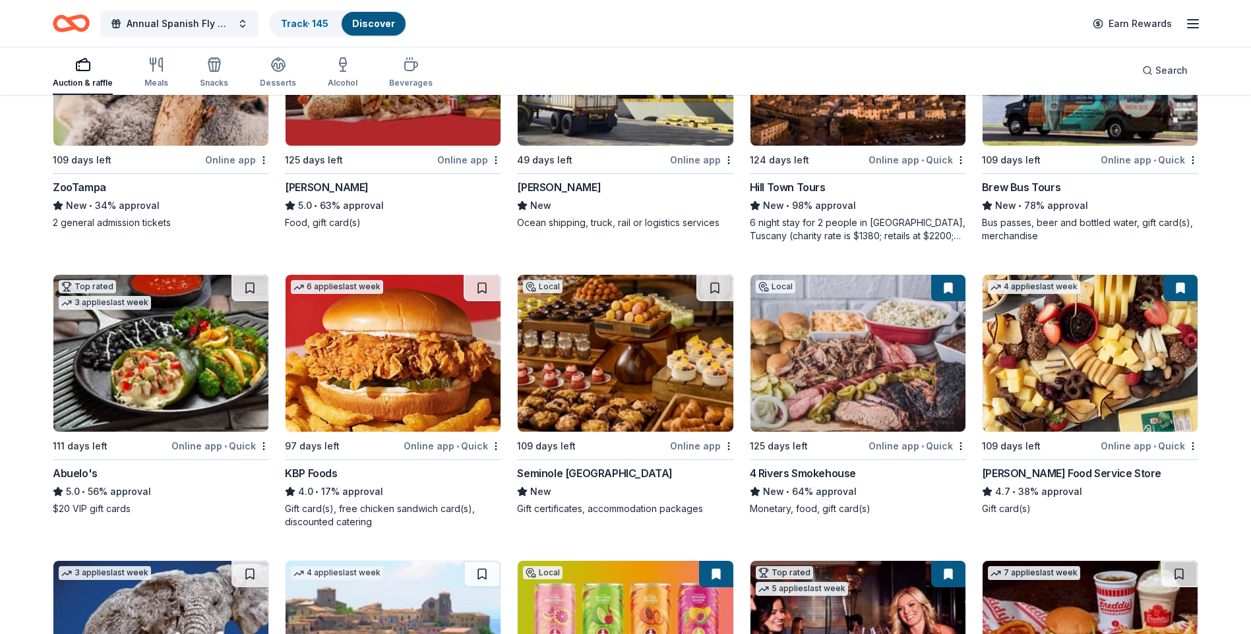
click at [591, 411] on img at bounding box center [625, 353] width 215 height 157
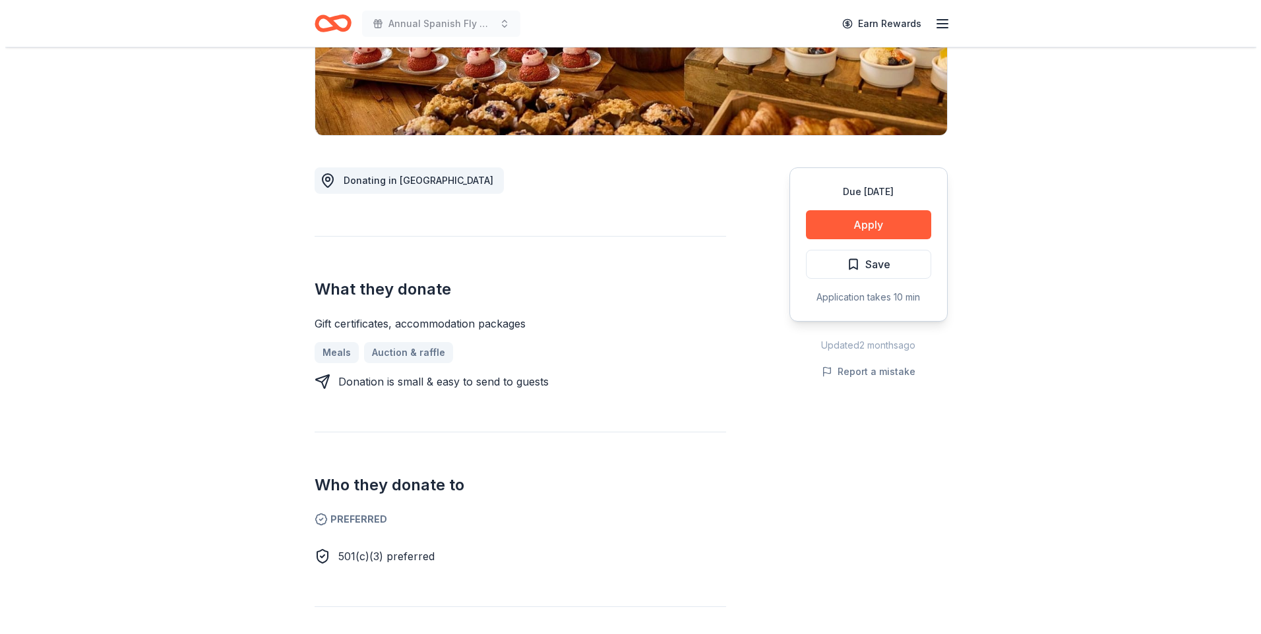
scroll to position [358, 0]
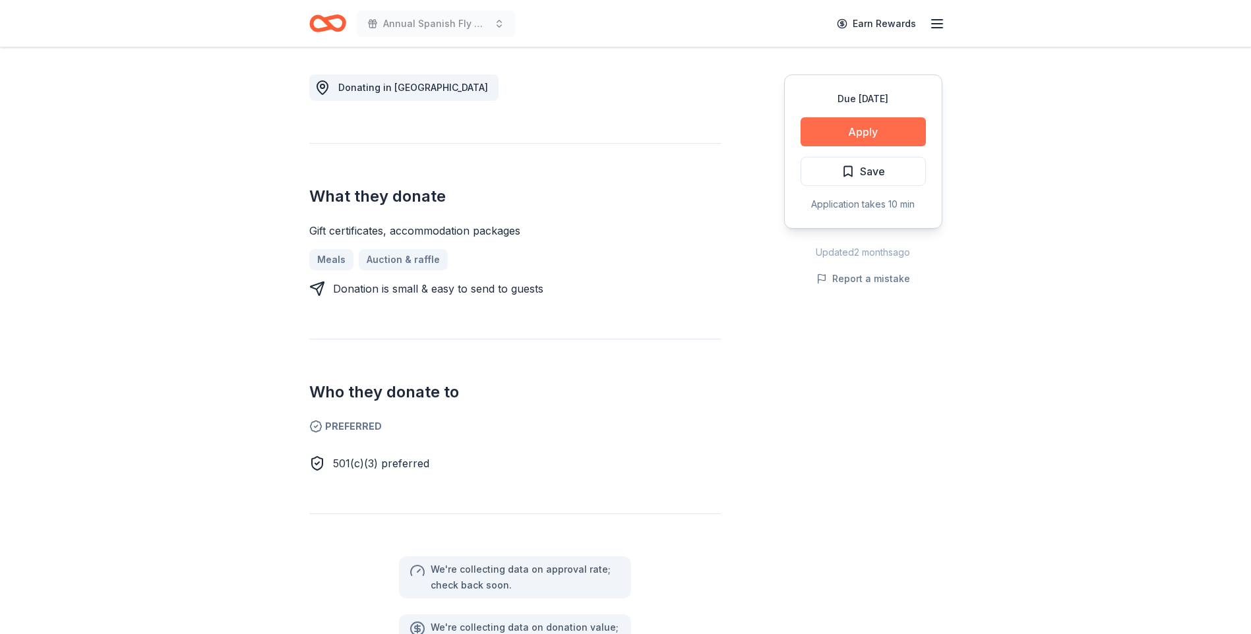
click at [825, 141] on button "Apply" at bounding box center [863, 131] width 125 height 29
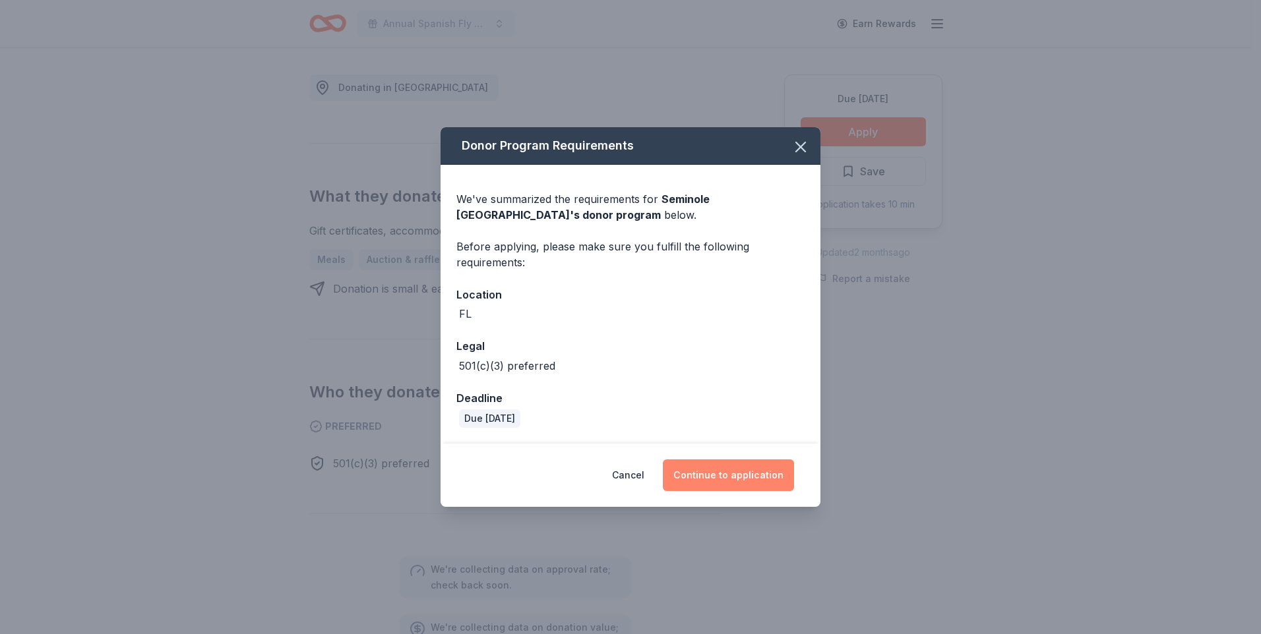
click at [734, 472] on button "Continue to application" at bounding box center [728, 476] width 131 height 32
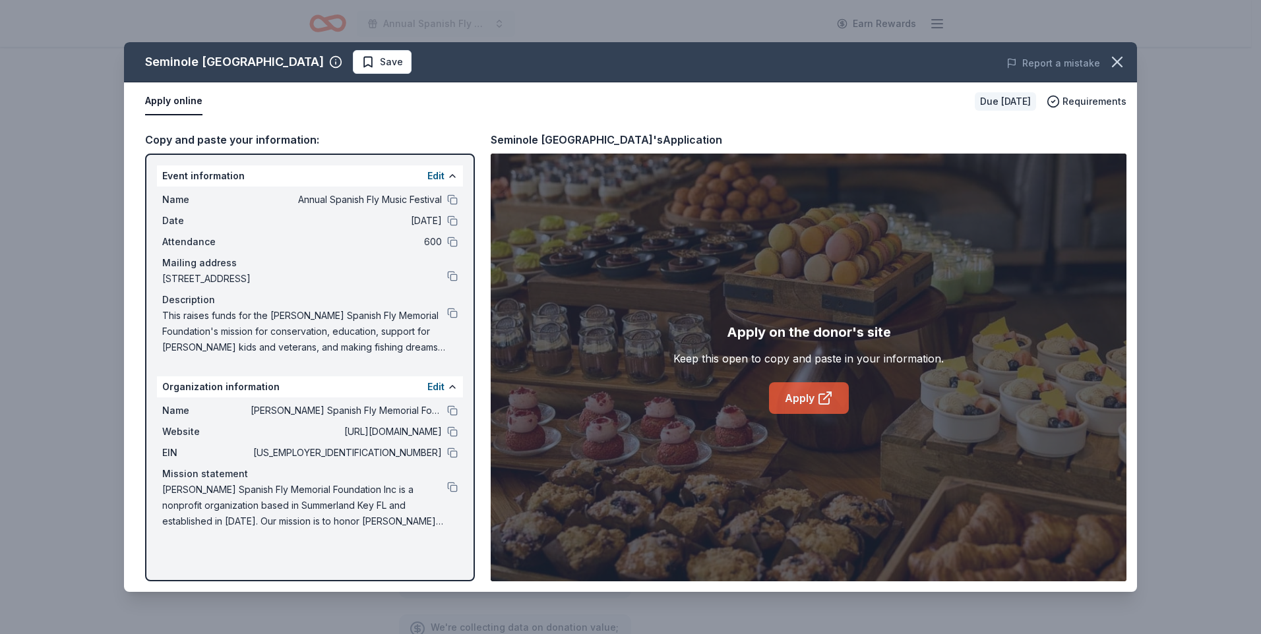
click at [807, 402] on link "Apply" at bounding box center [809, 399] width 80 height 32
